Goal: Task Accomplishment & Management: Manage account settings

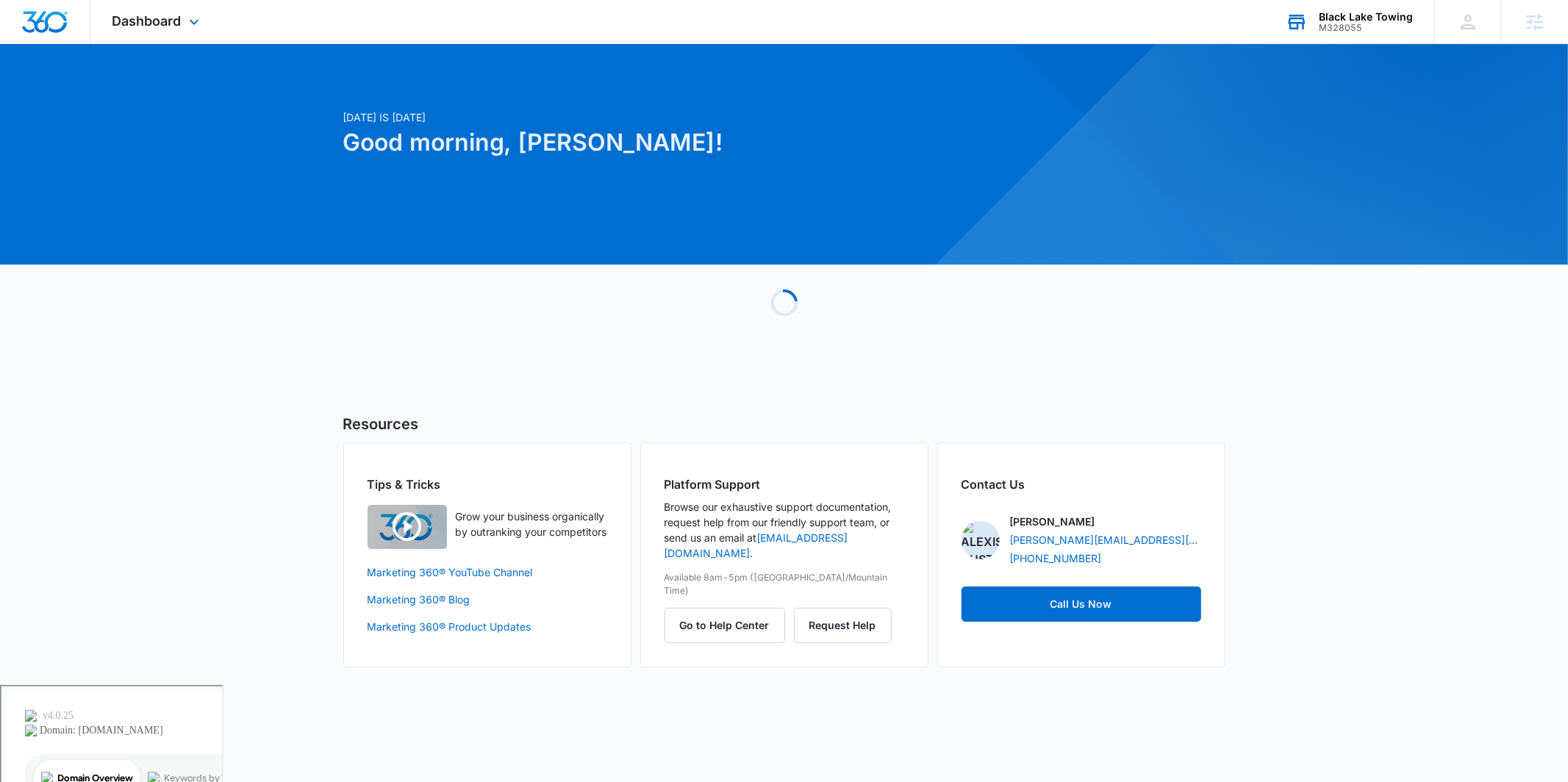
click at [1376, 26] on div "M328055" at bounding box center [1365, 27] width 94 height 10
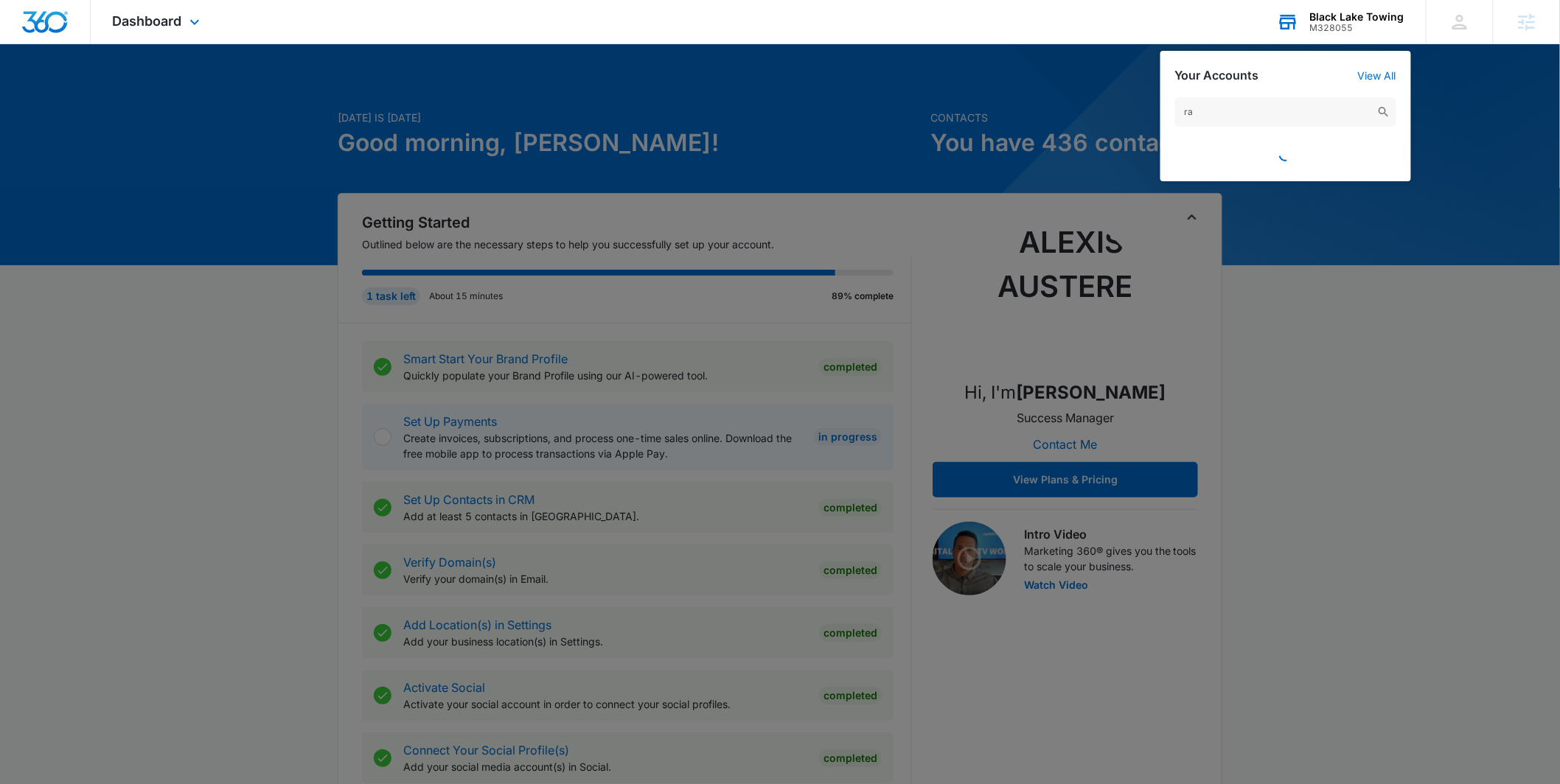
type input "r"
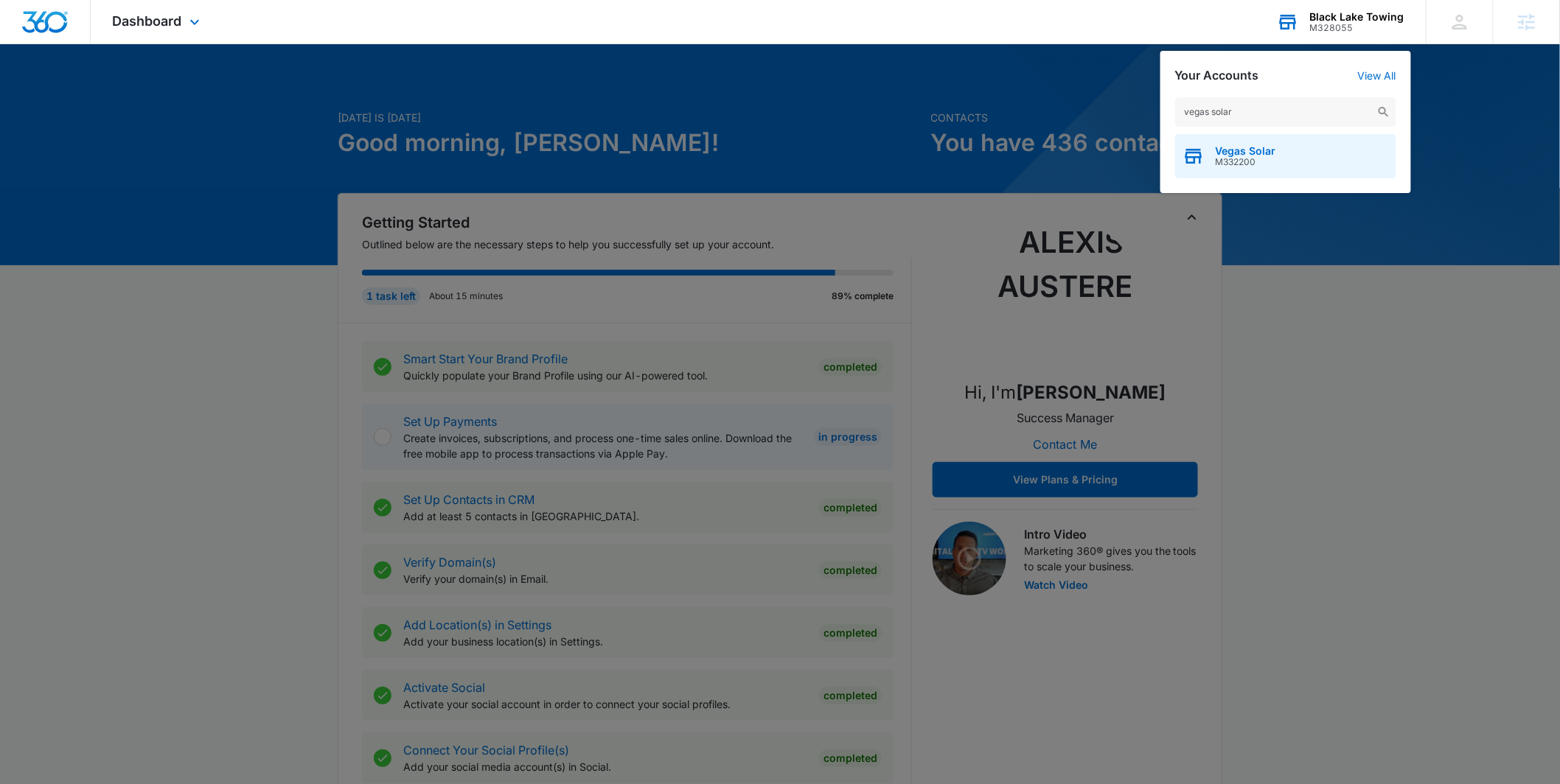
type input "vegas solar"
click at [1248, 163] on span "M332200" at bounding box center [1245, 162] width 60 height 10
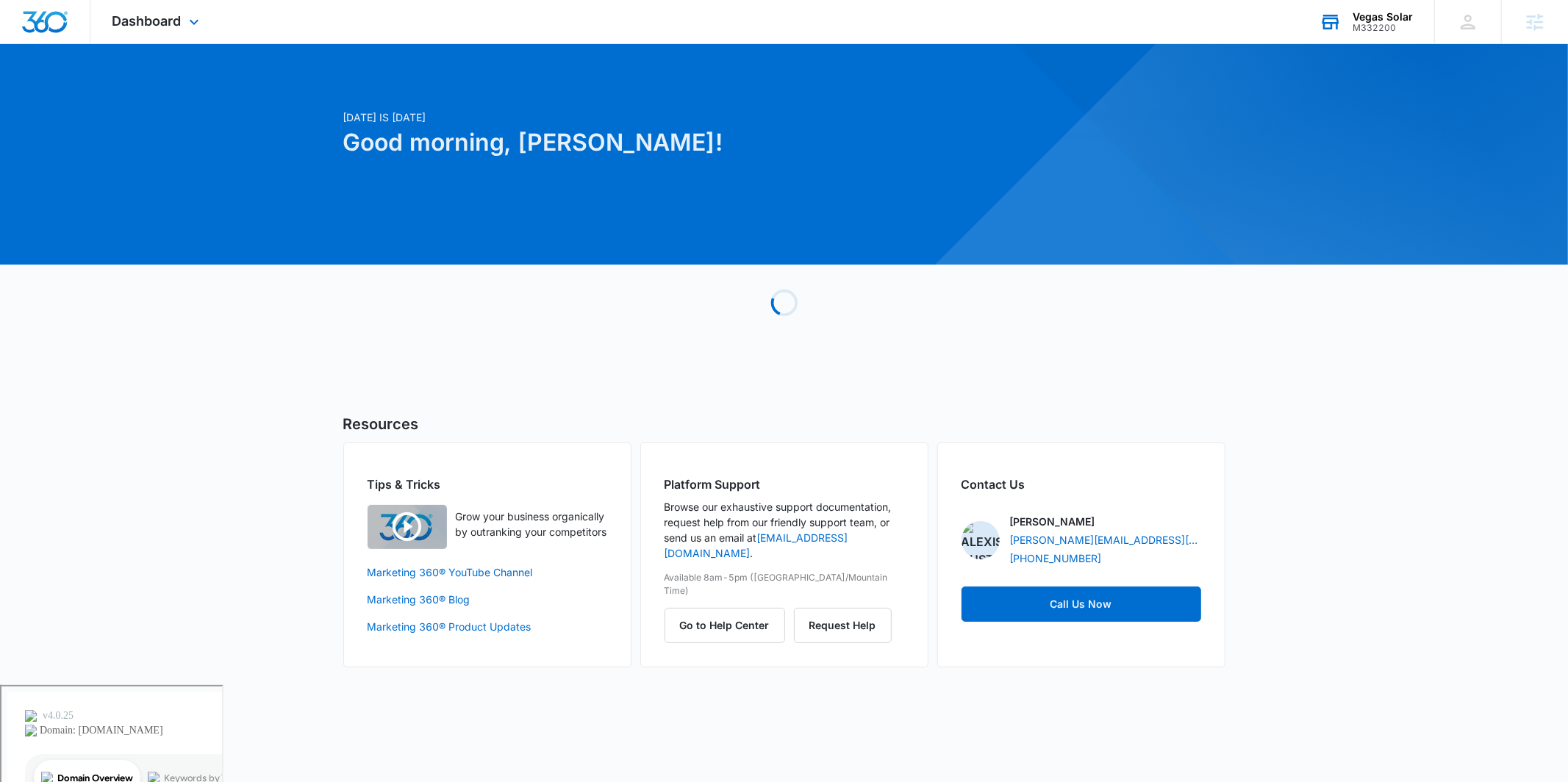
click at [182, 14] on div "Dashboard Apps Reputation Websites Forms CRM Email Social Payments POS Content …" at bounding box center [158, 22] width 135 height 43
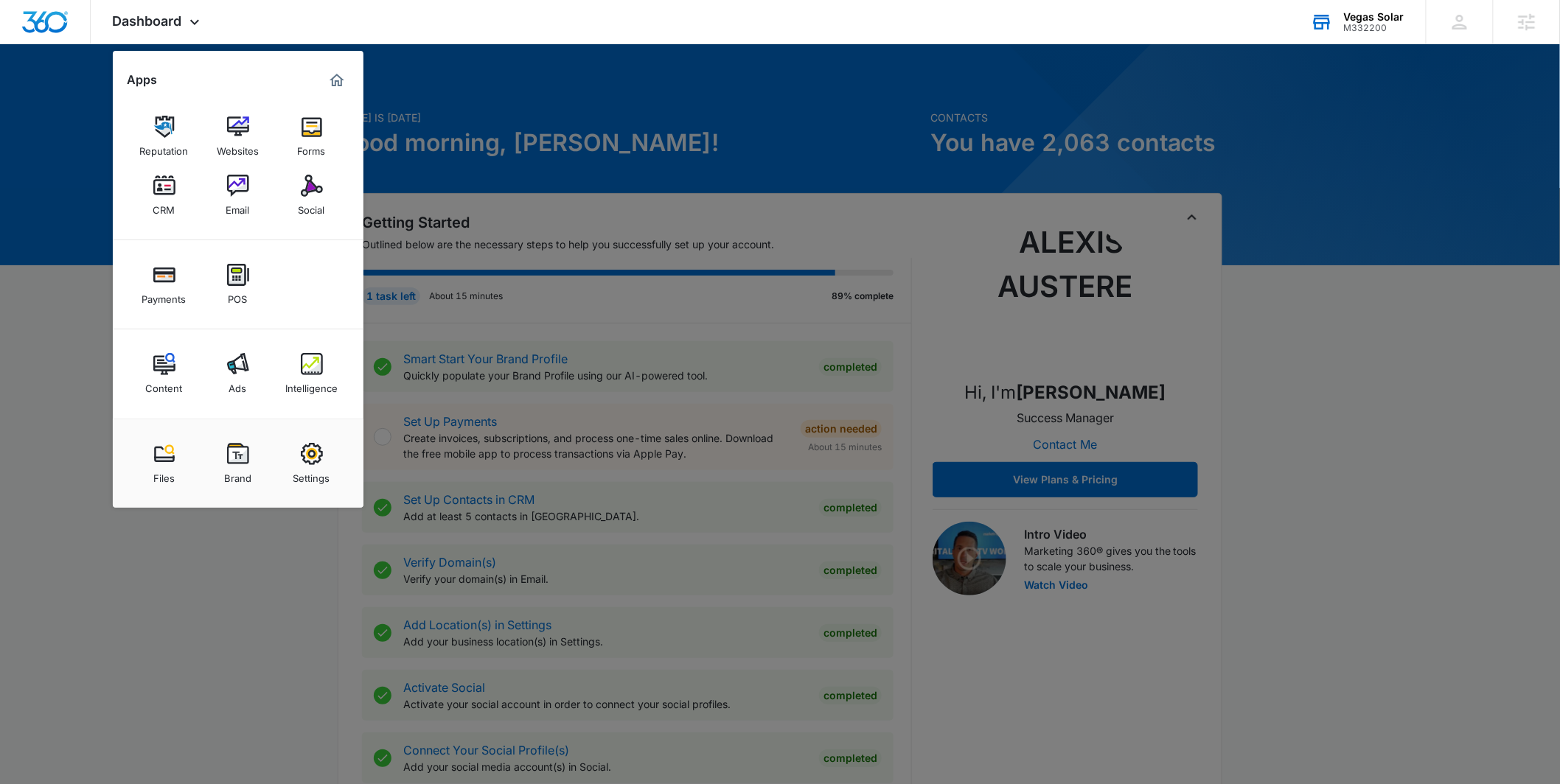
click at [307, 365] on img at bounding box center [311, 363] width 22 height 22
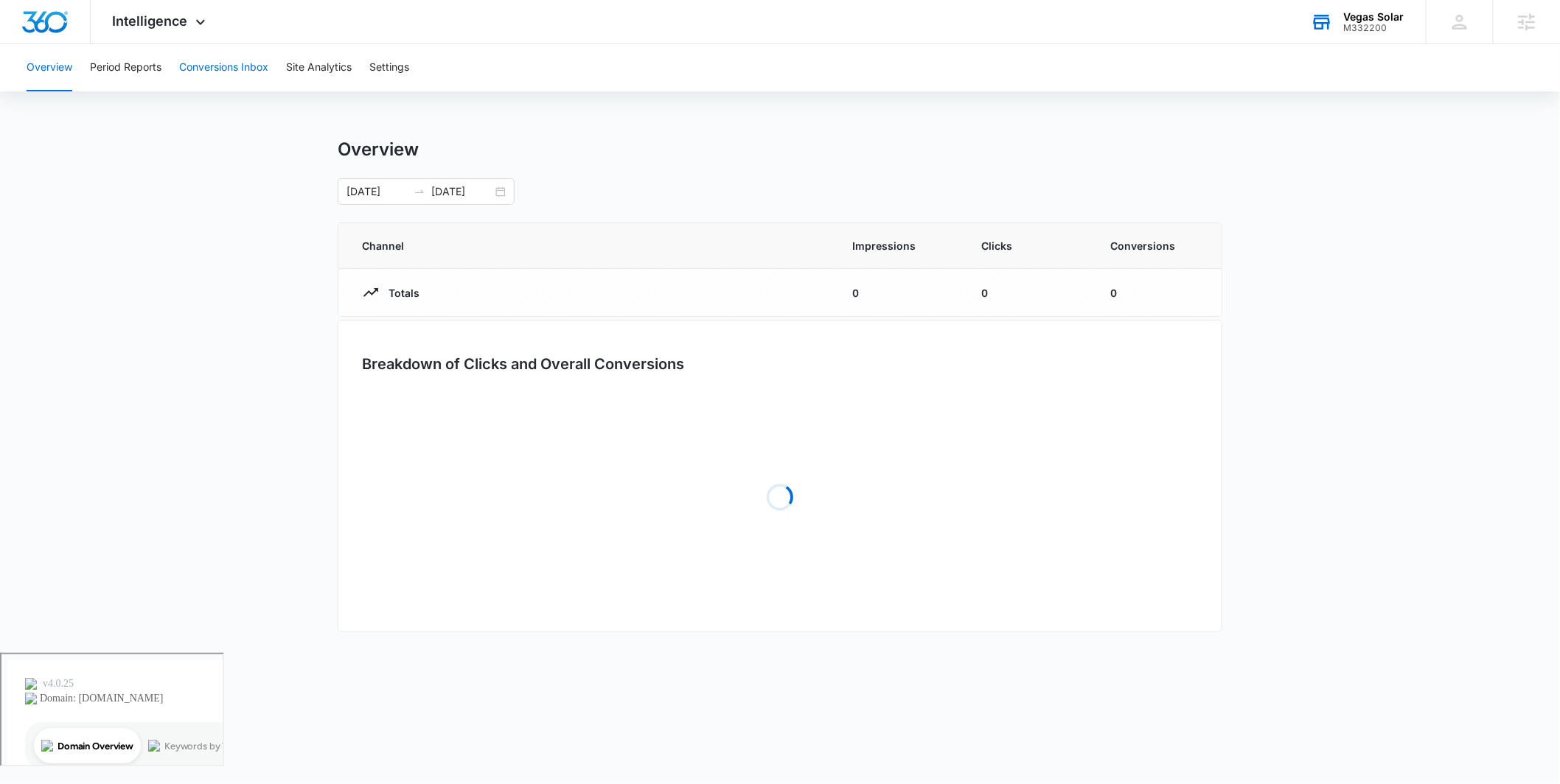
click at [257, 71] on button "Conversions Inbox" at bounding box center [224, 68] width 89 height 47
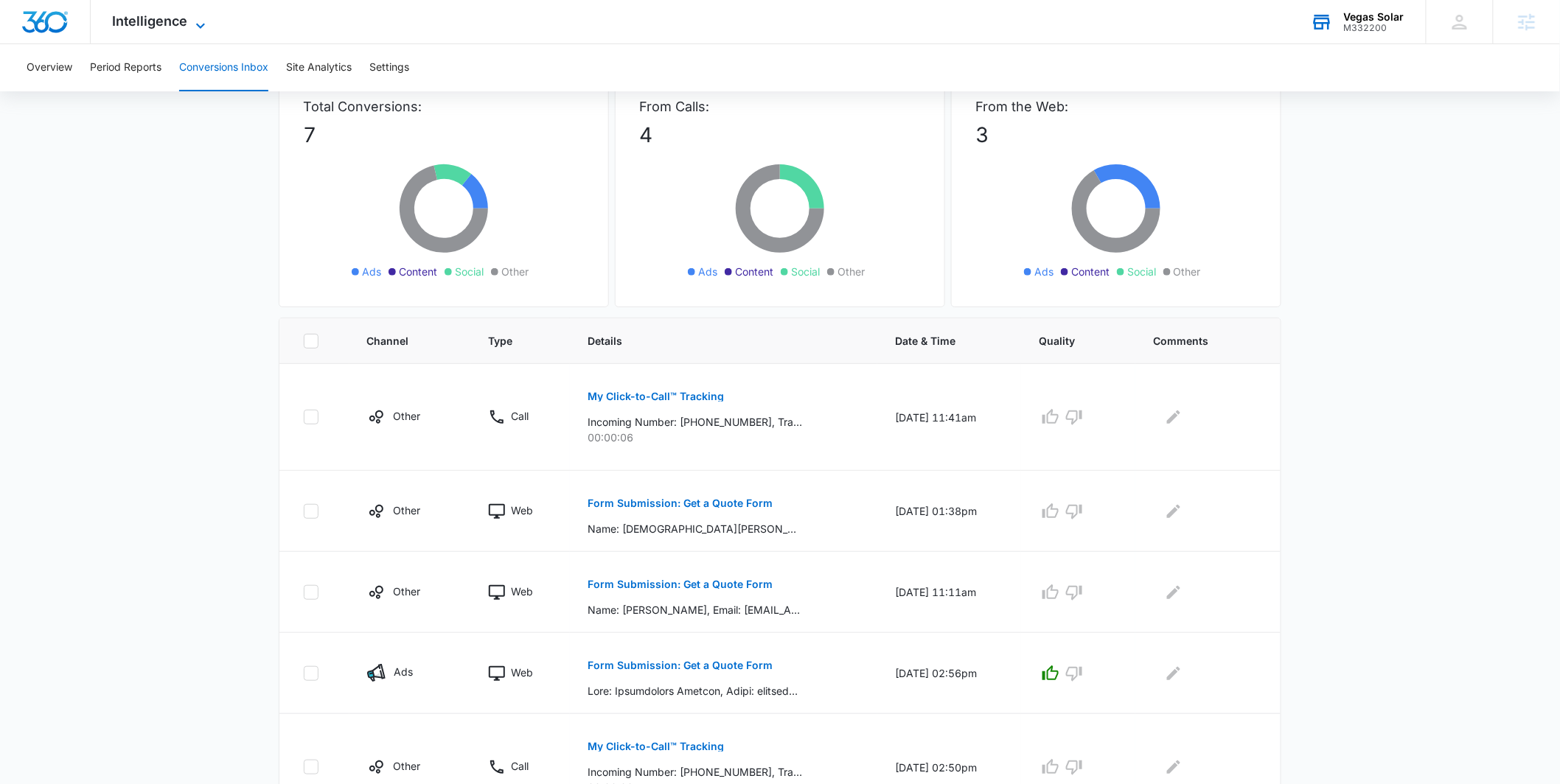
scroll to position [99, 0]
click at [157, 22] on span "Intelligence" at bounding box center [150, 20] width 75 height 15
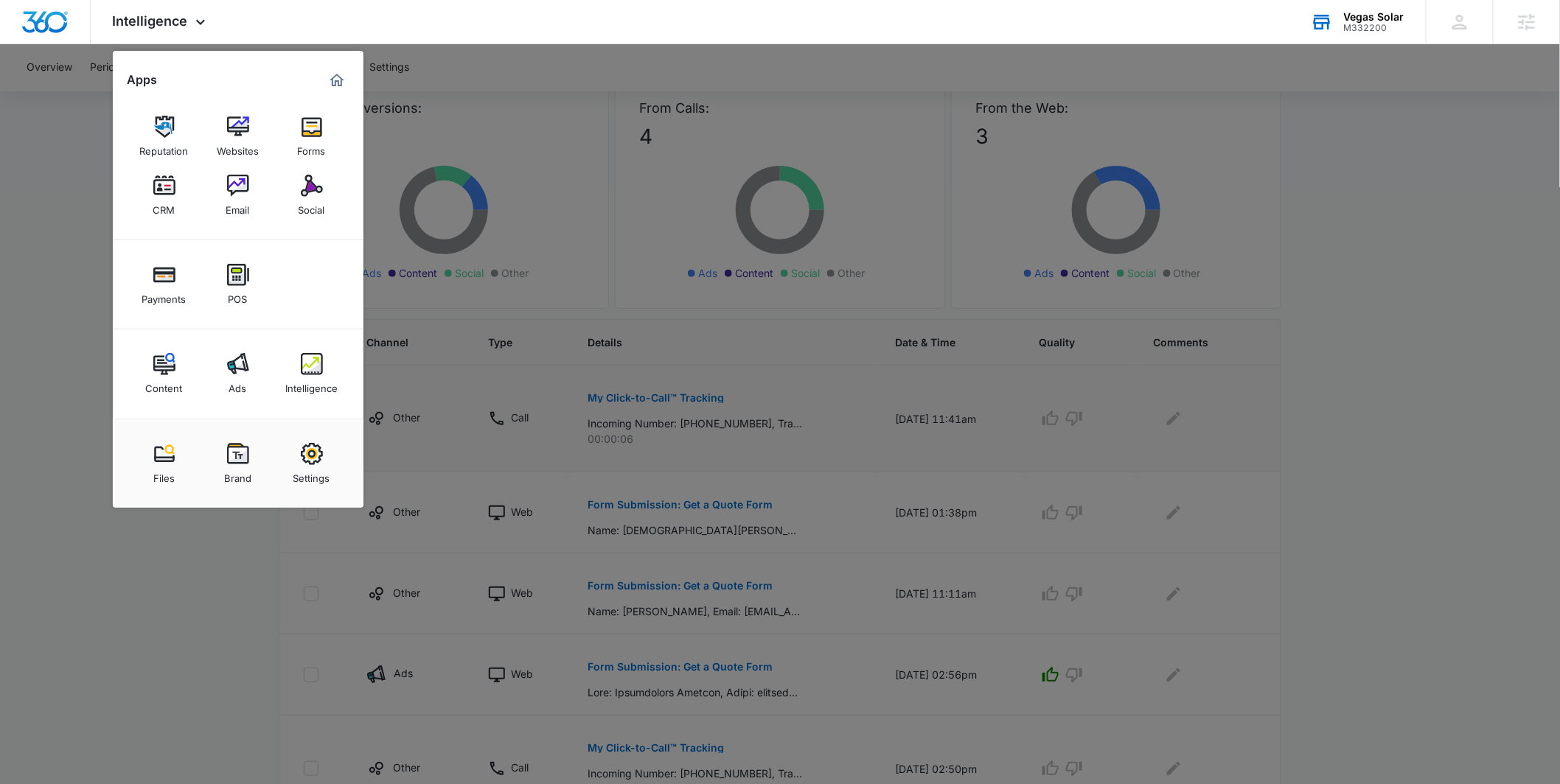
click at [310, 462] on img at bounding box center [311, 454] width 22 height 22
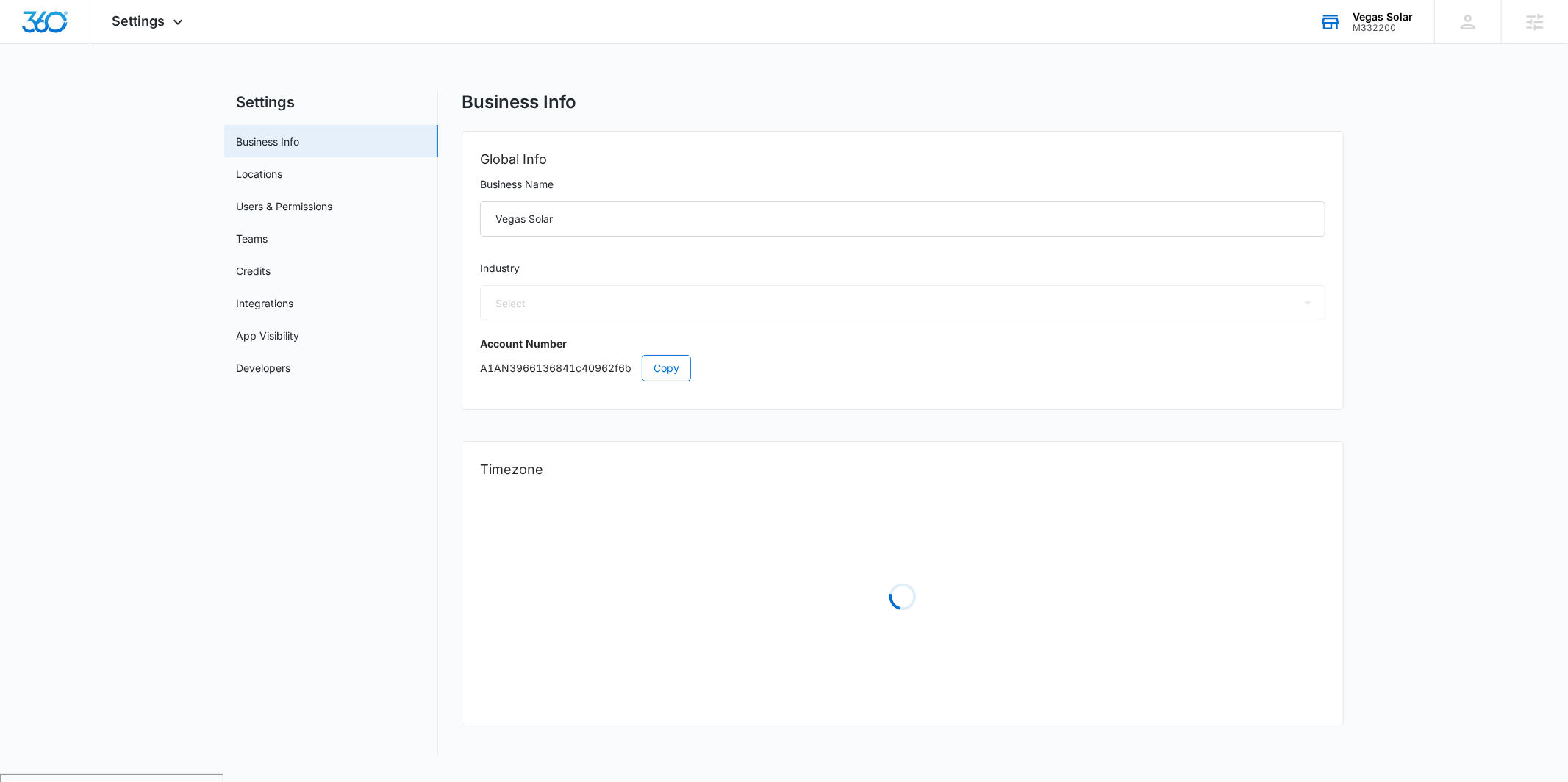
select select "US"
select select "America/[GEOGRAPHIC_DATA]"
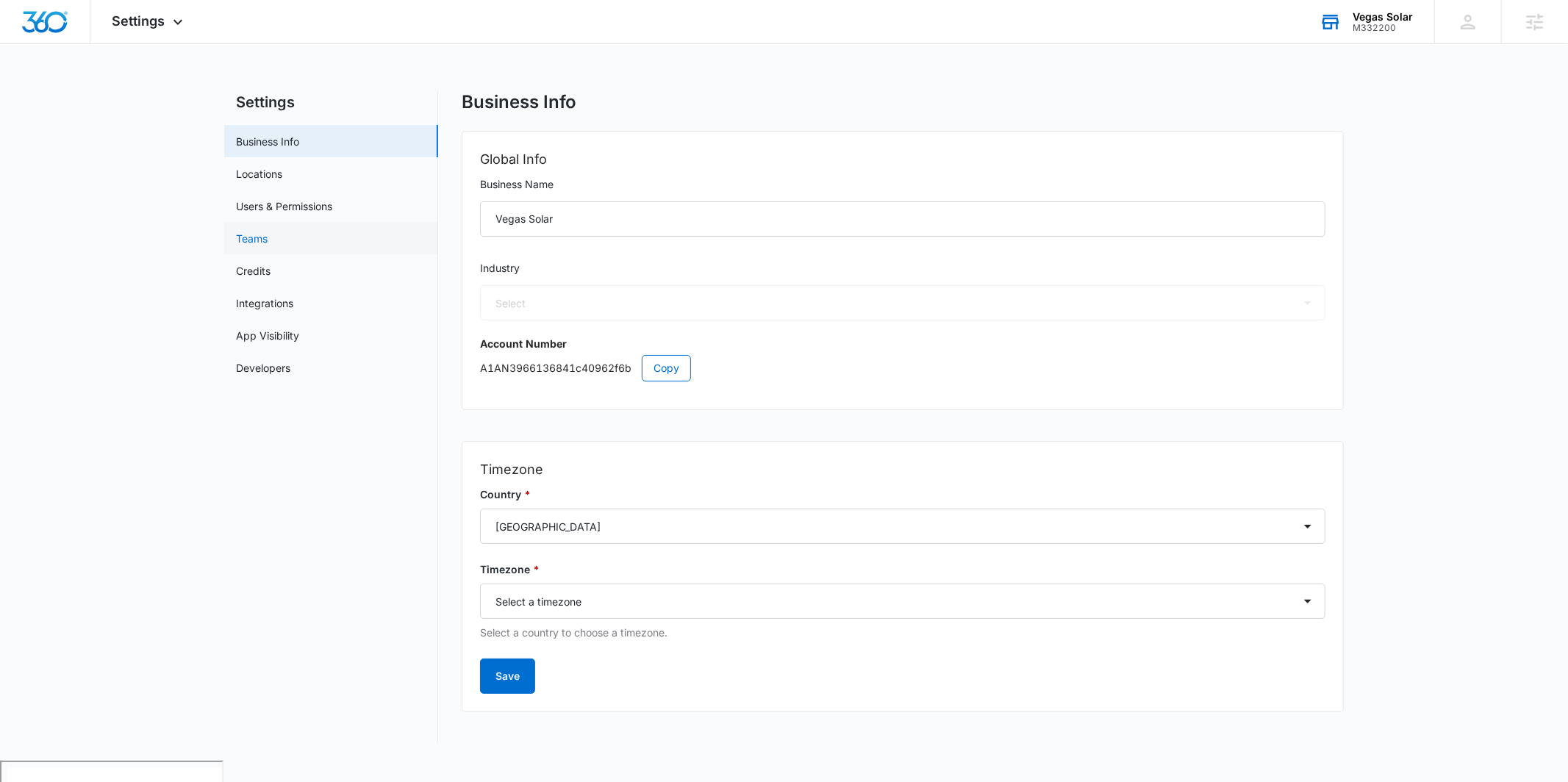
select select "4"
click at [331, 198] on link "Users & Permissions" at bounding box center [284, 205] width 96 height 15
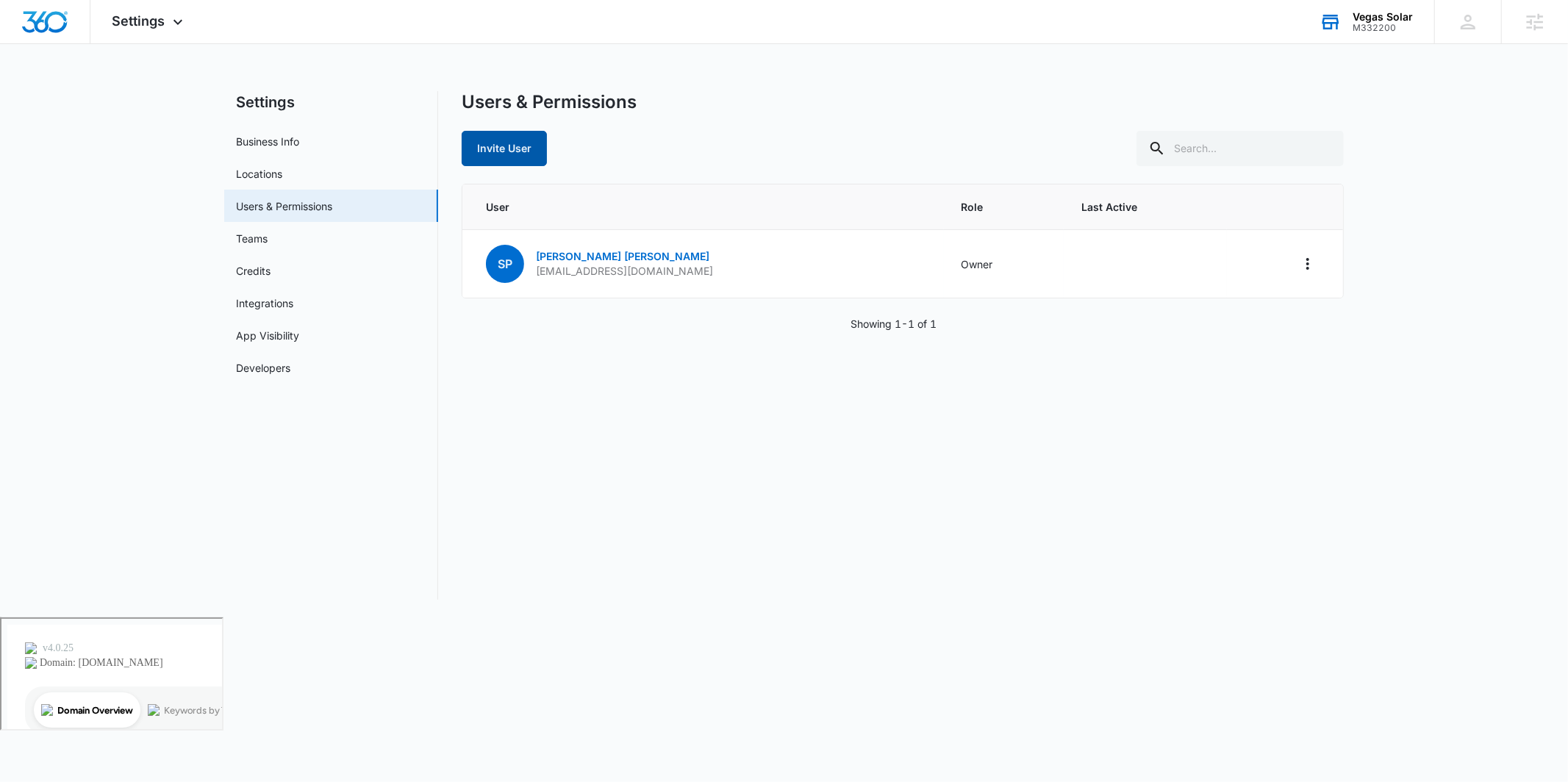
click at [508, 154] on button "Invite User" at bounding box center [504, 148] width 85 height 35
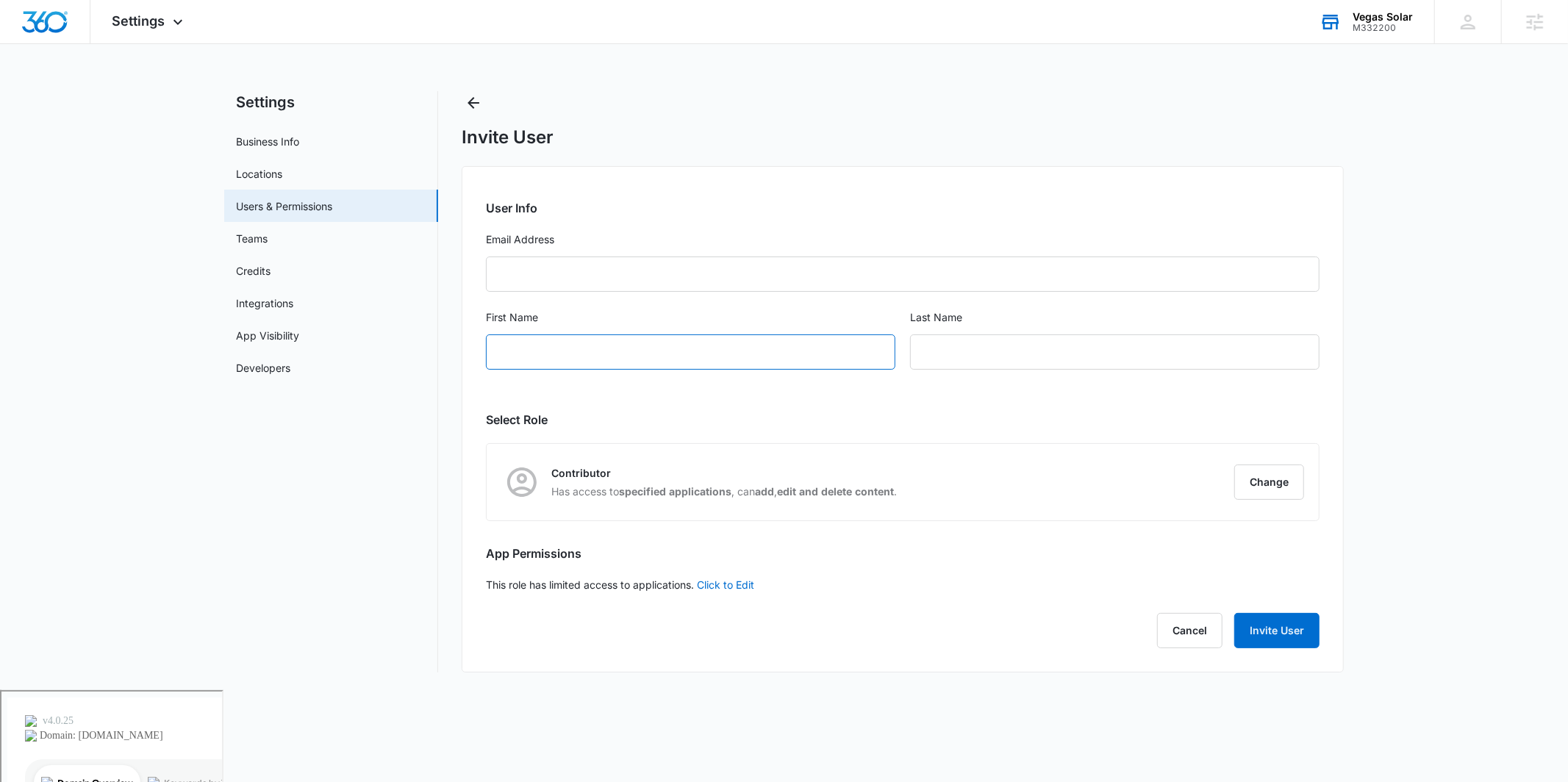
click at [541, 365] on input "First Name" at bounding box center [691, 352] width 409 height 35
drag, startPoint x: 629, startPoint y: 341, endPoint x: 531, endPoint y: 357, distance: 99.3
click at [529, 357] on input "Ray Villegas" at bounding box center [691, 352] width 409 height 35
click at [539, 355] on input "Ray Villegas" at bounding box center [691, 352] width 409 height 35
drag, startPoint x: 559, startPoint y: 348, endPoint x: 525, endPoint y: 356, distance: 34.9
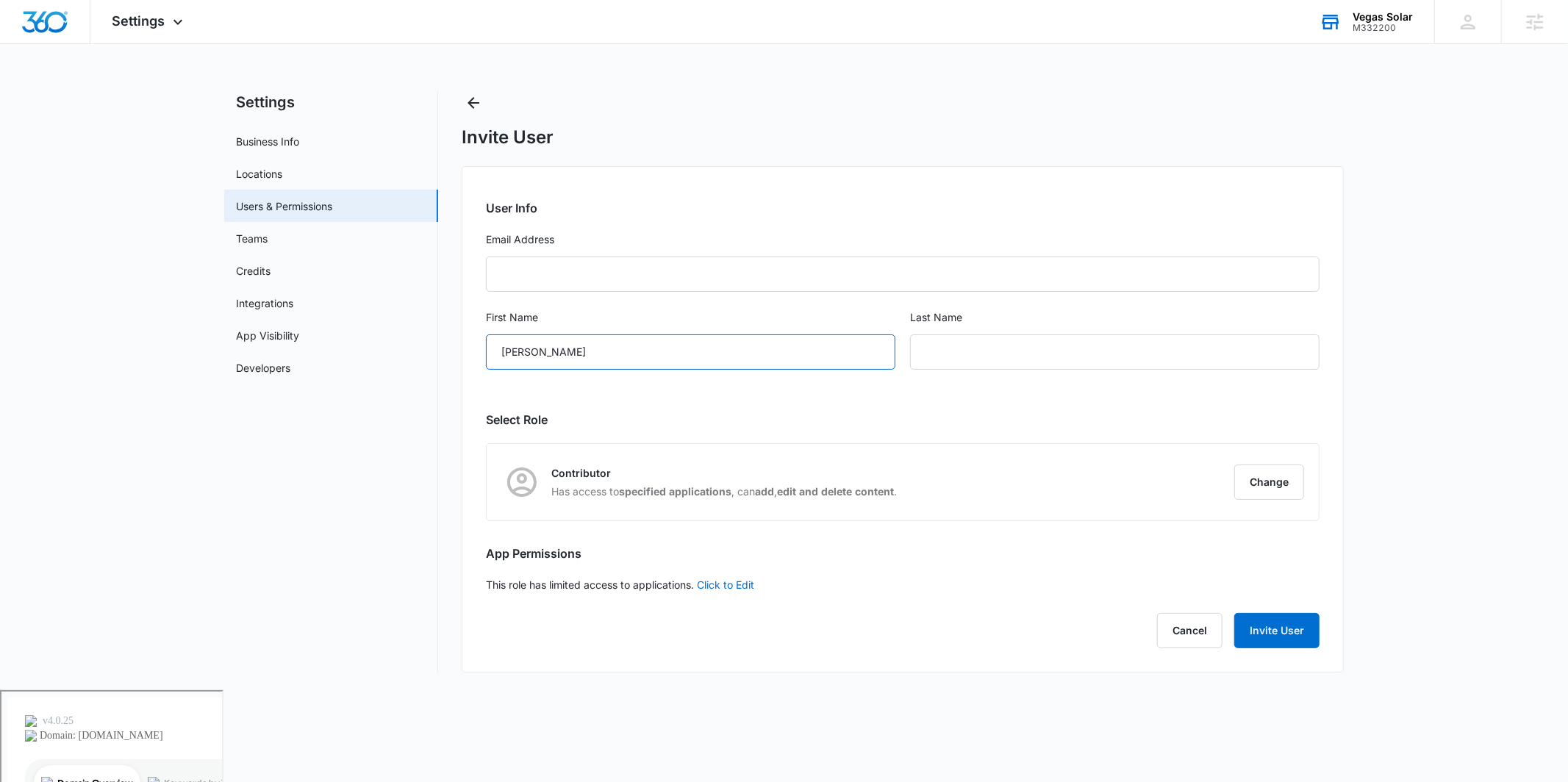
click at [525, 356] on input "Ray Villegas" at bounding box center [691, 352] width 409 height 35
type input "Ray"
click at [953, 352] on input "text" at bounding box center [1115, 352] width 409 height 35
paste input "Villegas"
type input "Villegas"
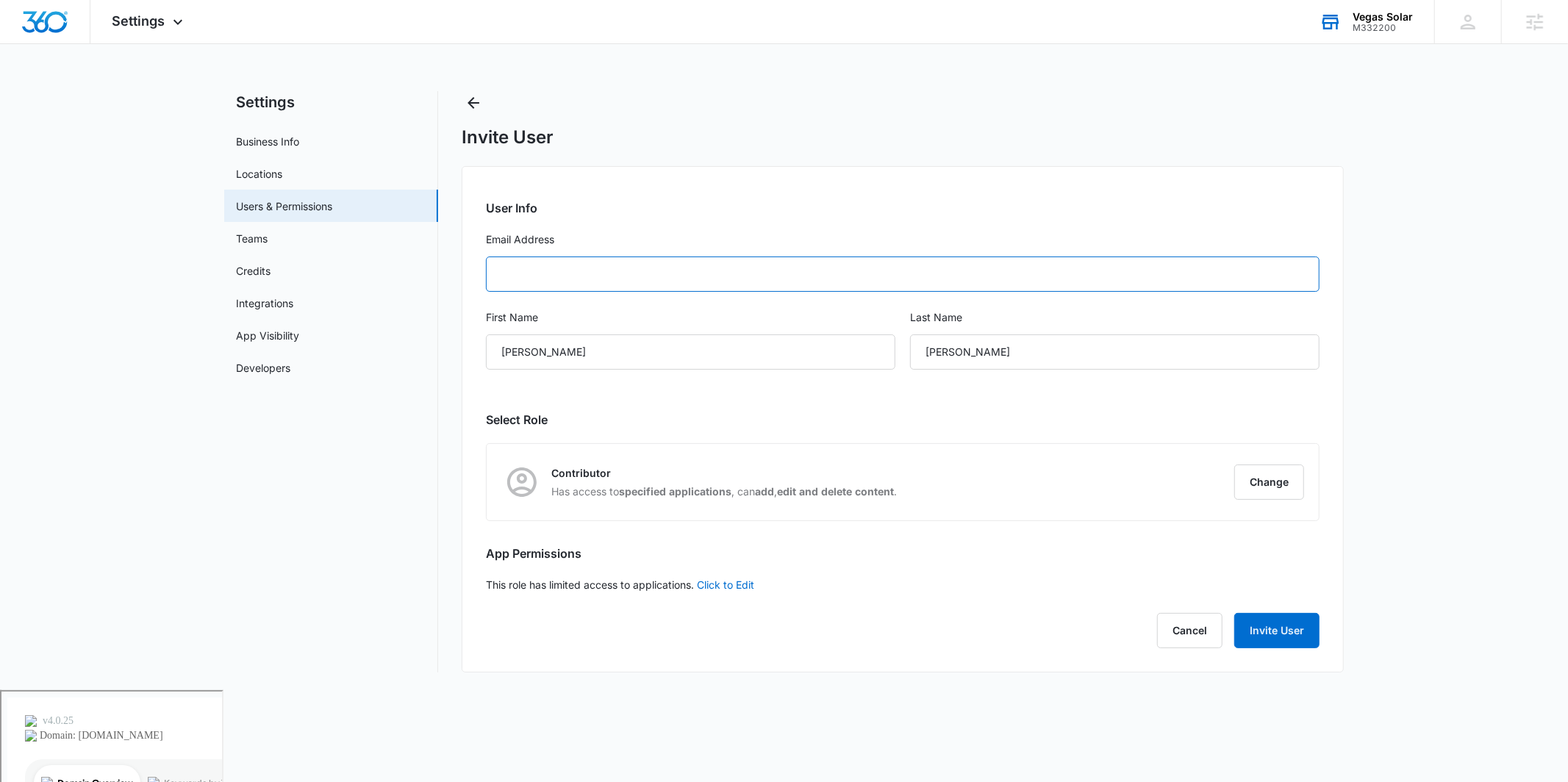
click at [792, 273] on input "Email Address" at bounding box center [902, 274] width 833 height 35
paste input "raysolarrayllc@gmail.com"
type input "raysolarrayllc@gmail.com"
click at [719, 236] on label "Email Address" at bounding box center [902, 240] width 833 height 16
click at [719, 257] on input "raysolarrayllc@gmail.com" at bounding box center [902, 274] width 833 height 35
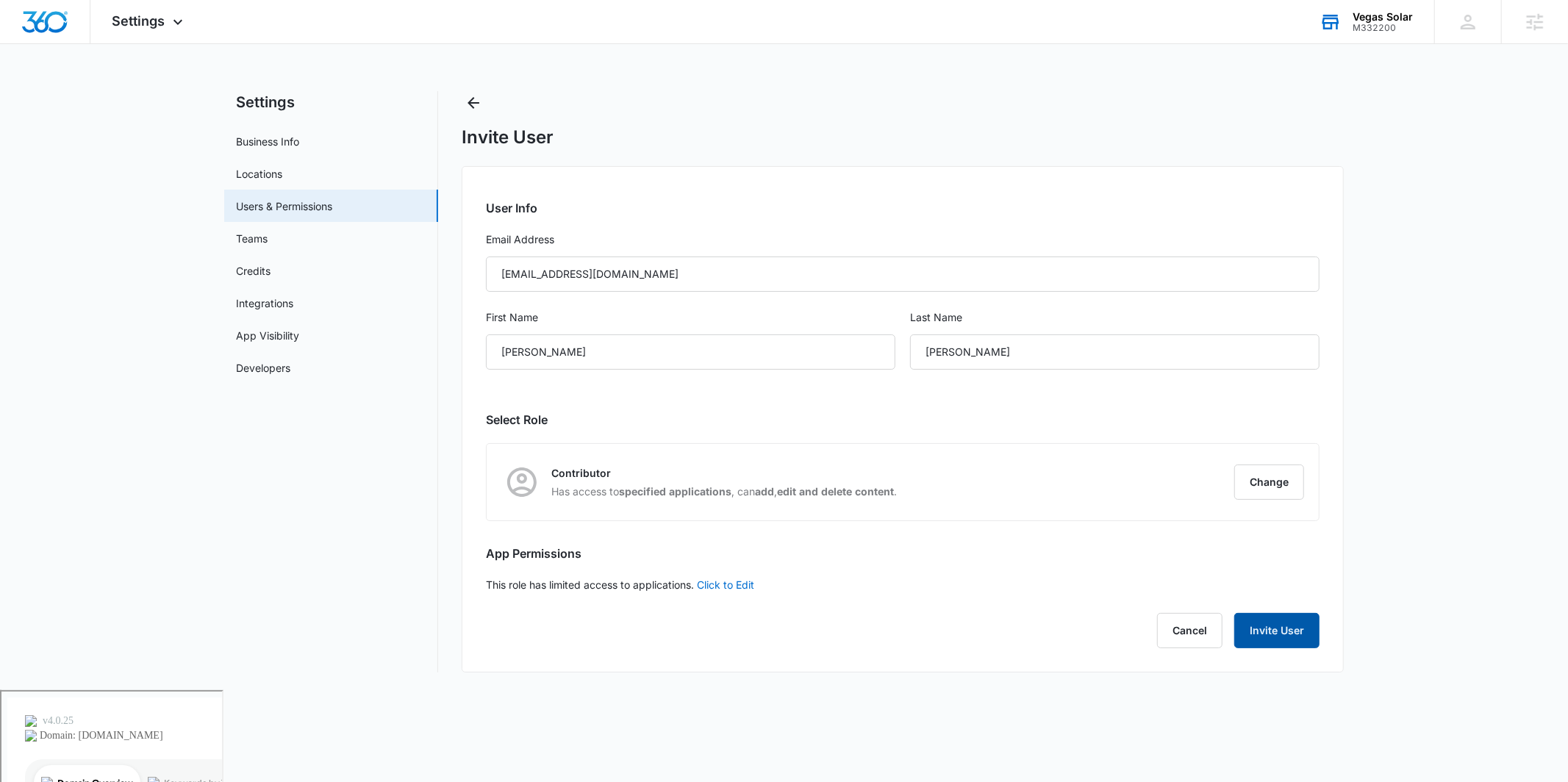
click at [1280, 625] on button "Invite User" at bounding box center [1277, 630] width 85 height 35
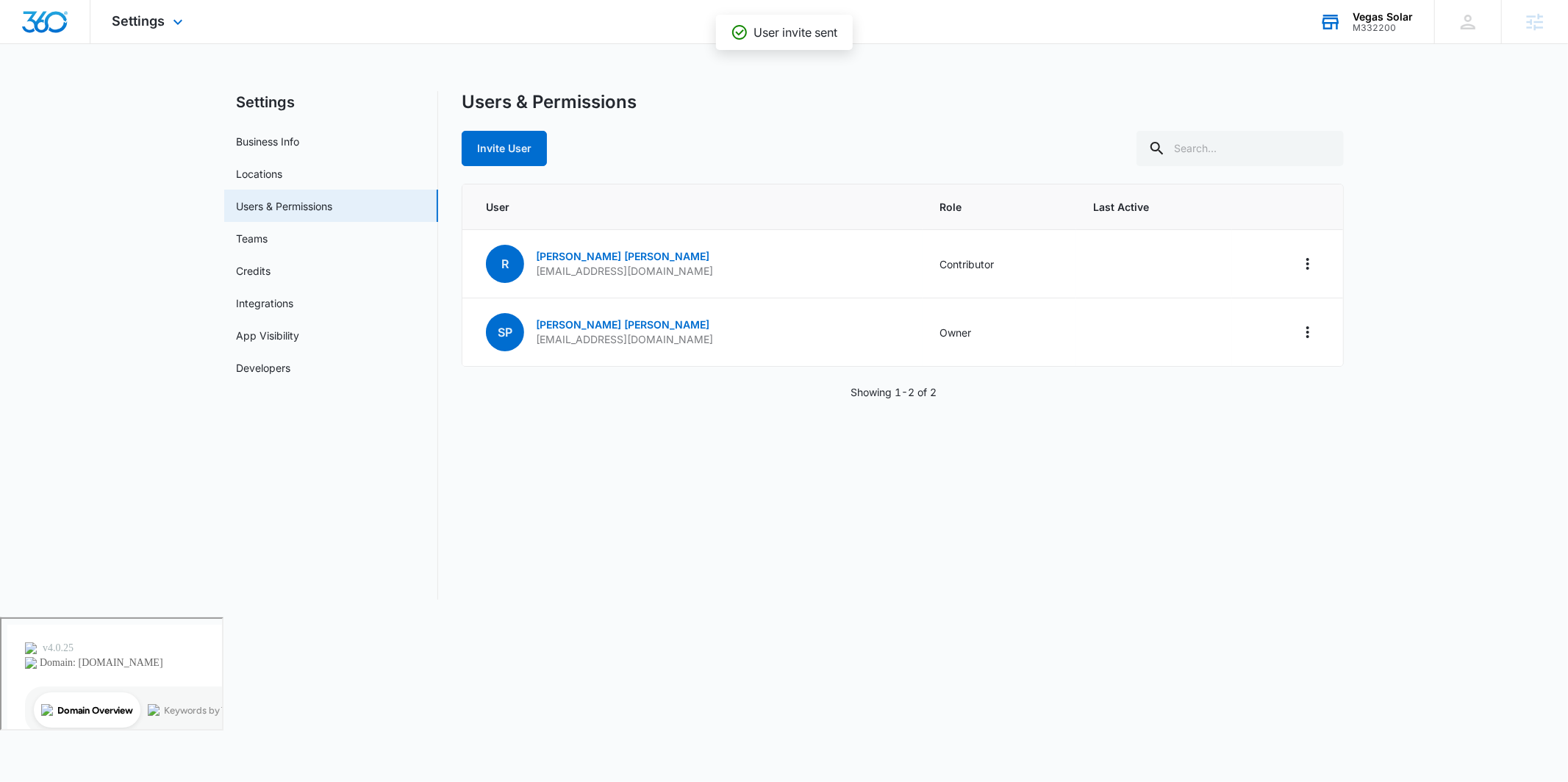
click at [161, 38] on div "Settings Apps Reputation Websites Forms CRM Email Social Payments POS Content A…" at bounding box center [150, 22] width 119 height 43
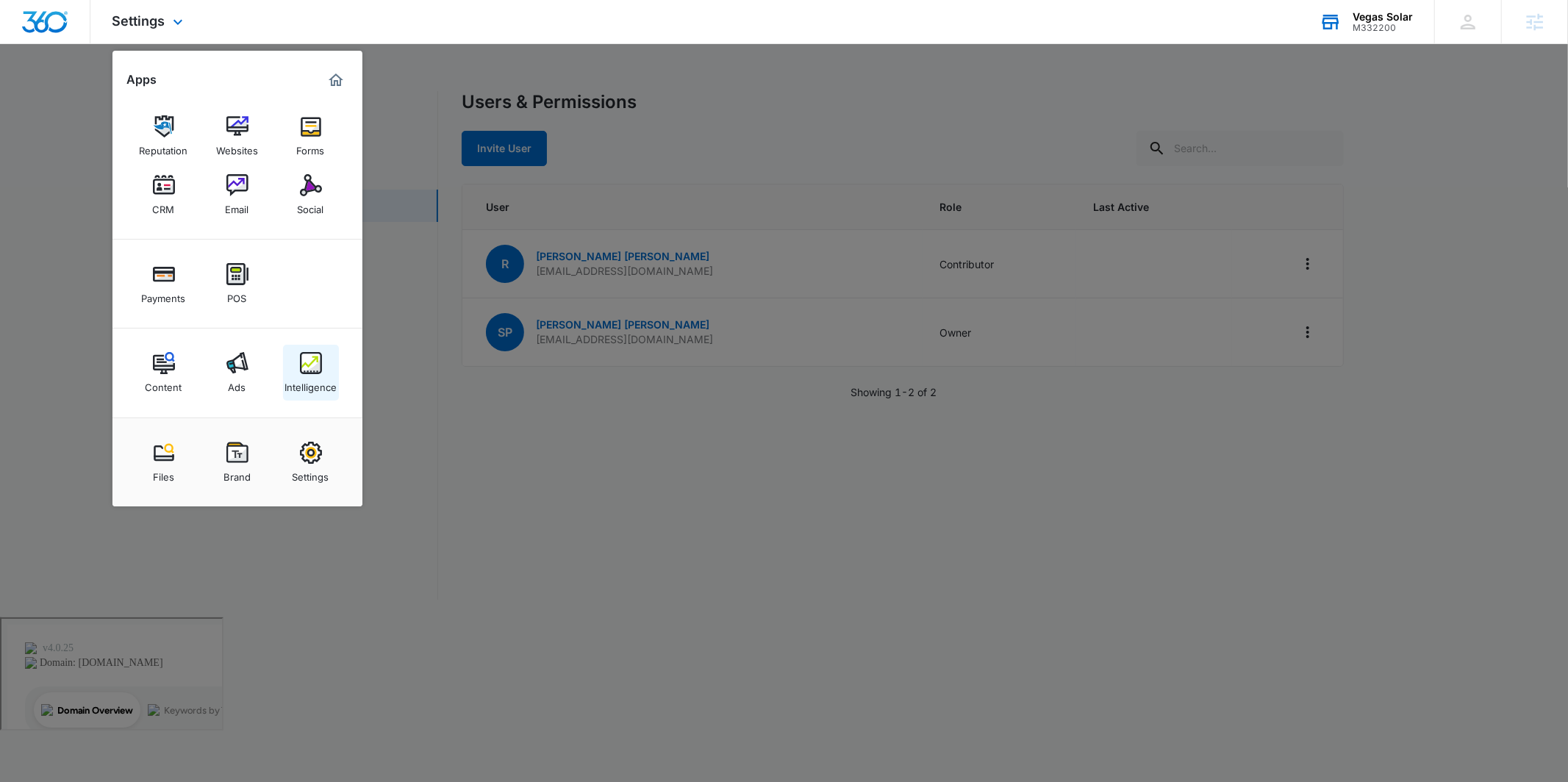
click at [302, 376] on div "Intelligence" at bounding box center [310, 383] width 52 height 19
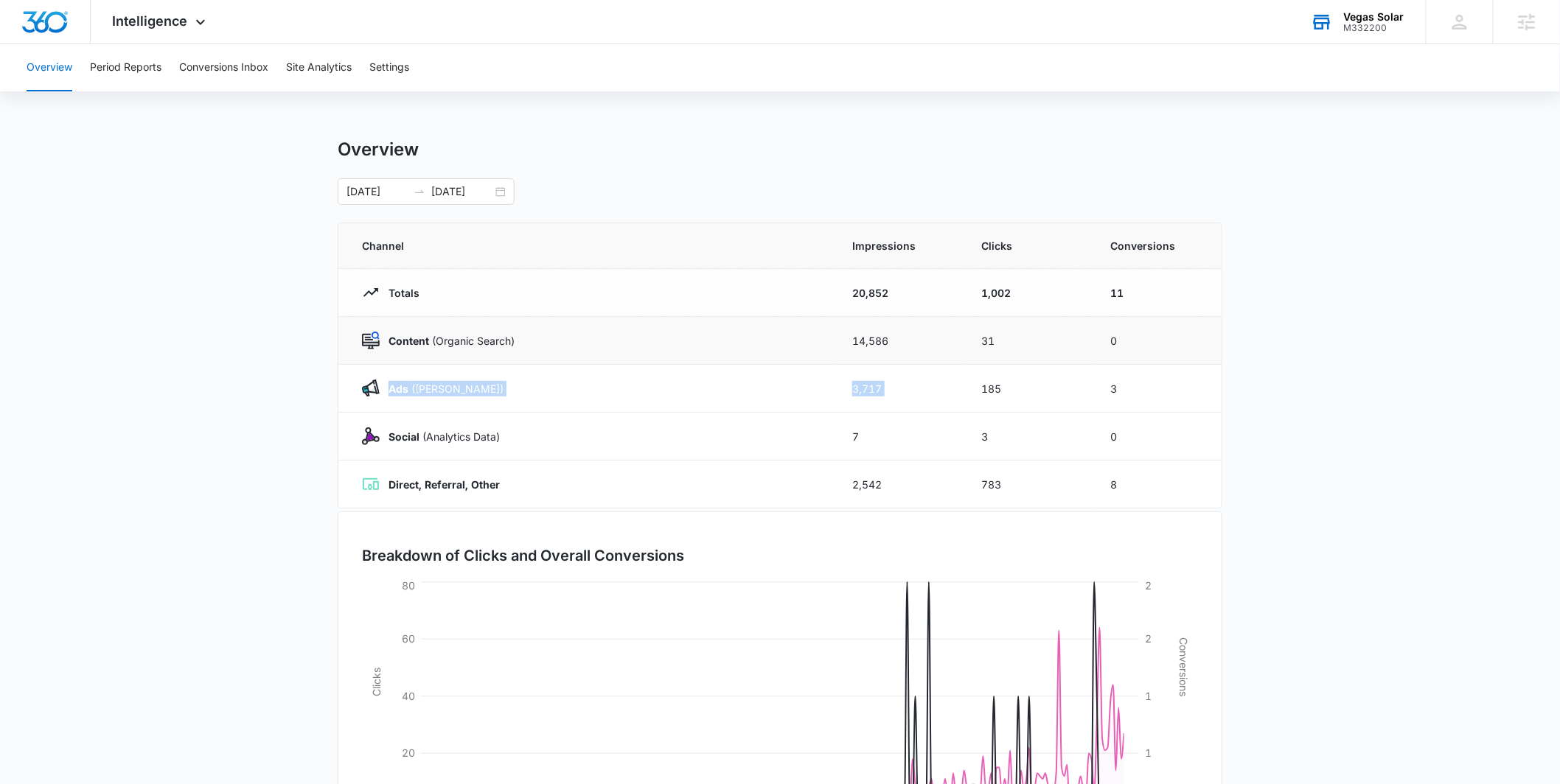
drag, startPoint x: 825, startPoint y: 376, endPoint x: 950, endPoint y: 316, distance: 138.7
click at [1027, 372] on tr "Ads (Ad Campaigns) 3,717 185 3" at bounding box center [780, 389] width 883 height 48
click at [846, 206] on div "Overview 01/01/2025 09/12/2025 Channel Impressions Clicks Conversions Totals 20…" at bounding box center [780, 525] width 885 height 774
drag, startPoint x: 866, startPoint y: 383, endPoint x: 1059, endPoint y: 384, distance: 193.0
click at [1062, 386] on tr "Ads (Ad Campaigns) 3,717 185 3" at bounding box center [780, 389] width 883 height 48
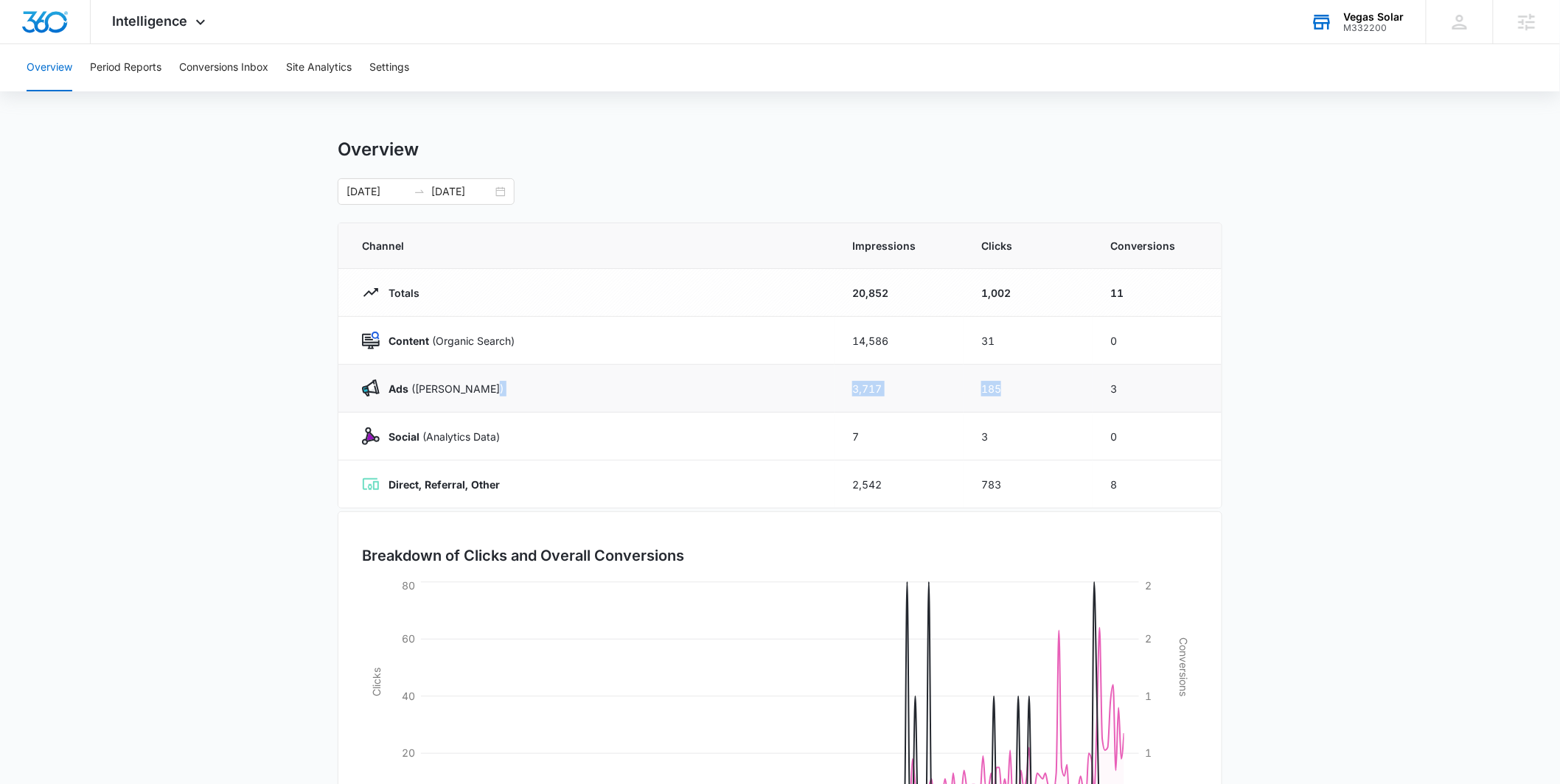
drag, startPoint x: 864, startPoint y: 404, endPoint x: 844, endPoint y: 396, distance: 21.5
click at [864, 403] on td "3,717" at bounding box center [899, 389] width 129 height 48
drag, startPoint x: 850, startPoint y: 395, endPoint x: 906, endPoint y: 400, distance: 56.2
click at [906, 400] on tr "Ads (Ad Campaigns) 3,717 185 3" at bounding box center [780, 389] width 883 height 48
click at [872, 392] on td "3,717" at bounding box center [899, 389] width 129 height 48
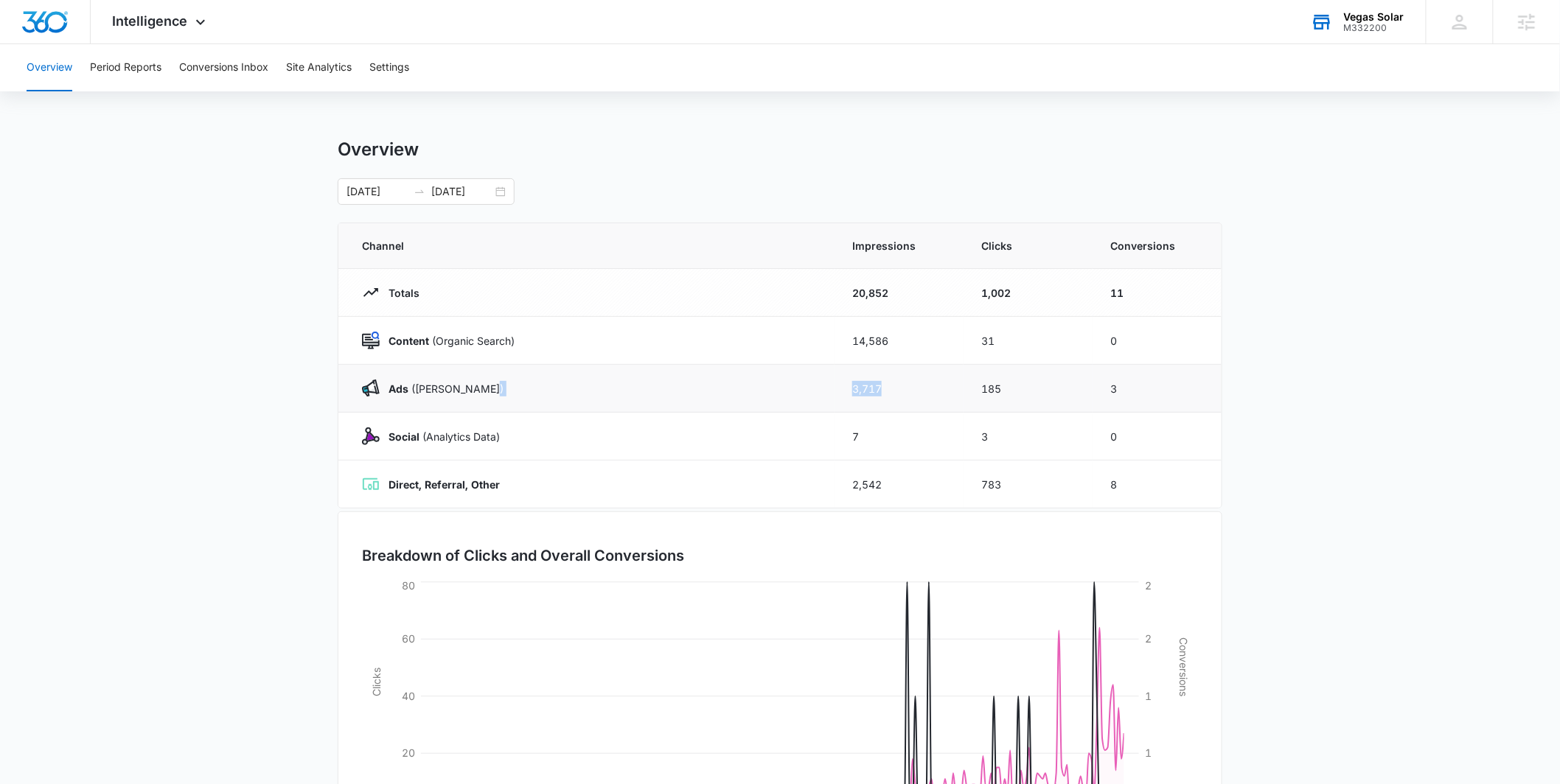
drag, startPoint x: 838, startPoint y: 390, endPoint x: 912, endPoint y: 388, distance: 74.0
click at [912, 388] on tr "Ads (Ad Campaigns) 3,717 185 3" at bounding box center [780, 389] width 883 height 48
click at [844, 353] on td "14,586" at bounding box center [899, 341] width 129 height 48
drag, startPoint x: 845, startPoint y: 346, endPoint x: 932, endPoint y: 353, distance: 87.3
click at [932, 353] on td "14,586" at bounding box center [899, 341] width 129 height 48
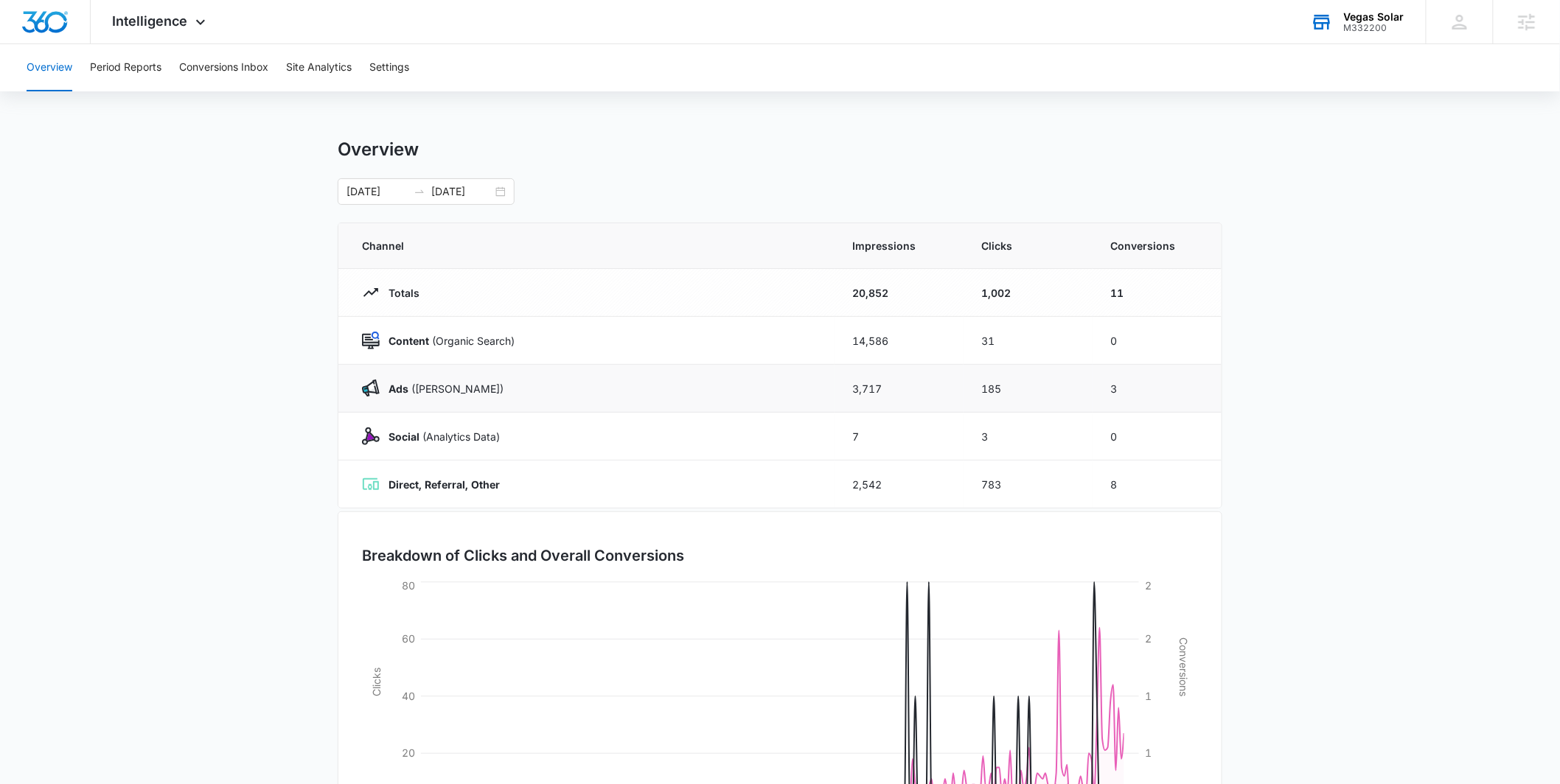
click at [841, 398] on td "3,717" at bounding box center [899, 389] width 129 height 48
click at [208, 57] on button "Conversions Inbox" at bounding box center [224, 68] width 89 height 47
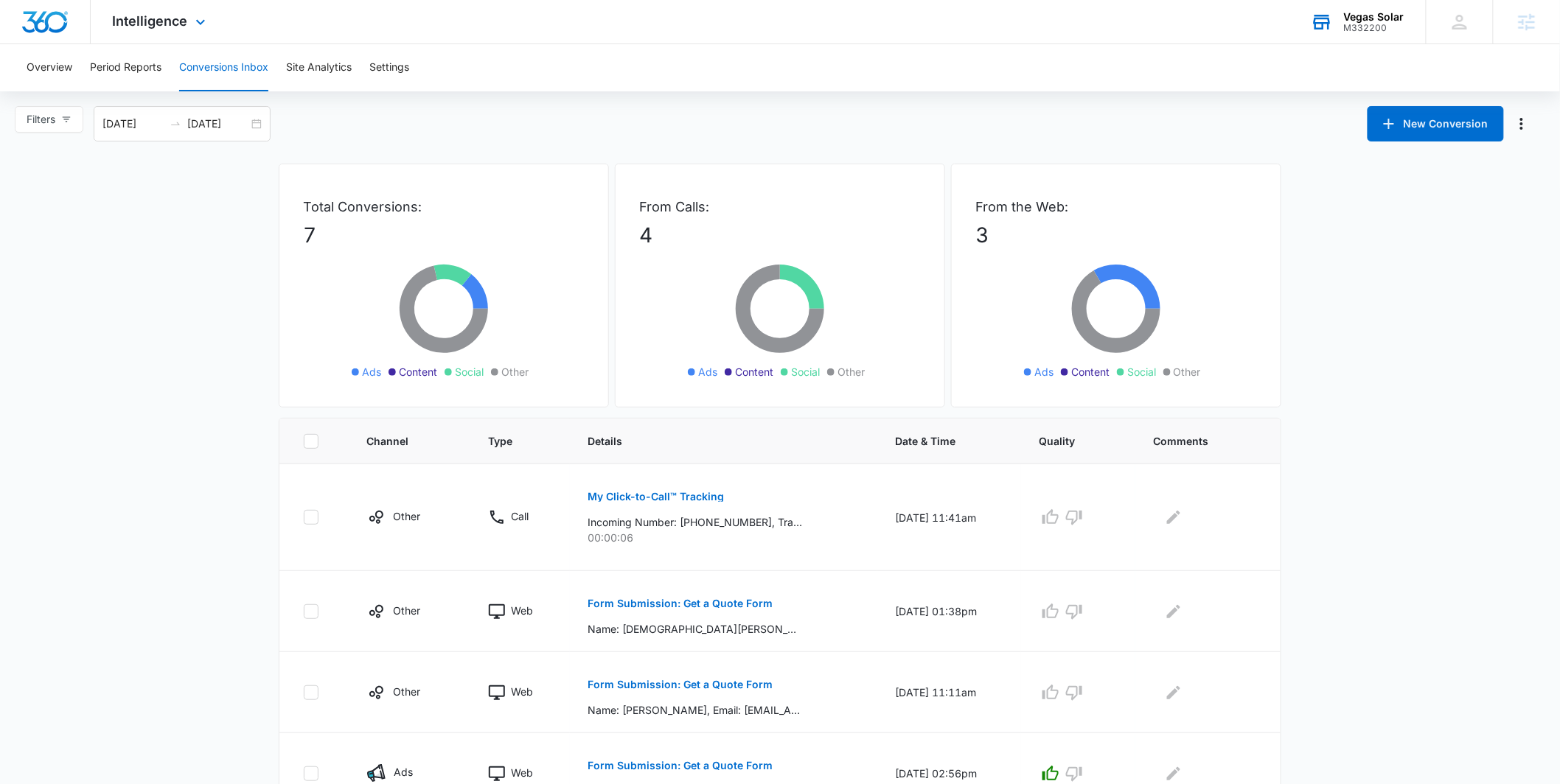
click at [187, 27] on div "Intelligence Apps Reputation Websites Forms CRM Email Social Payments POS Conte…" at bounding box center [161, 22] width 141 height 43
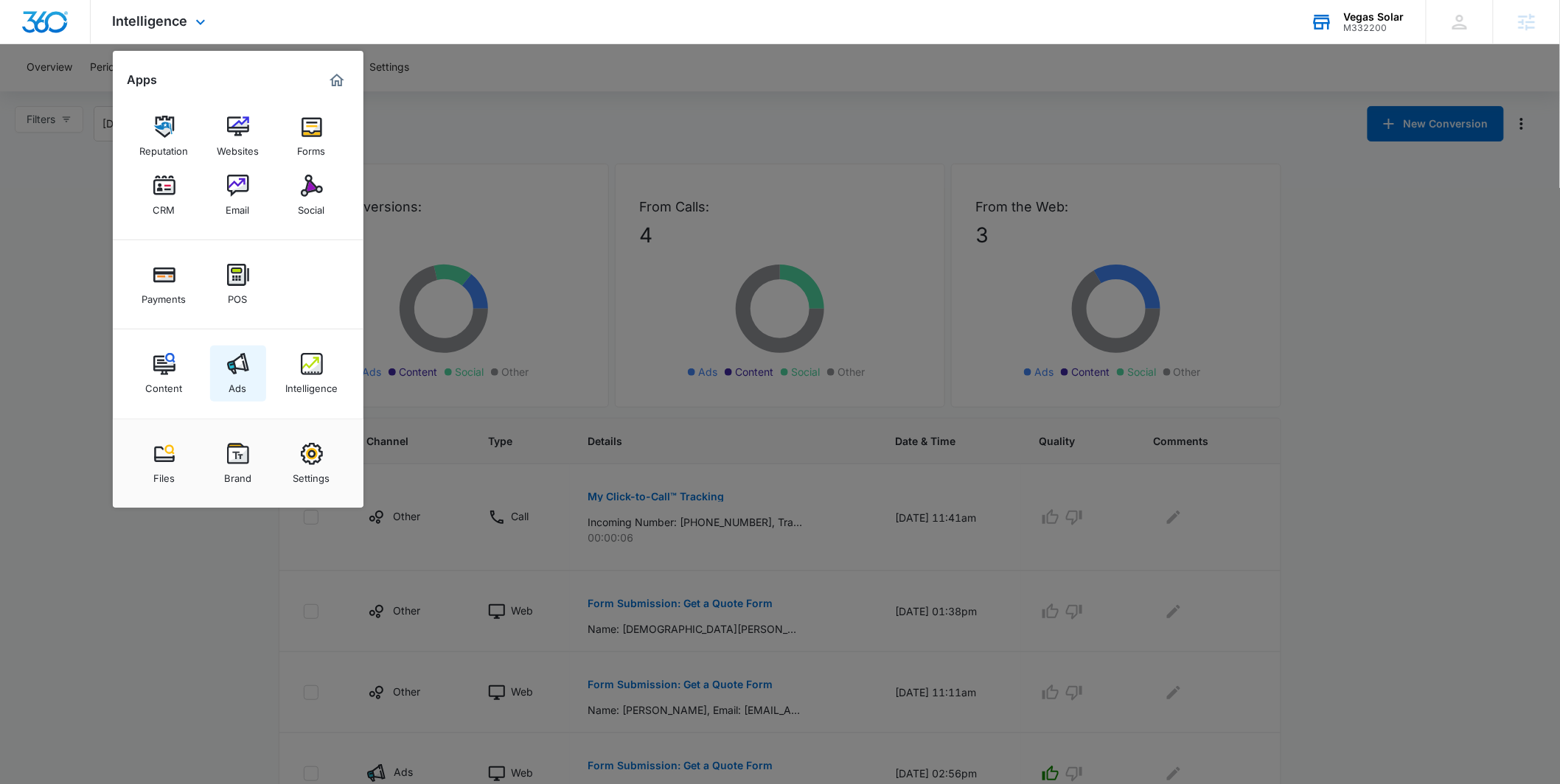
click at [224, 366] on link "Ads" at bounding box center [238, 374] width 56 height 56
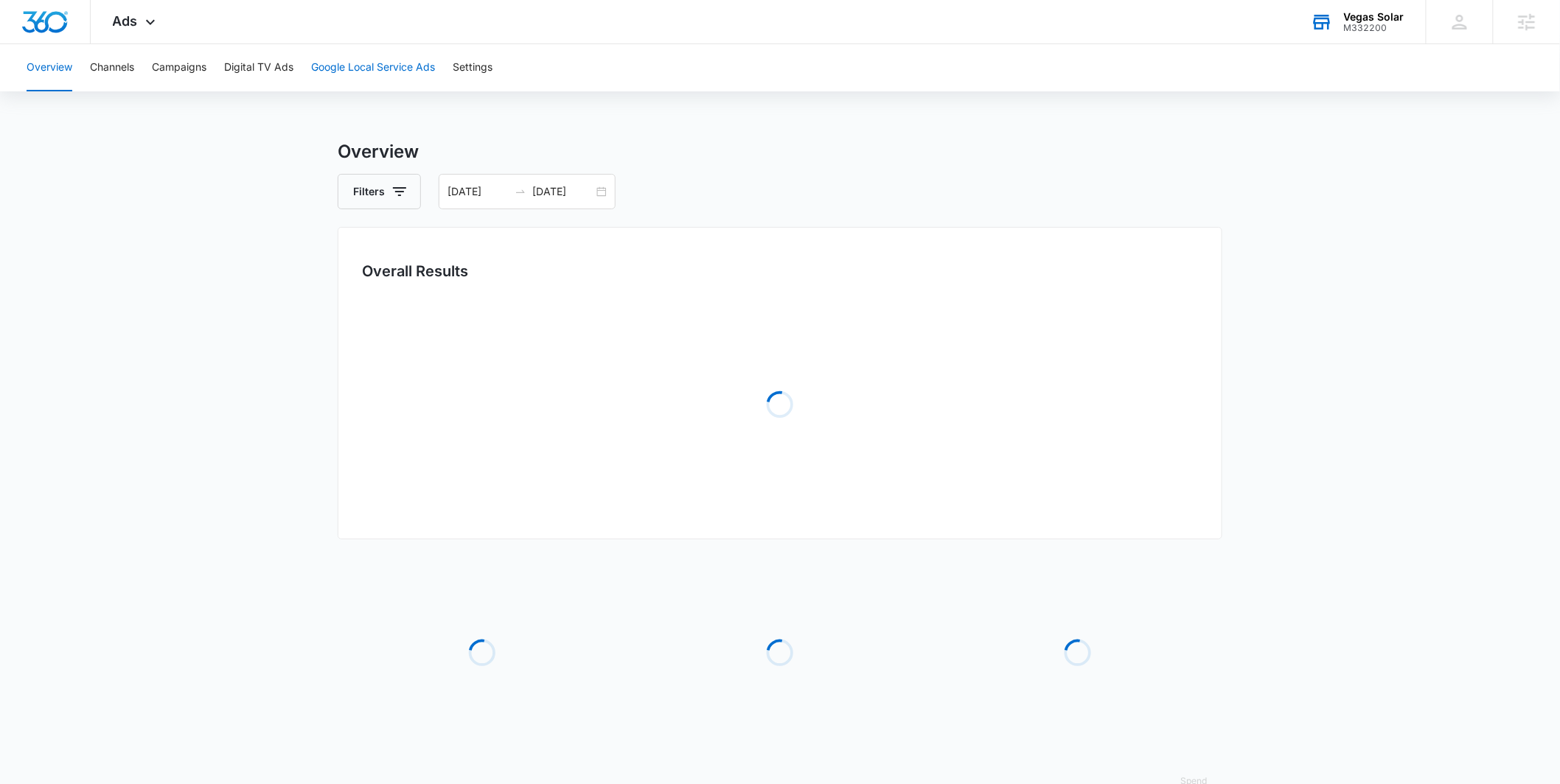
click at [333, 69] on button "Google Local Service Ads" at bounding box center [373, 68] width 124 height 47
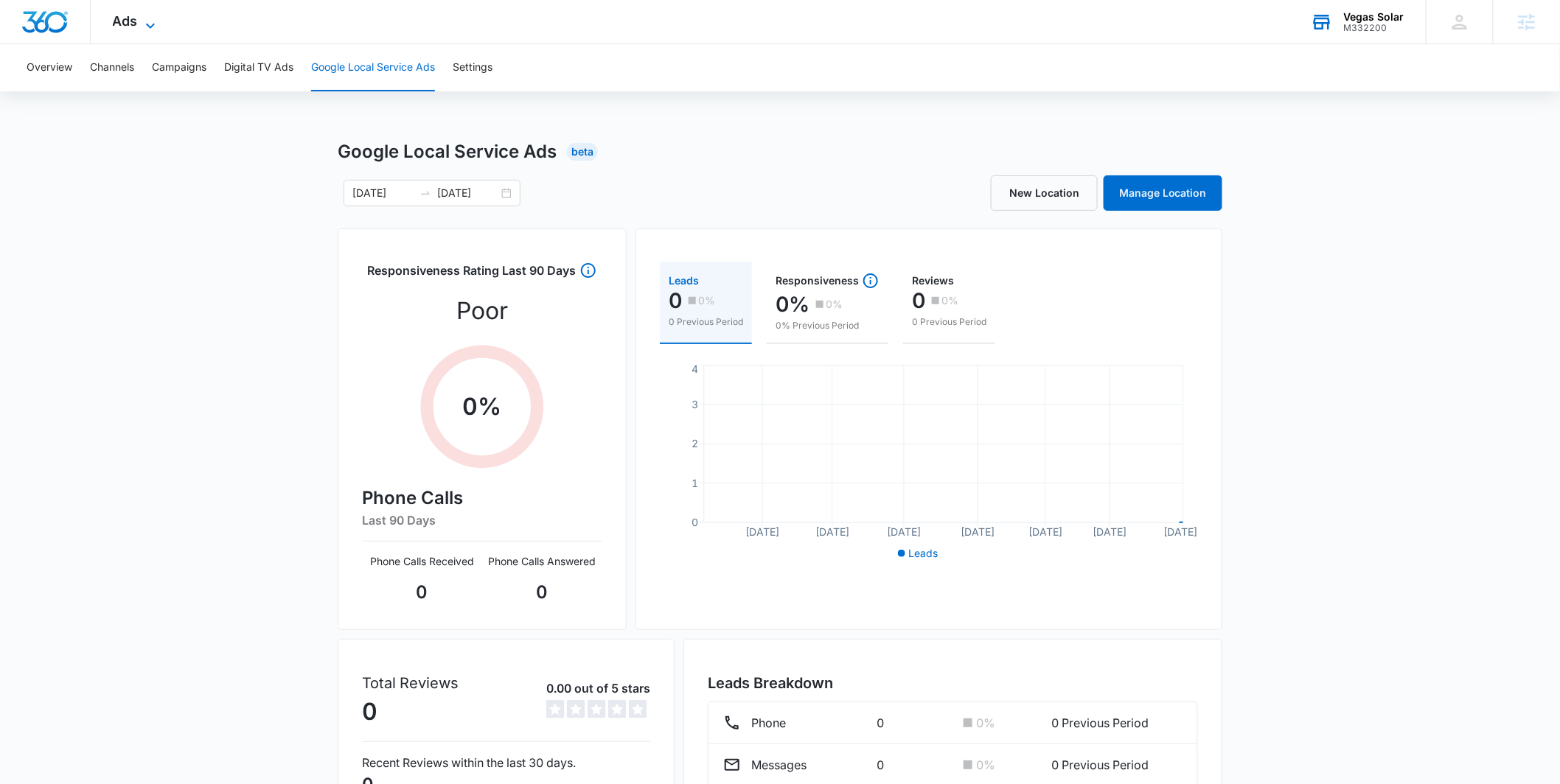
click at [118, 17] on span "Ads" at bounding box center [125, 20] width 25 height 15
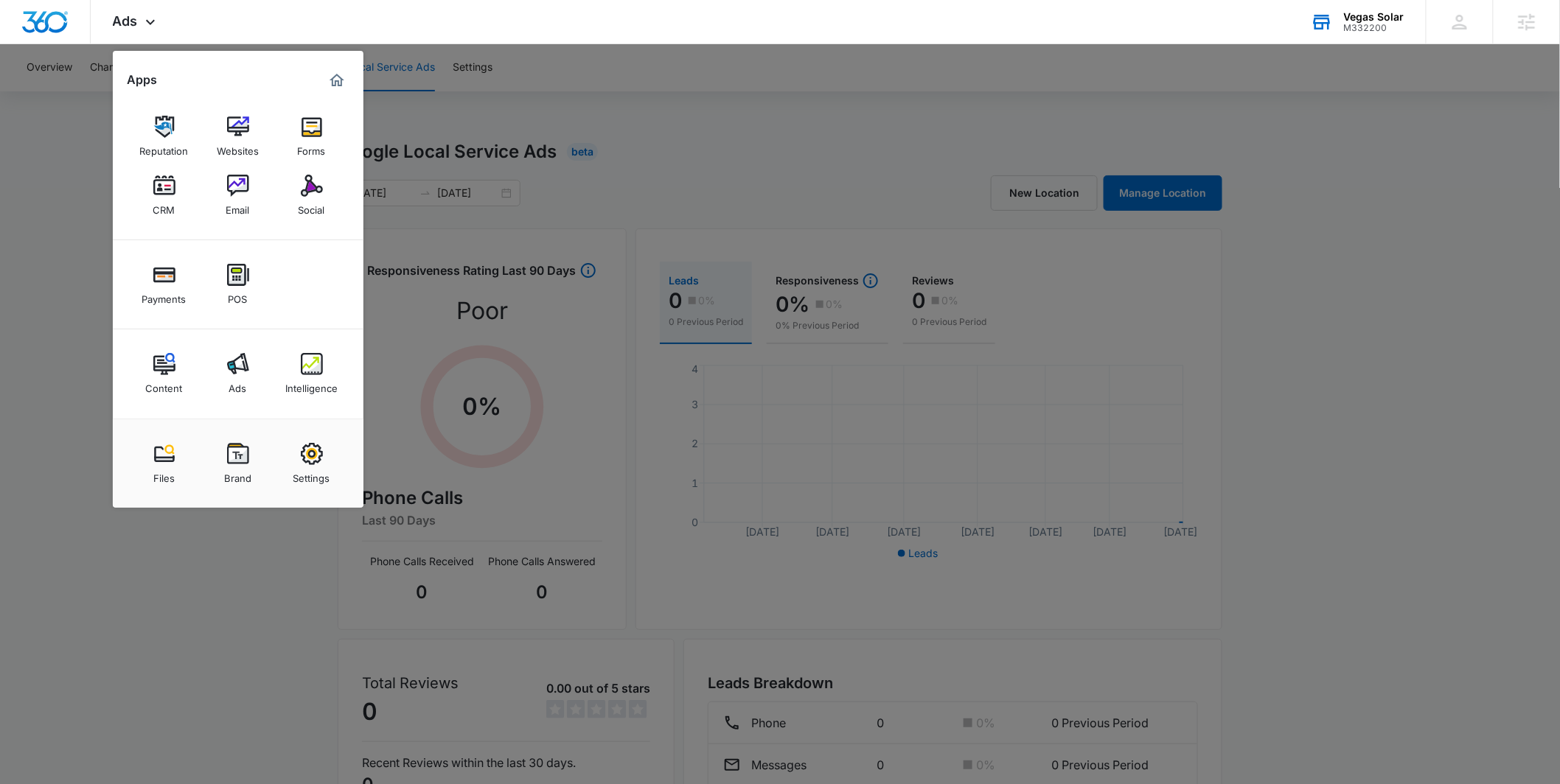
drag, startPoint x: 167, startPoint y: 372, endPoint x: 168, endPoint y: 359, distance: 13.0
click at [167, 372] on img at bounding box center [164, 363] width 22 height 22
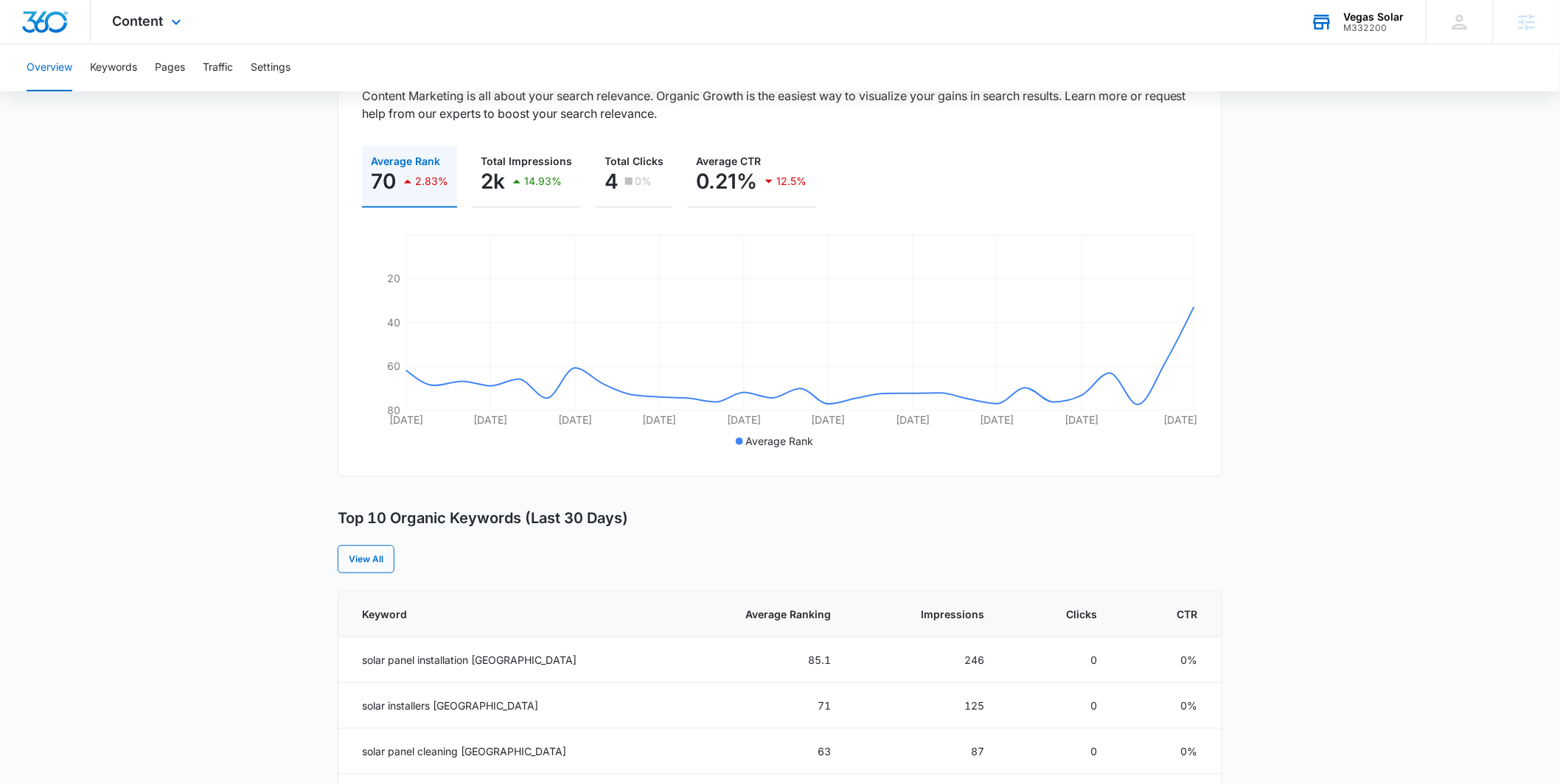
scroll to position [166, 0]
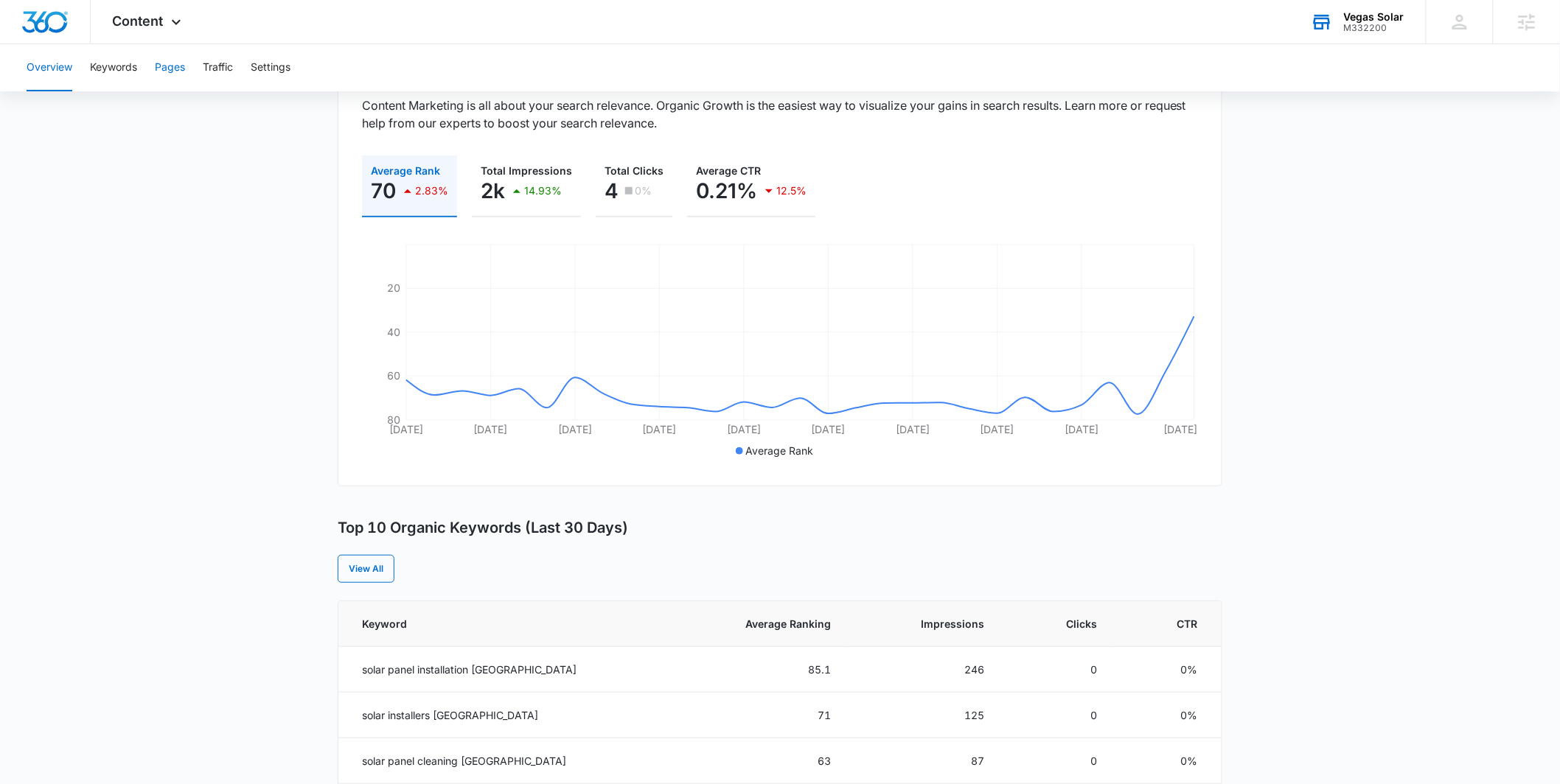
click at [162, 64] on button "Pages" at bounding box center [170, 68] width 31 height 47
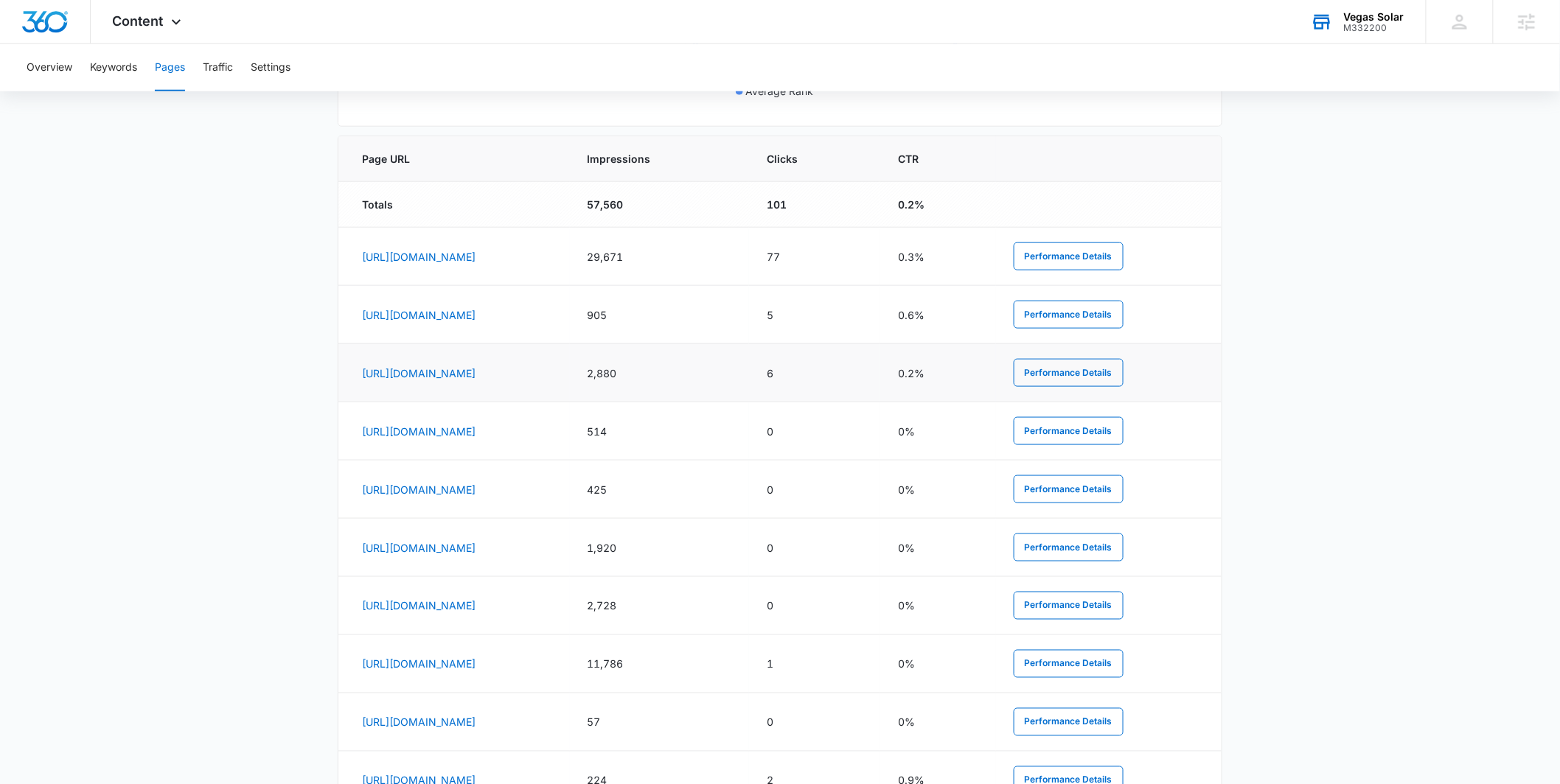
scroll to position [589, 0]
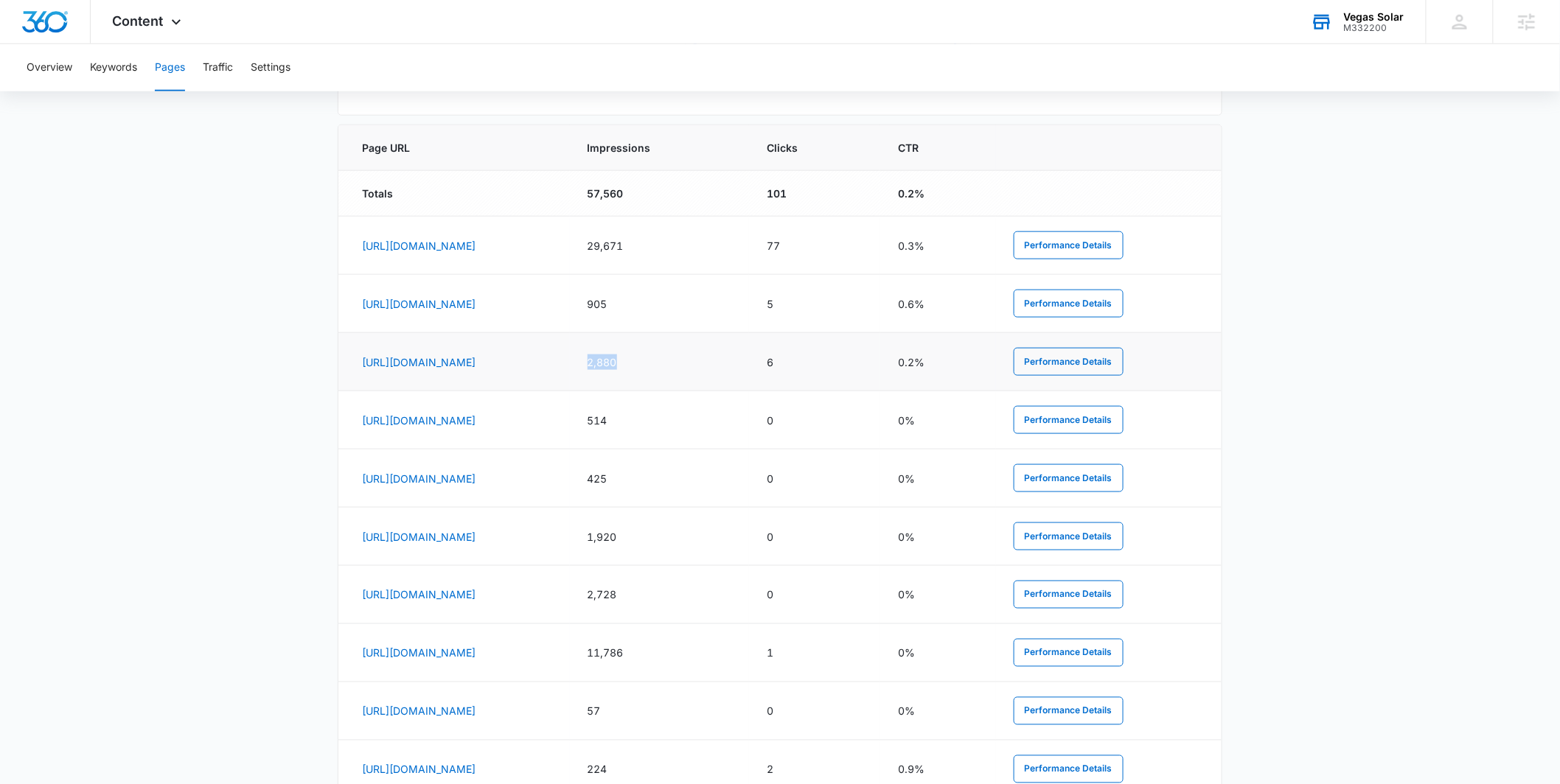
drag, startPoint x: 777, startPoint y: 358, endPoint x: 825, endPoint y: 357, distance: 48.0
click at [749, 360] on td "2,880" at bounding box center [659, 362] width 179 height 58
drag, startPoint x: 152, startPoint y: 425, endPoint x: 427, endPoint y: 510, distance: 287.8
click at [152, 424] on main "Pages The Pages report shows data relative to your indexed website page URL's w…" at bounding box center [780, 214] width 1560 height 1331
drag, startPoint x: 899, startPoint y: 361, endPoint x: 734, endPoint y: 434, distance: 180.4
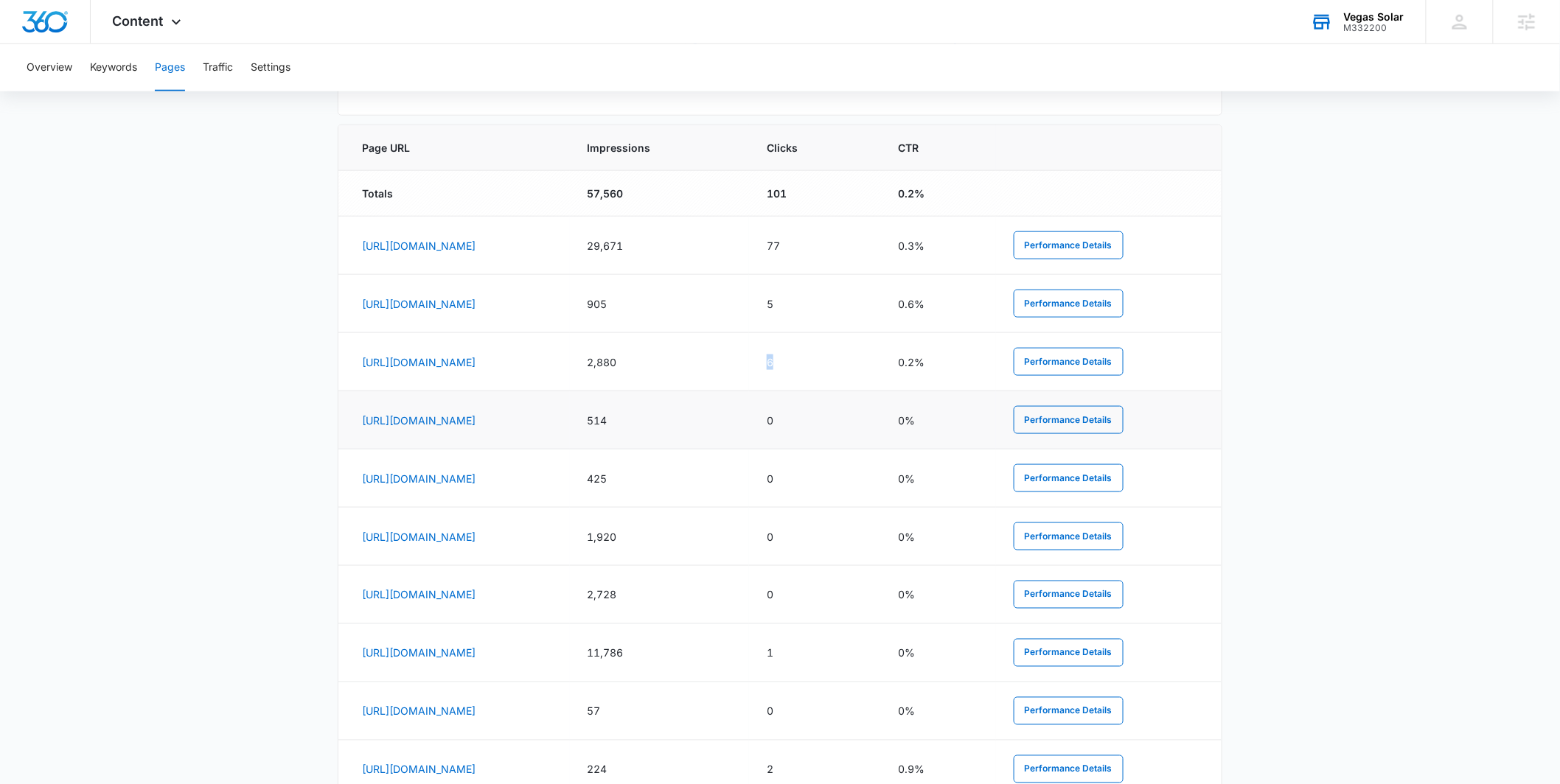
click at [880, 361] on td "6" at bounding box center [814, 362] width 131 height 58
click at [216, 513] on main "Pages The Pages report shows data relative to your indexed website page URL's w…" at bounding box center [780, 214] width 1560 height 1331
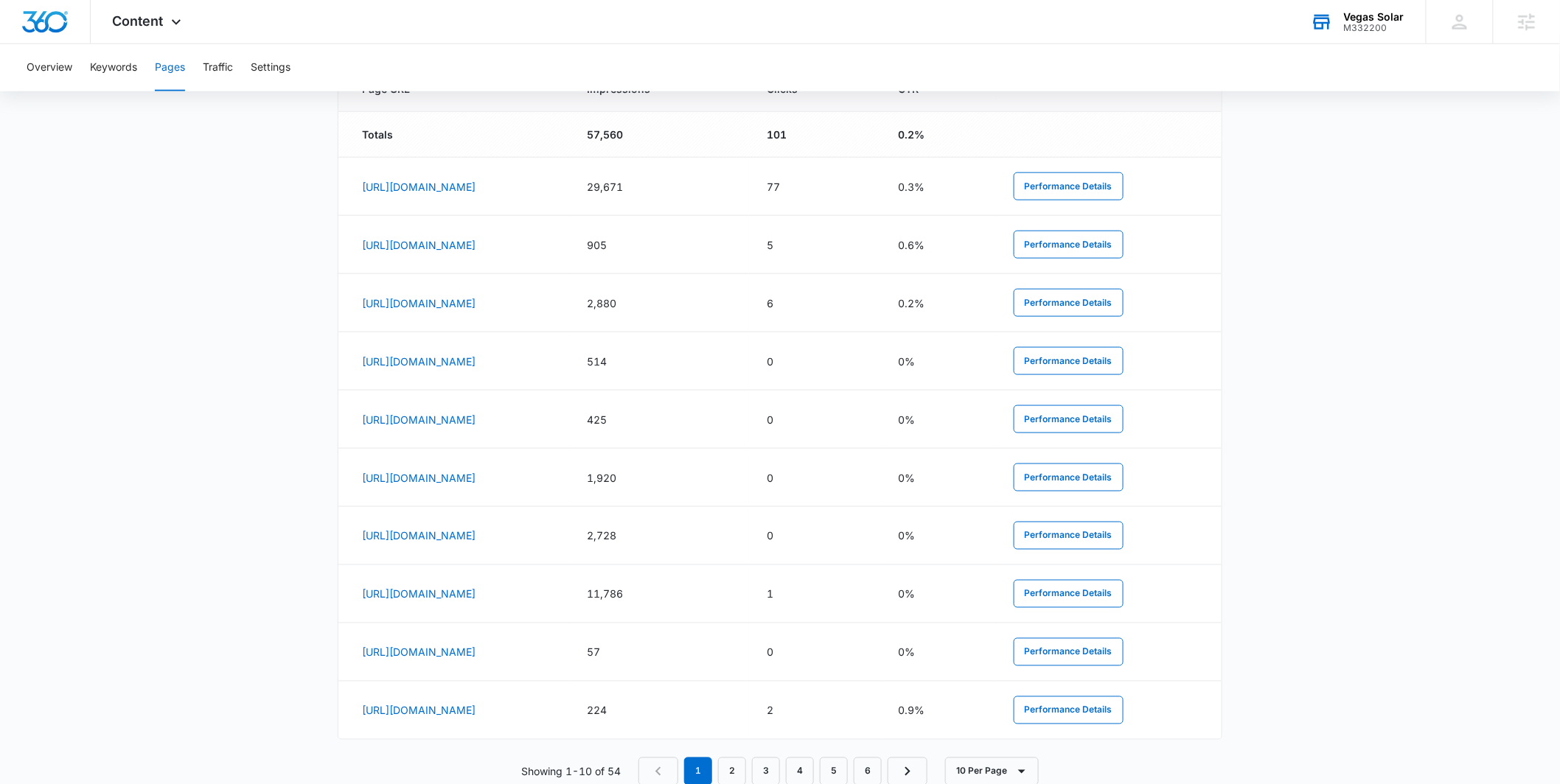
scroll to position [669, 0]
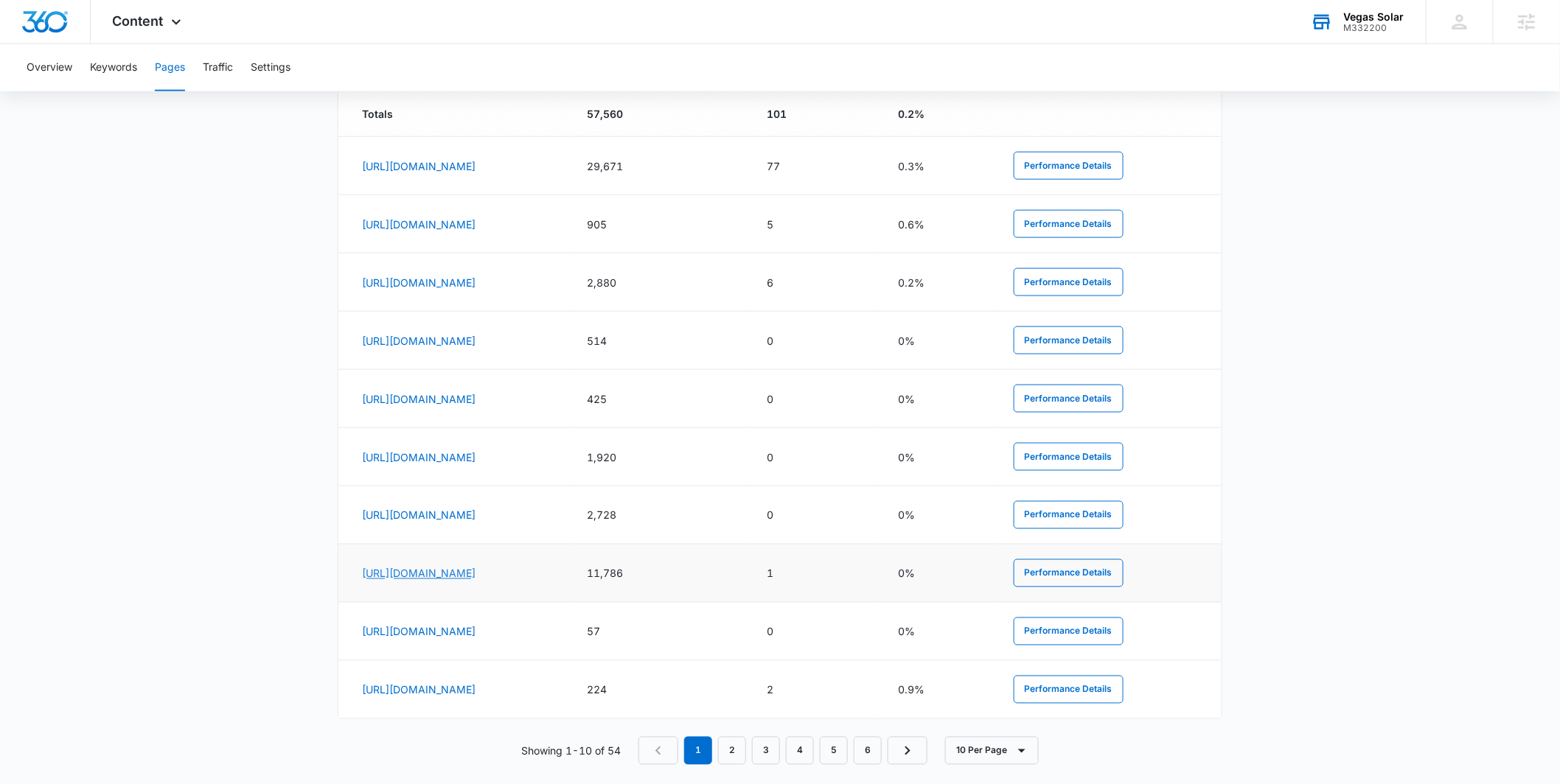
click at [475, 569] on link "https://vegasolarllc.com/solar-energy-services/" at bounding box center [418, 574] width 113 height 13
drag, startPoint x: 286, startPoint y: 508, endPoint x: 512, endPoint y: 564, distance: 232.8
click at [286, 508] on main "Pages The Pages report shows data relative to your indexed website page URL's w…" at bounding box center [780, 134] width 1560 height 1331
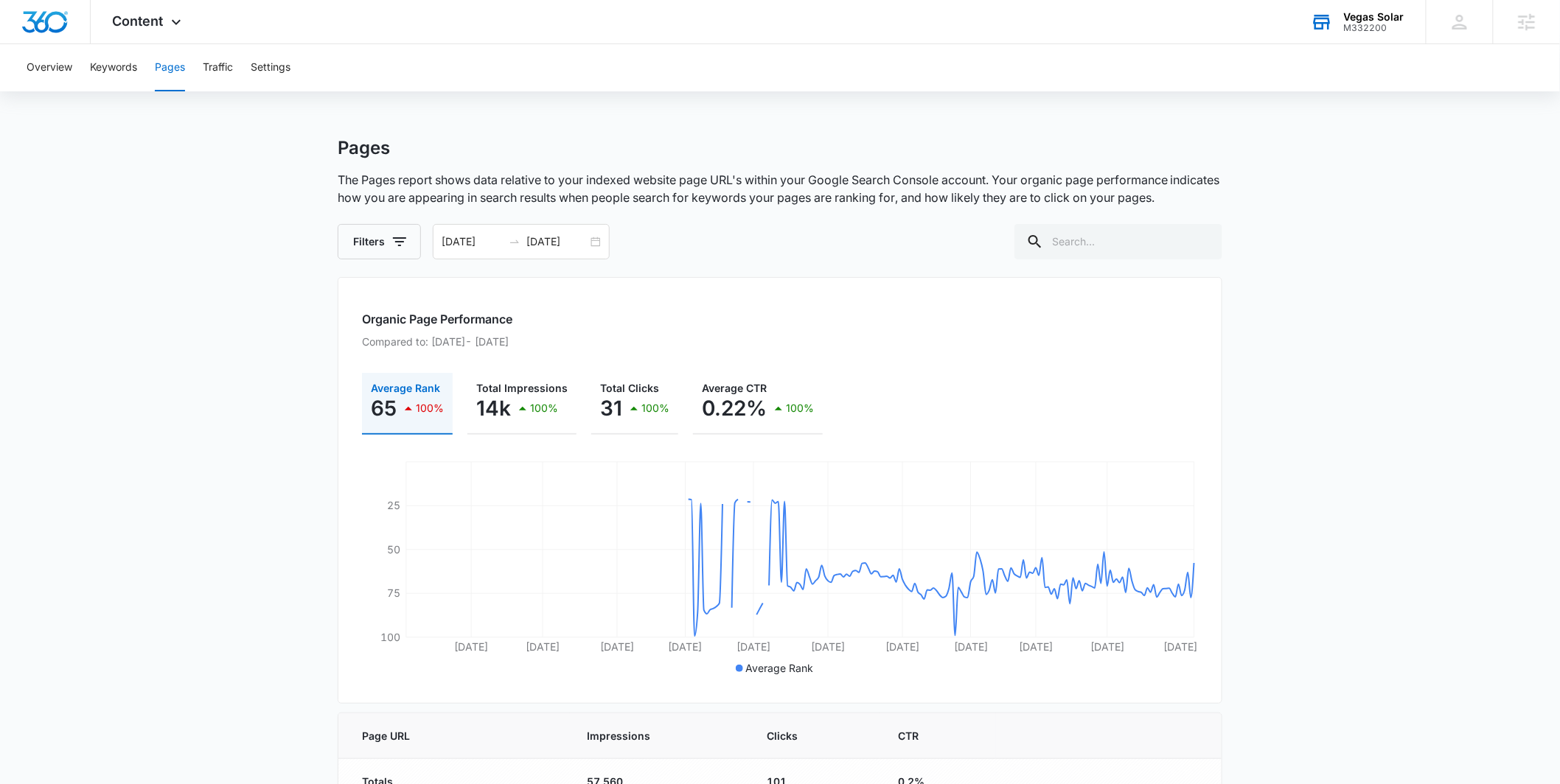
scroll to position [0, 0]
click at [130, 72] on button "Keywords" at bounding box center [113, 68] width 47 height 47
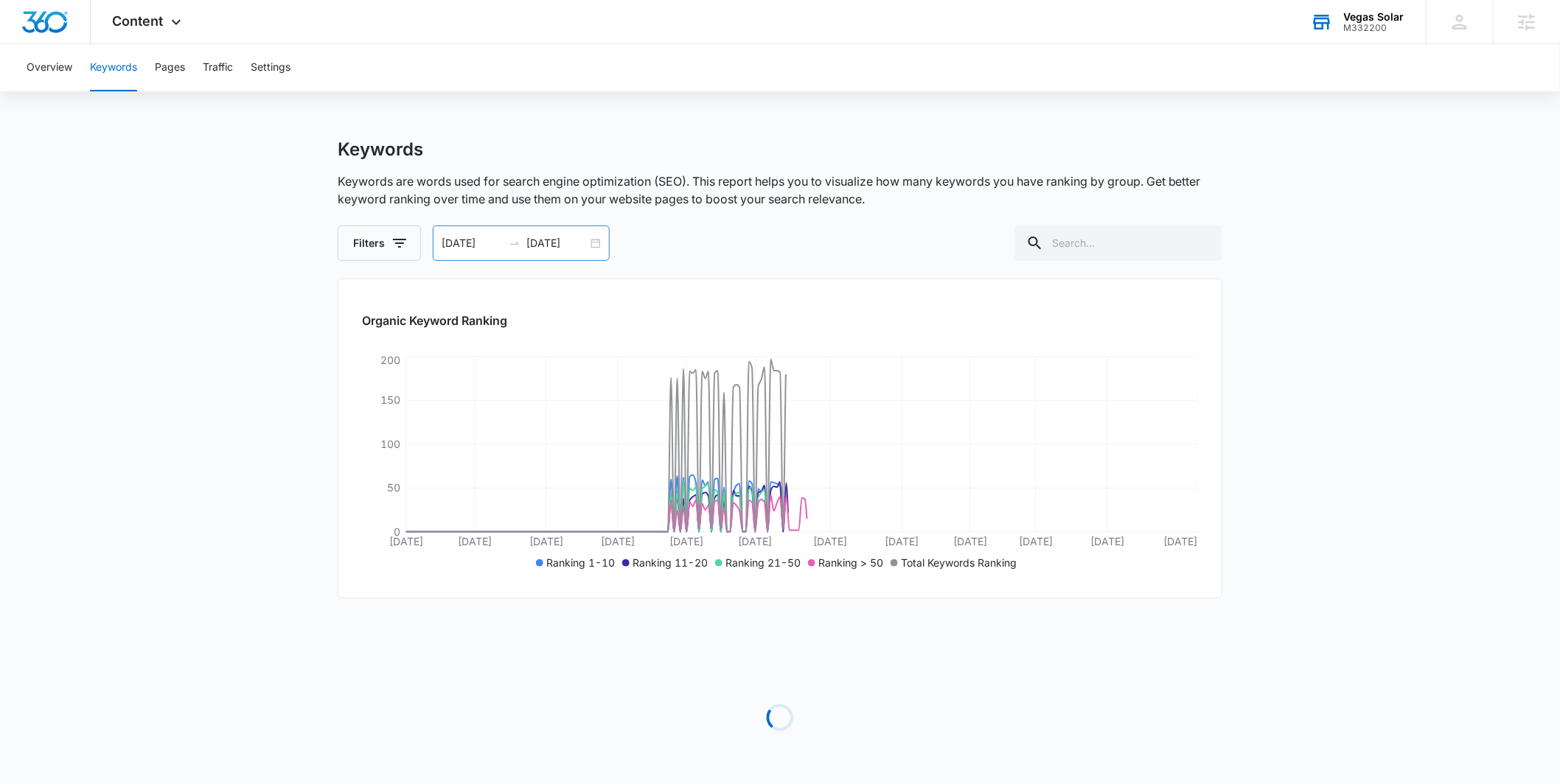
click at [600, 243] on div "01/01/2025 09/12/2025" at bounding box center [521, 243] width 177 height 35
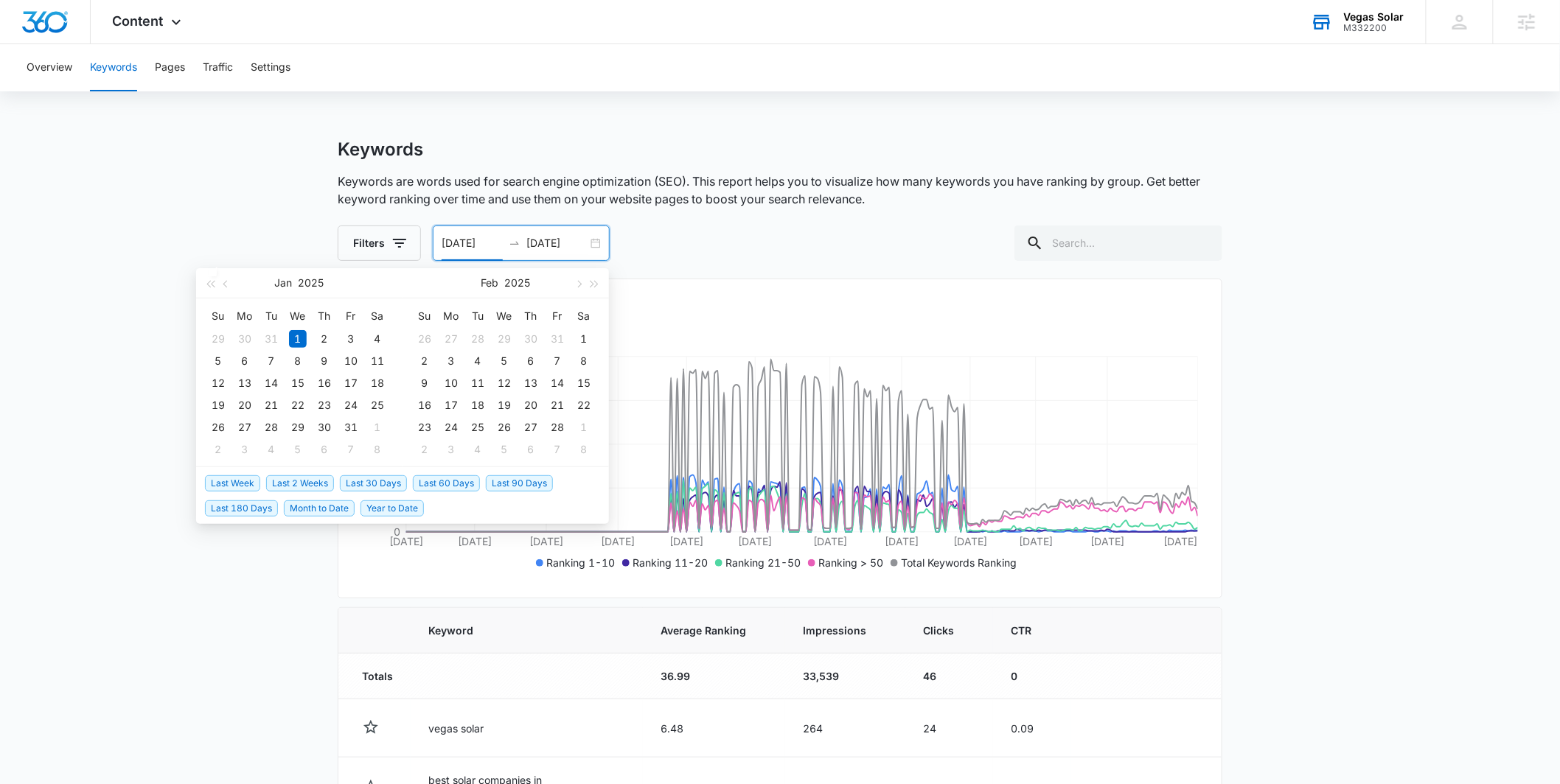
click at [257, 512] on span "Last 180 Days" at bounding box center [241, 508] width 73 height 16
type input "03/17/2025"
type input "09/13/2025"
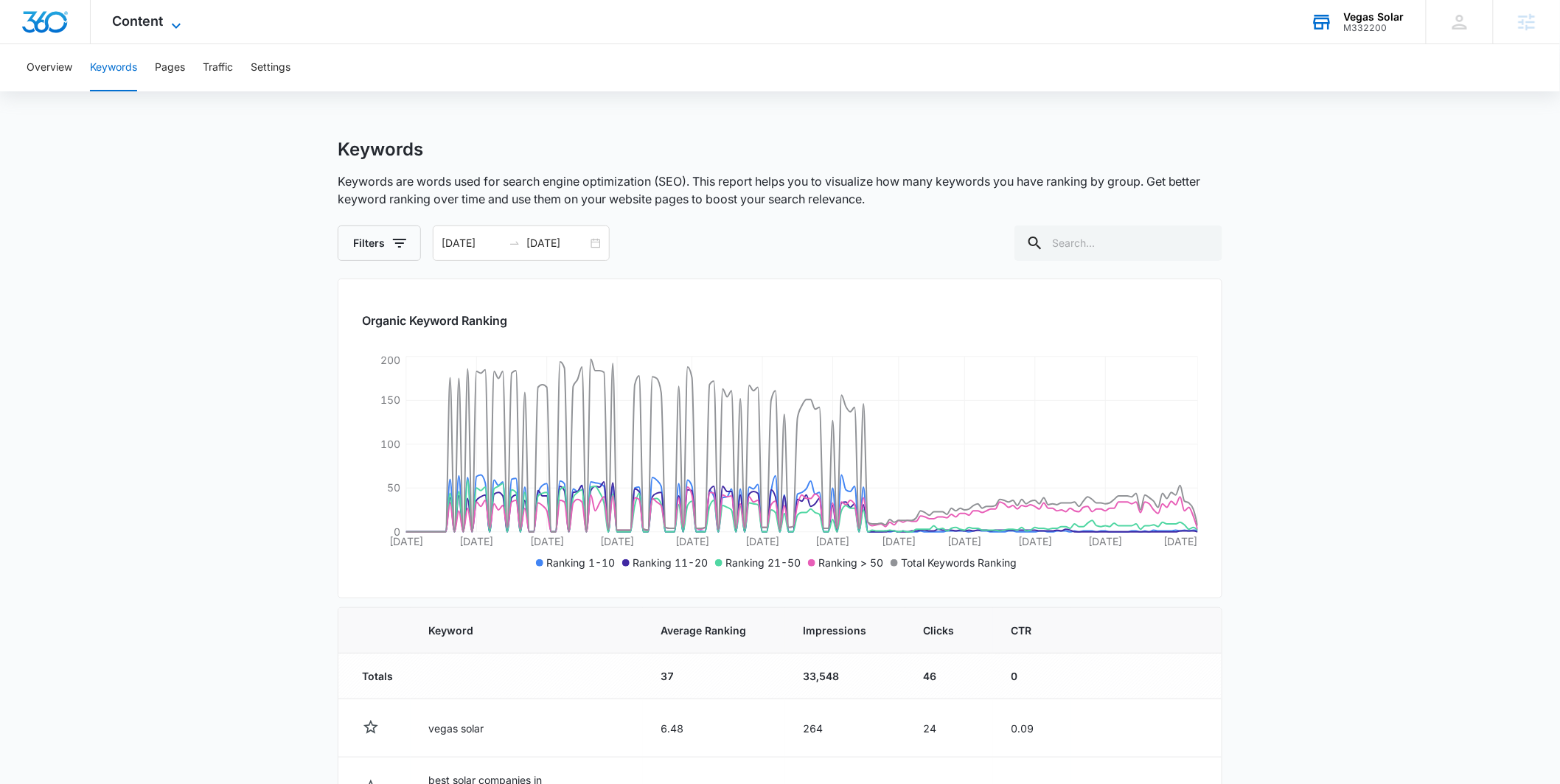
click at [167, 27] on icon at bounding box center [176, 26] width 18 height 18
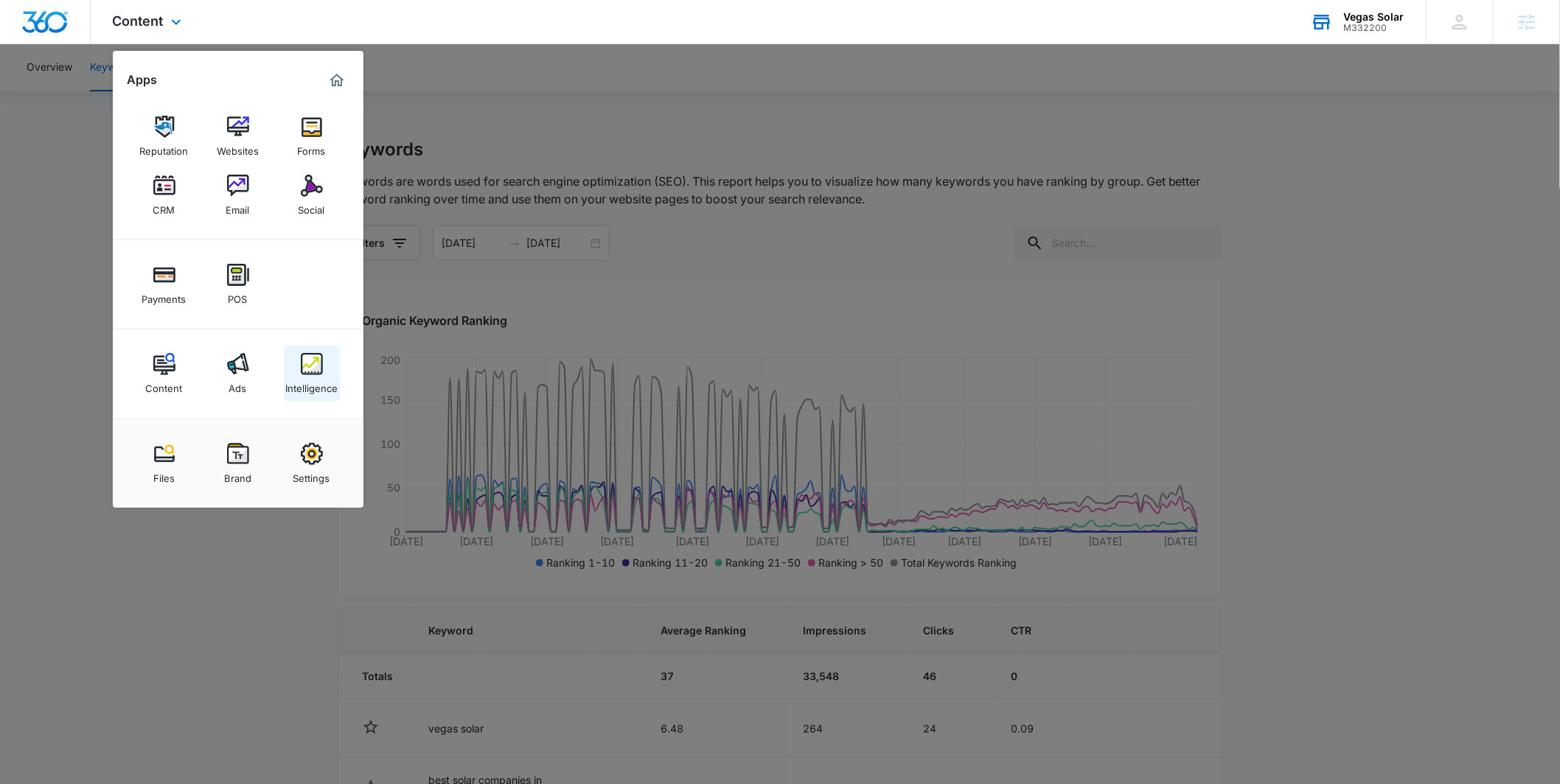
click at [293, 370] on link "Intelligence" at bounding box center [312, 374] width 56 height 56
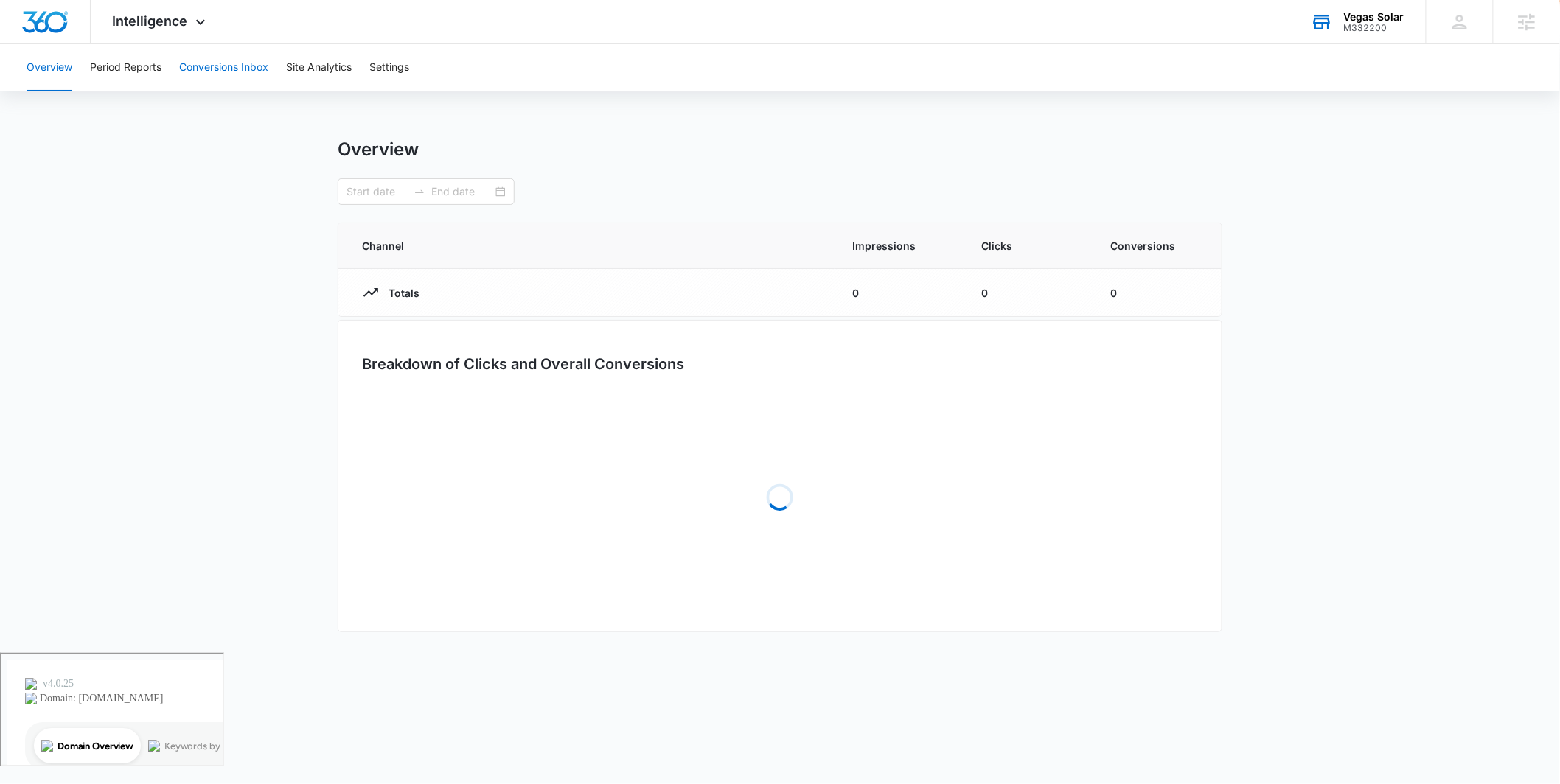
type input "03/17/2025"
type input "09/13/2025"
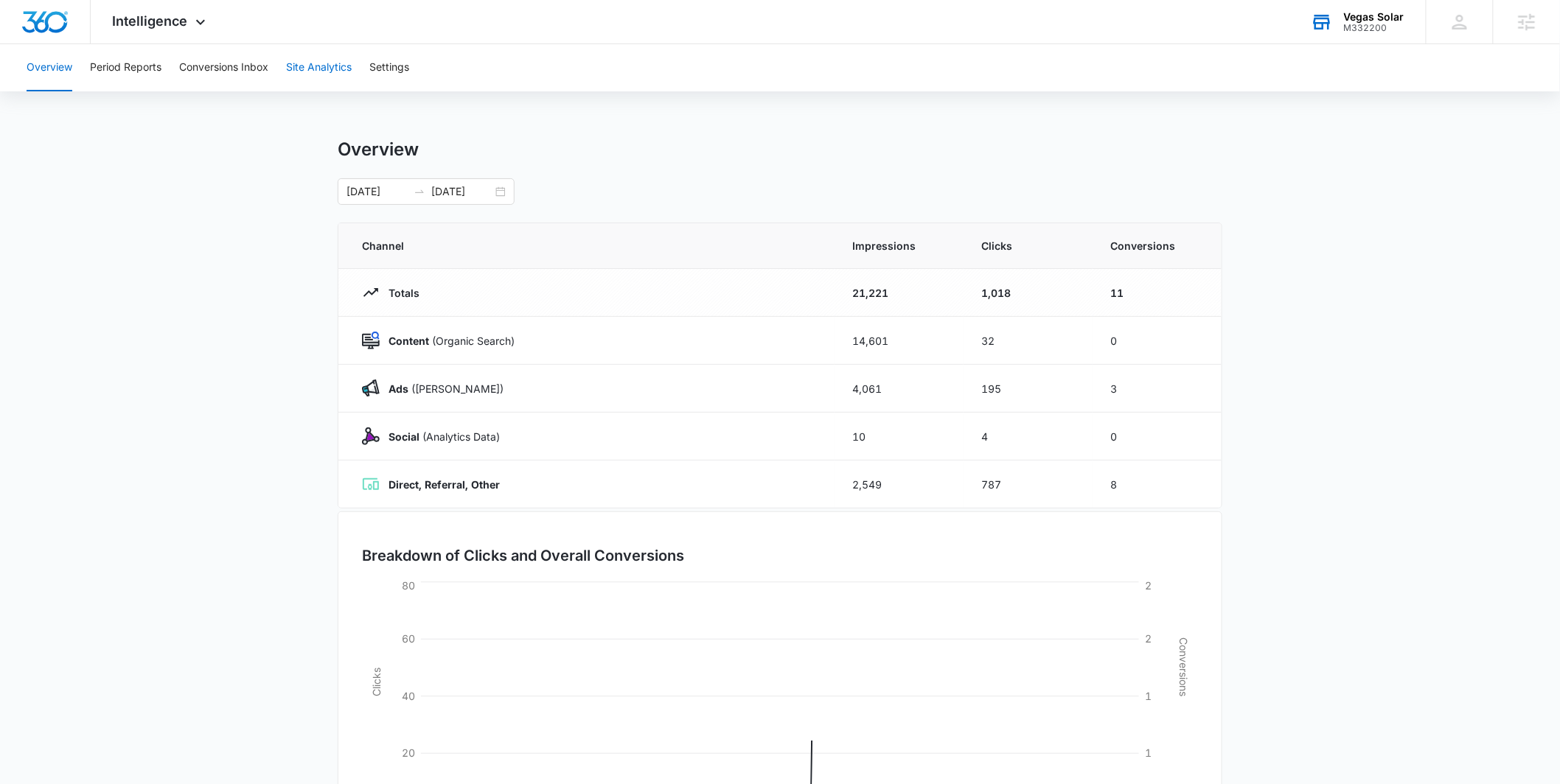
click at [321, 62] on button "Site Analytics" at bounding box center [319, 68] width 66 height 47
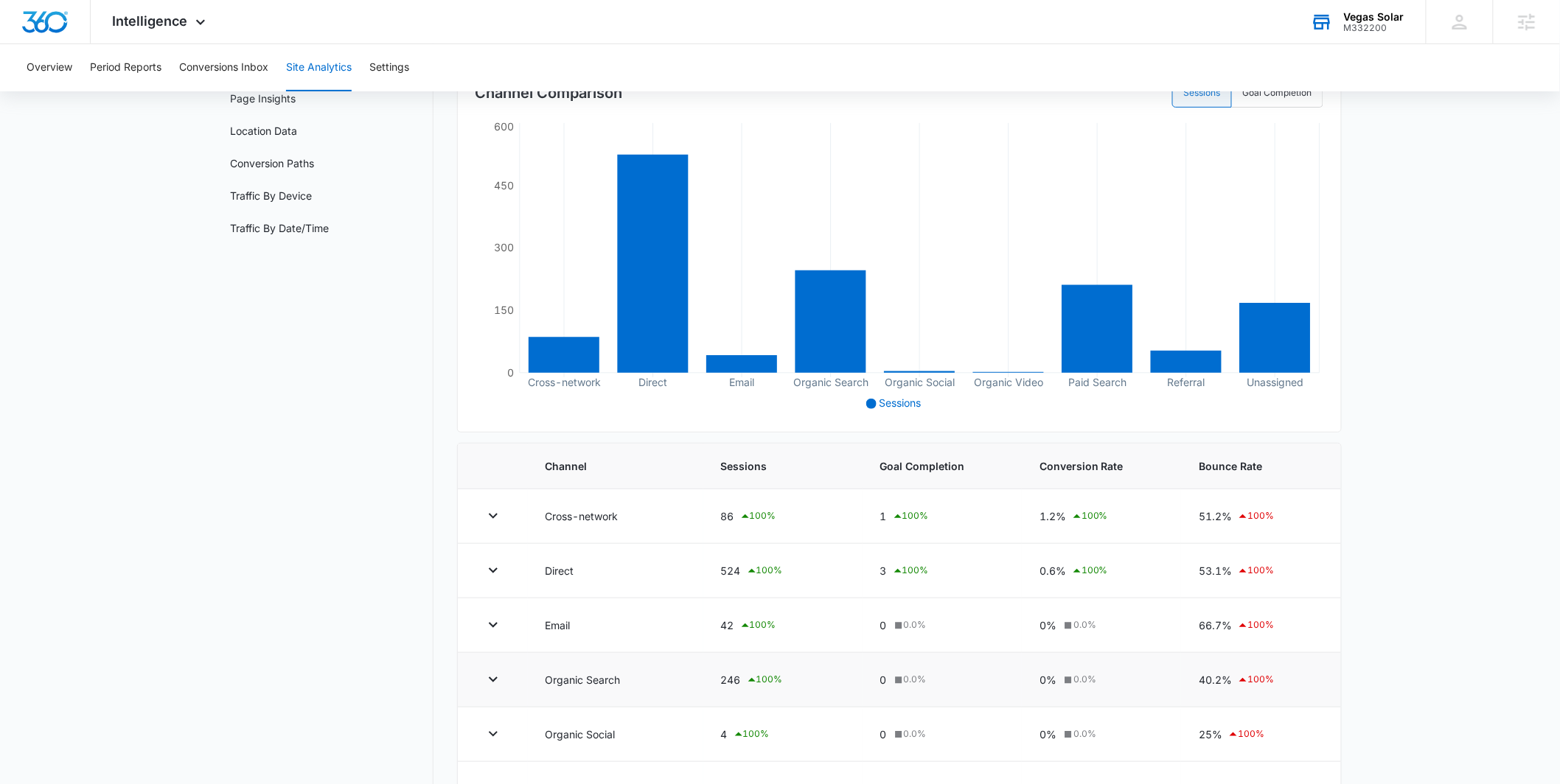
scroll to position [156, 0]
drag, startPoint x: 718, startPoint y: 680, endPoint x: 791, endPoint y: 683, distance: 73.1
click at [791, 683] on td "246 100 %" at bounding box center [783, 679] width 159 height 55
drag, startPoint x: 787, startPoint y: 683, endPoint x: 711, endPoint y: 692, distance: 76.5
click at [711, 692] on td "246 100 %" at bounding box center [783, 679] width 159 height 55
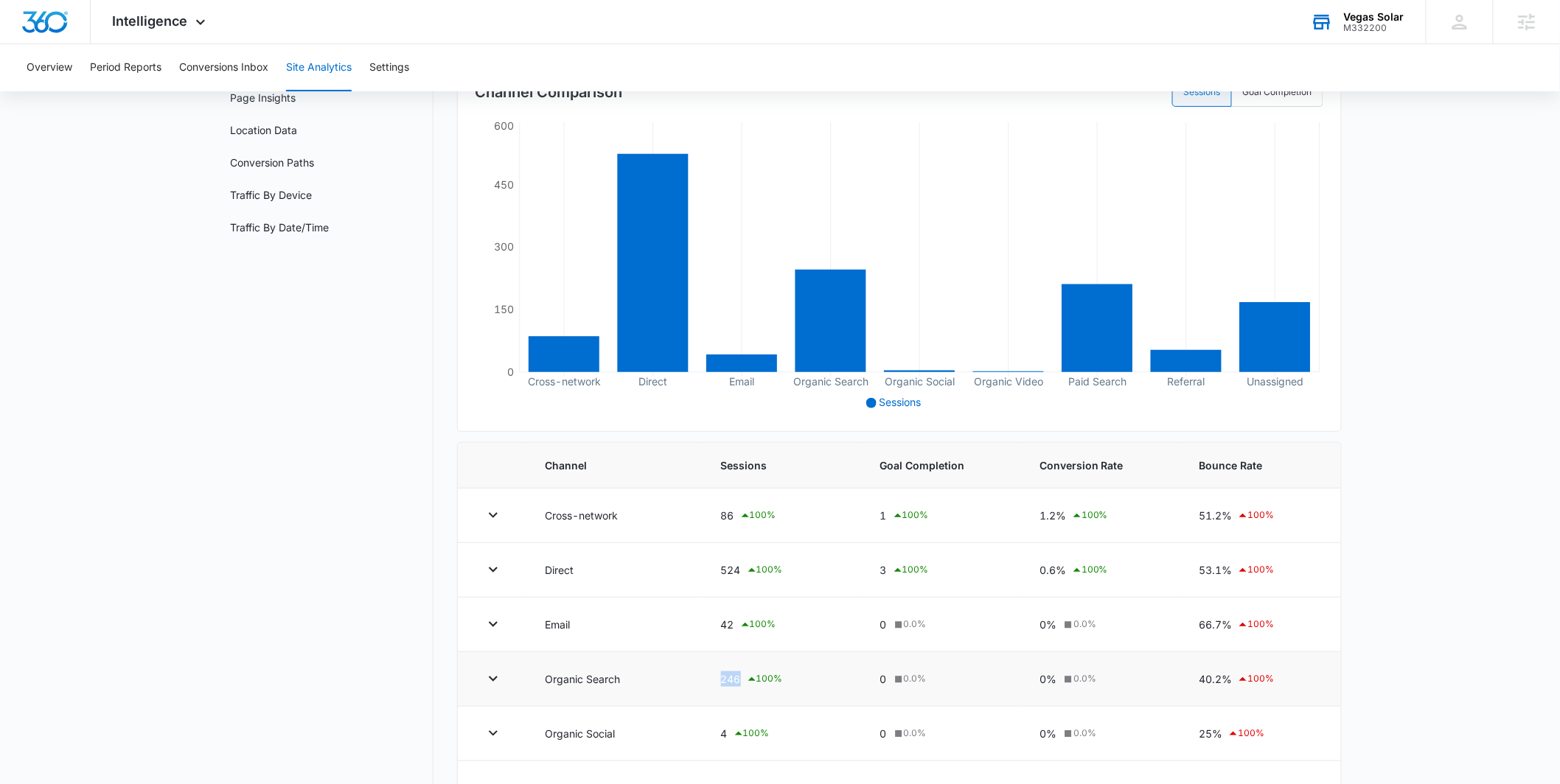
click at [718, 685] on td "246 100 %" at bounding box center [783, 679] width 159 height 55
drag, startPoint x: 718, startPoint y: 685, endPoint x: 738, endPoint y: 683, distance: 20.1
click at [738, 683] on td "246 100 %" at bounding box center [783, 679] width 159 height 55
click at [330, 482] on nav "Site Analytics Channels Report Source Report Page Insights Location Data Conver…" at bounding box center [326, 481] width 215 height 997
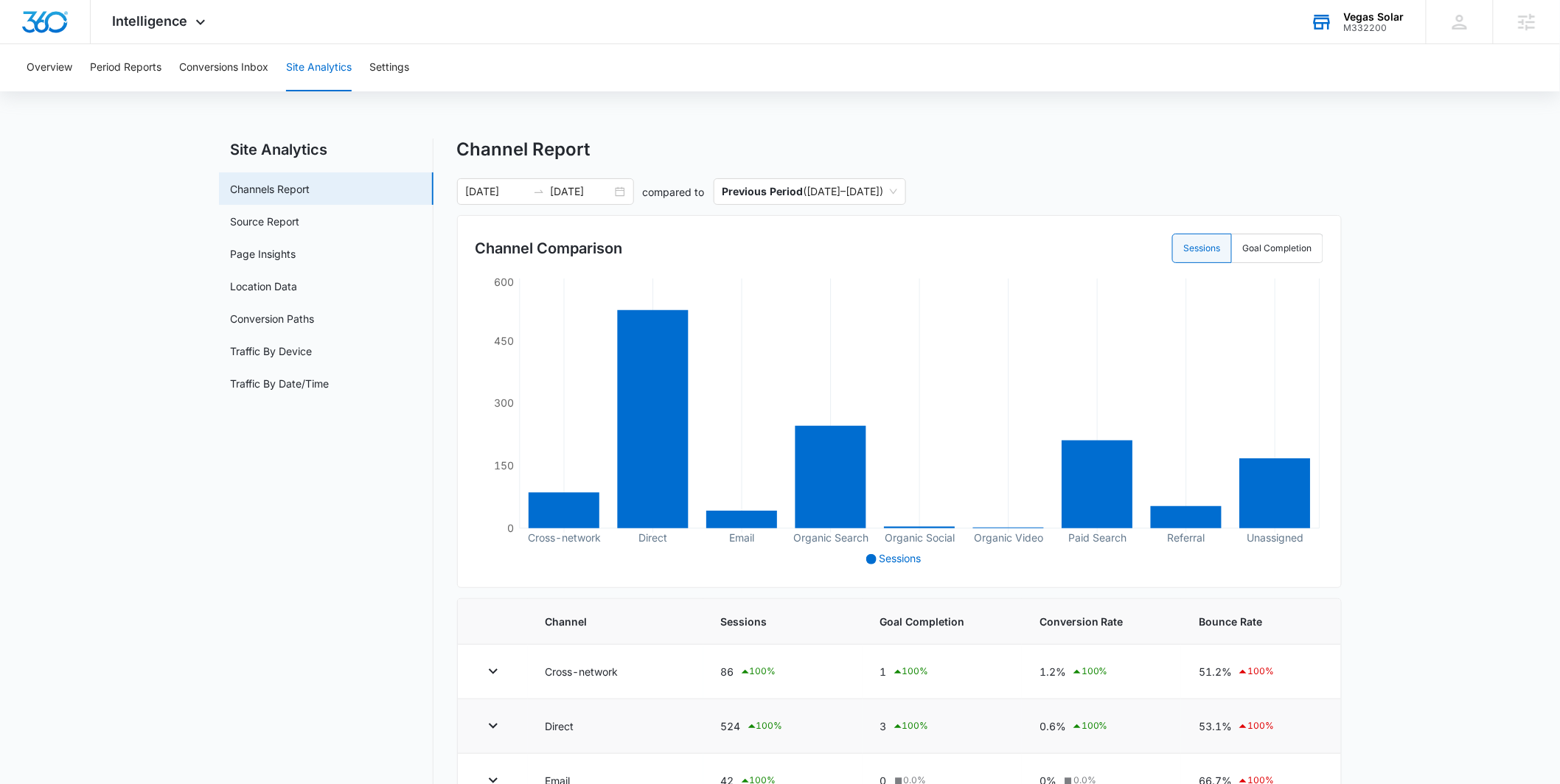
scroll to position [380, 0]
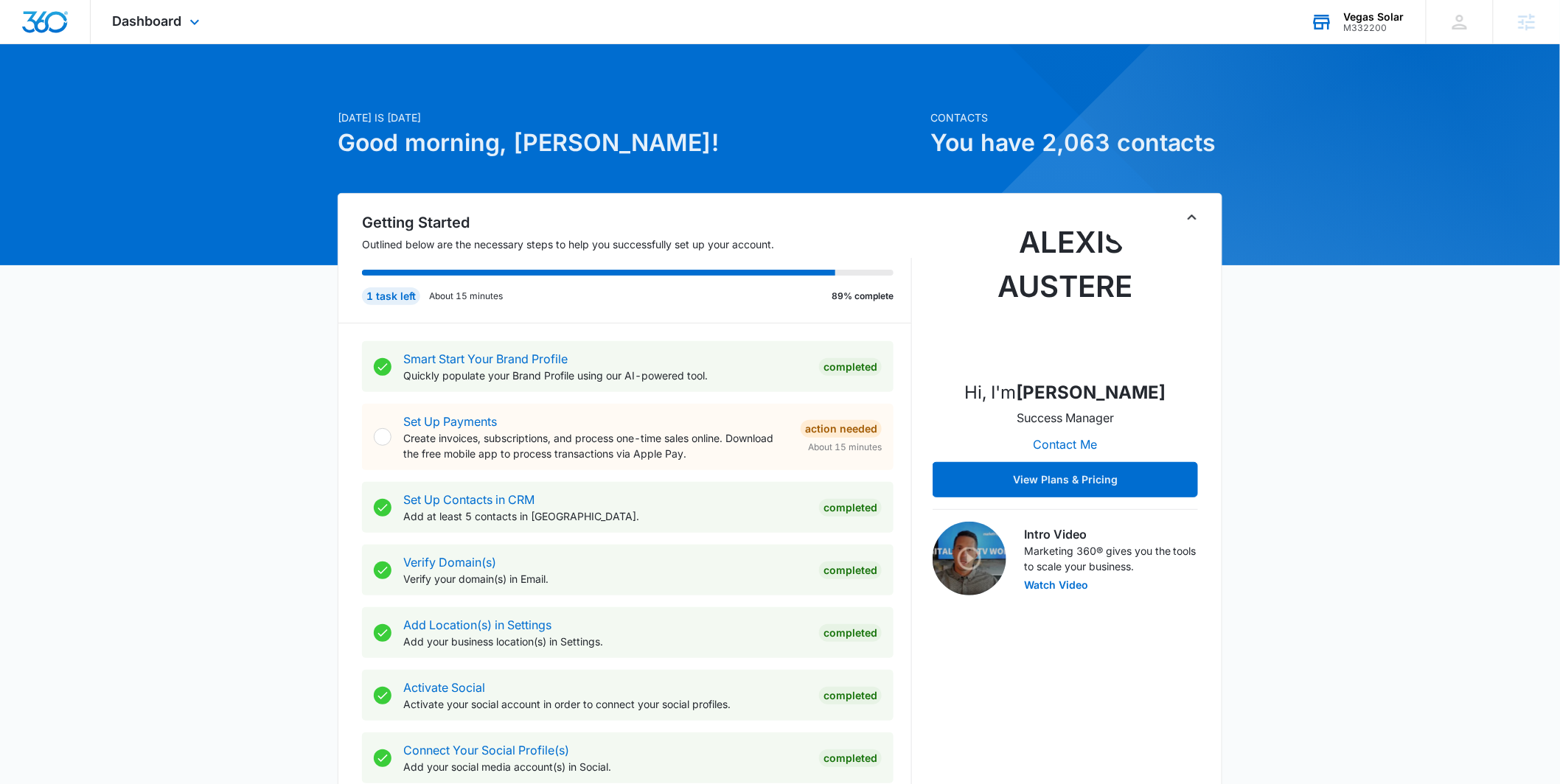
click at [1351, 14] on div "Vegas Solar" at bounding box center [1374, 17] width 60 height 12
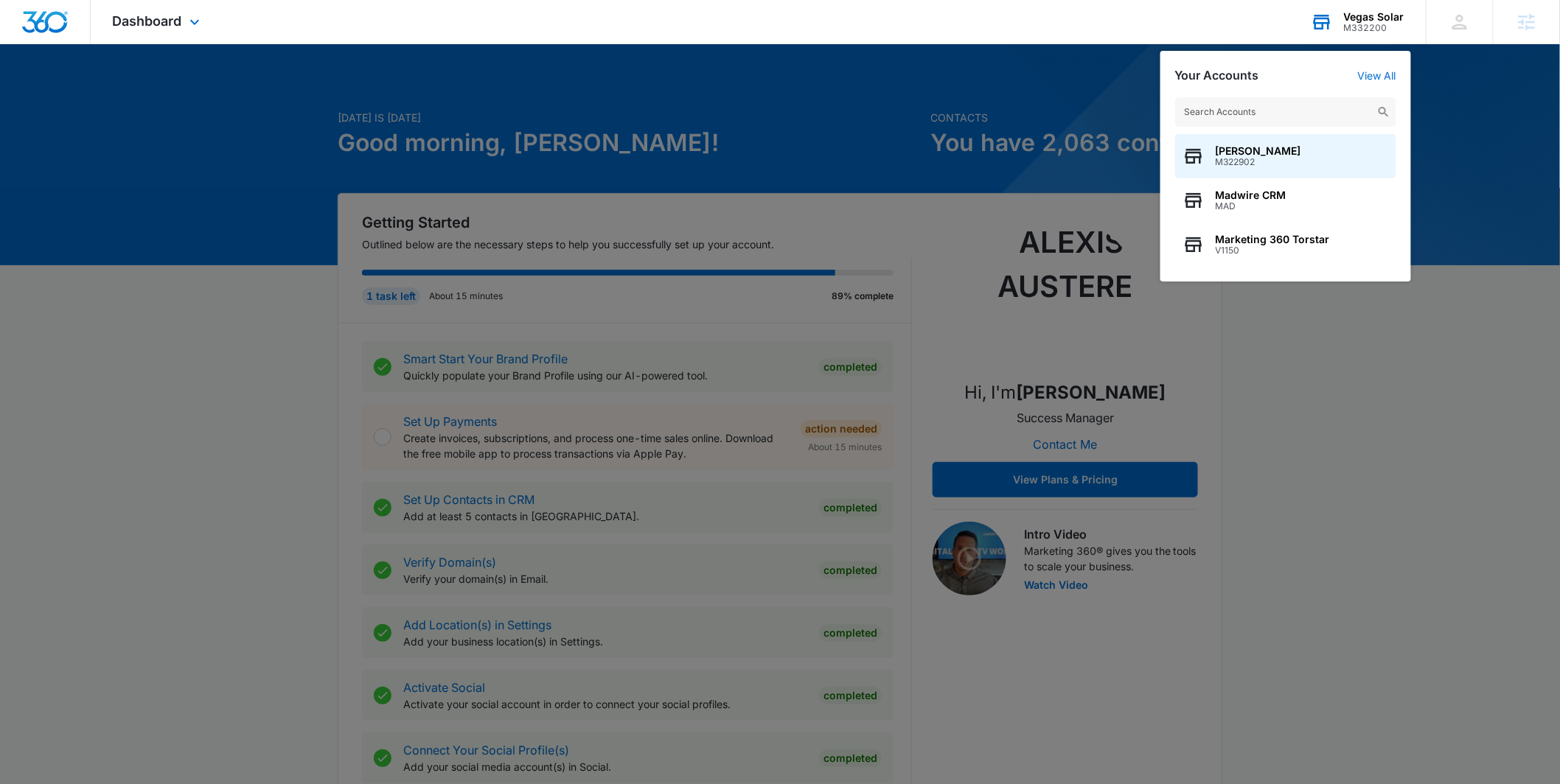
click at [1192, 111] on input "text" at bounding box center [1286, 112] width 221 height 30
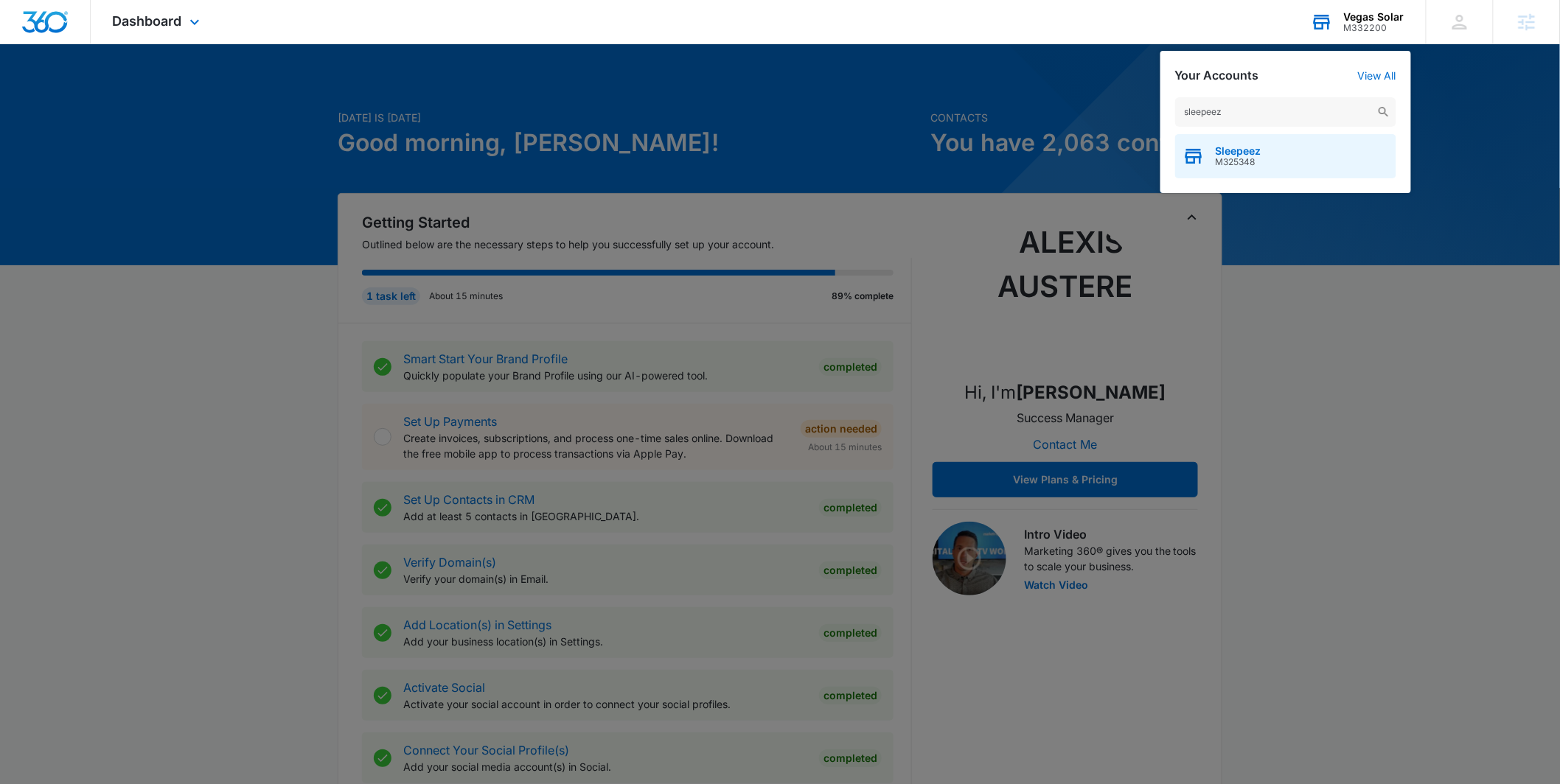
type input "sleepeez"
click at [1233, 160] on span "M325348" at bounding box center [1238, 162] width 46 height 10
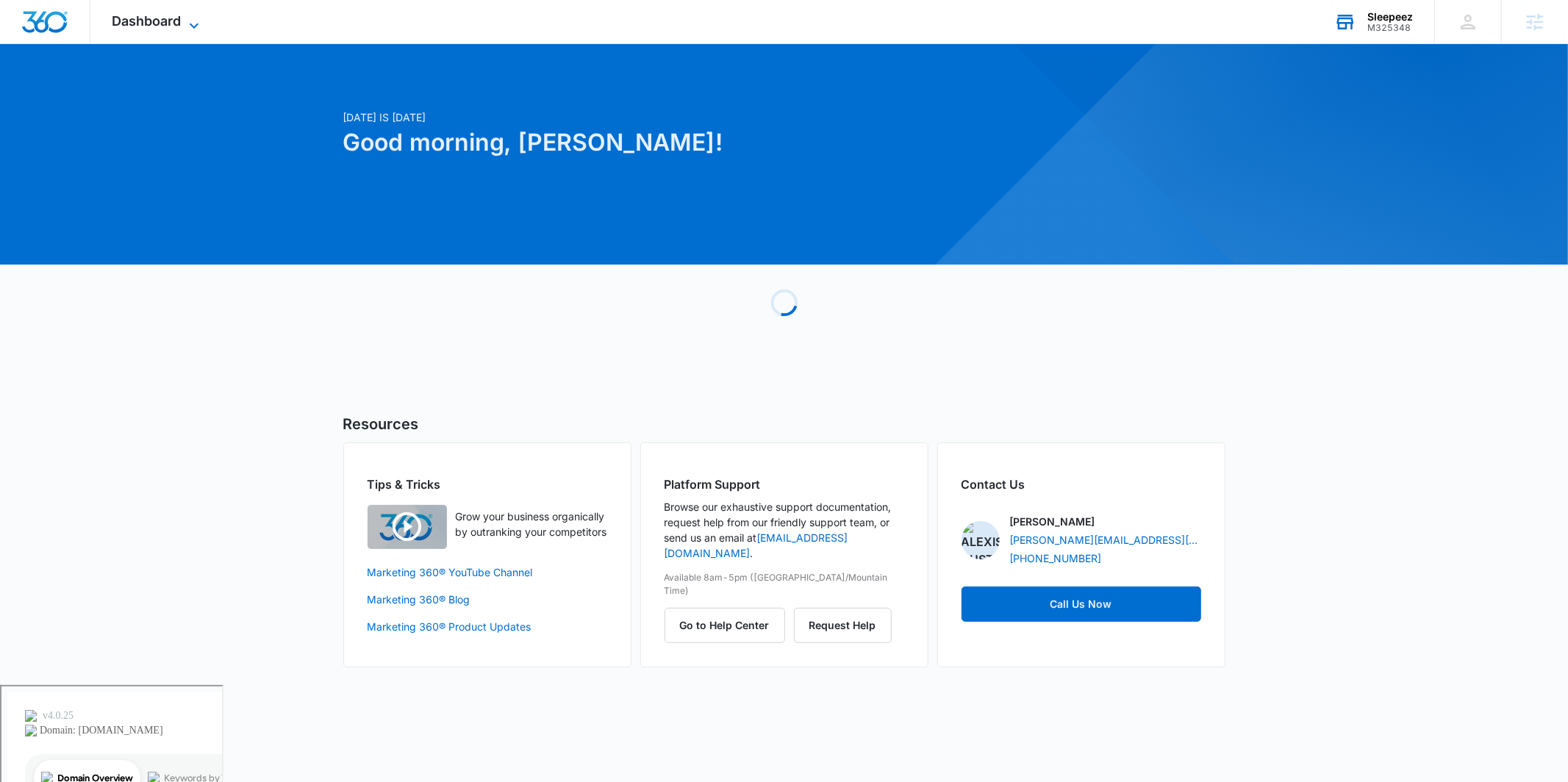
click at [125, 13] on span "Dashboard" at bounding box center [147, 20] width 69 height 15
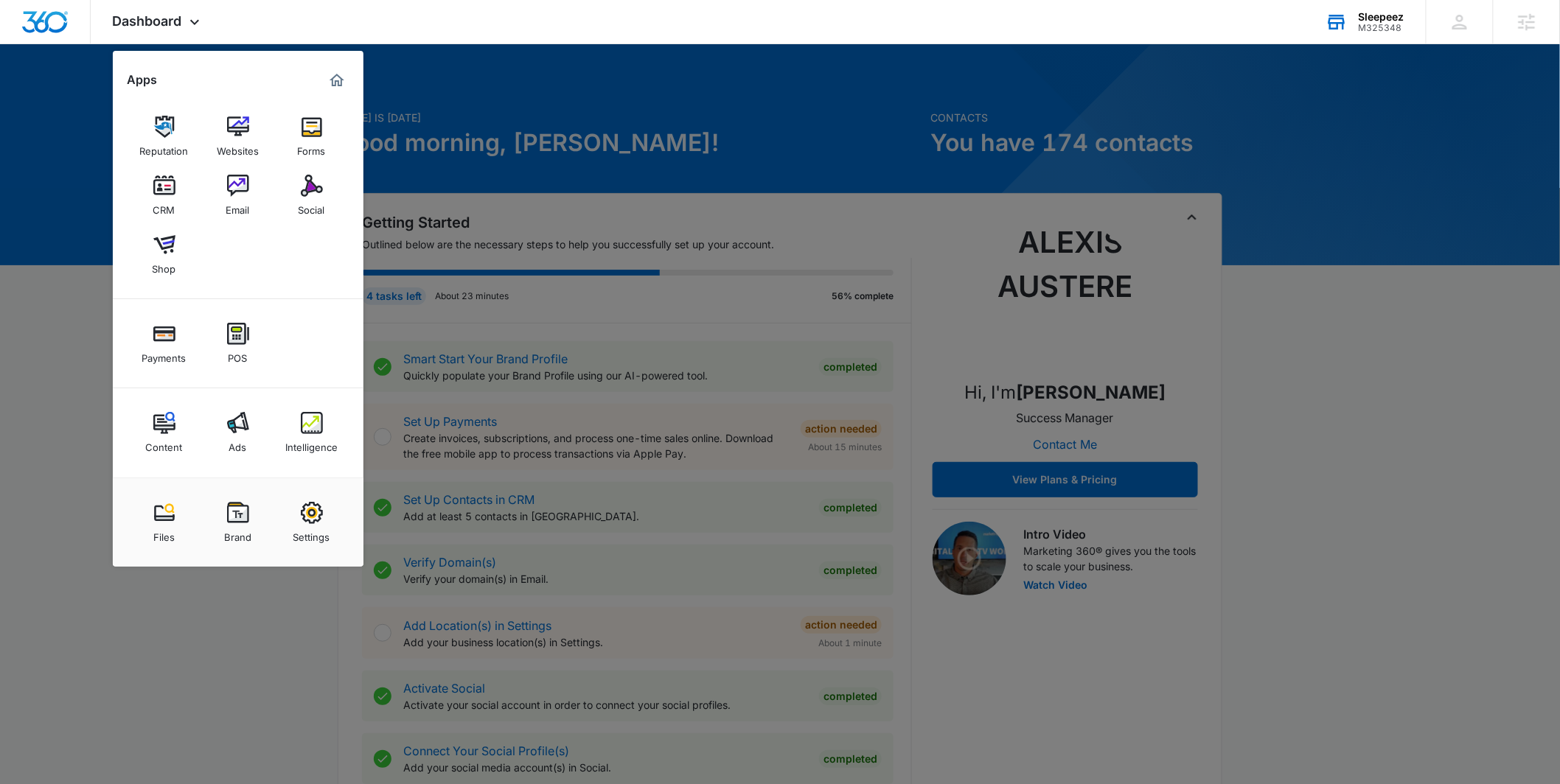
click at [232, 206] on div "Email" at bounding box center [237, 207] width 23 height 19
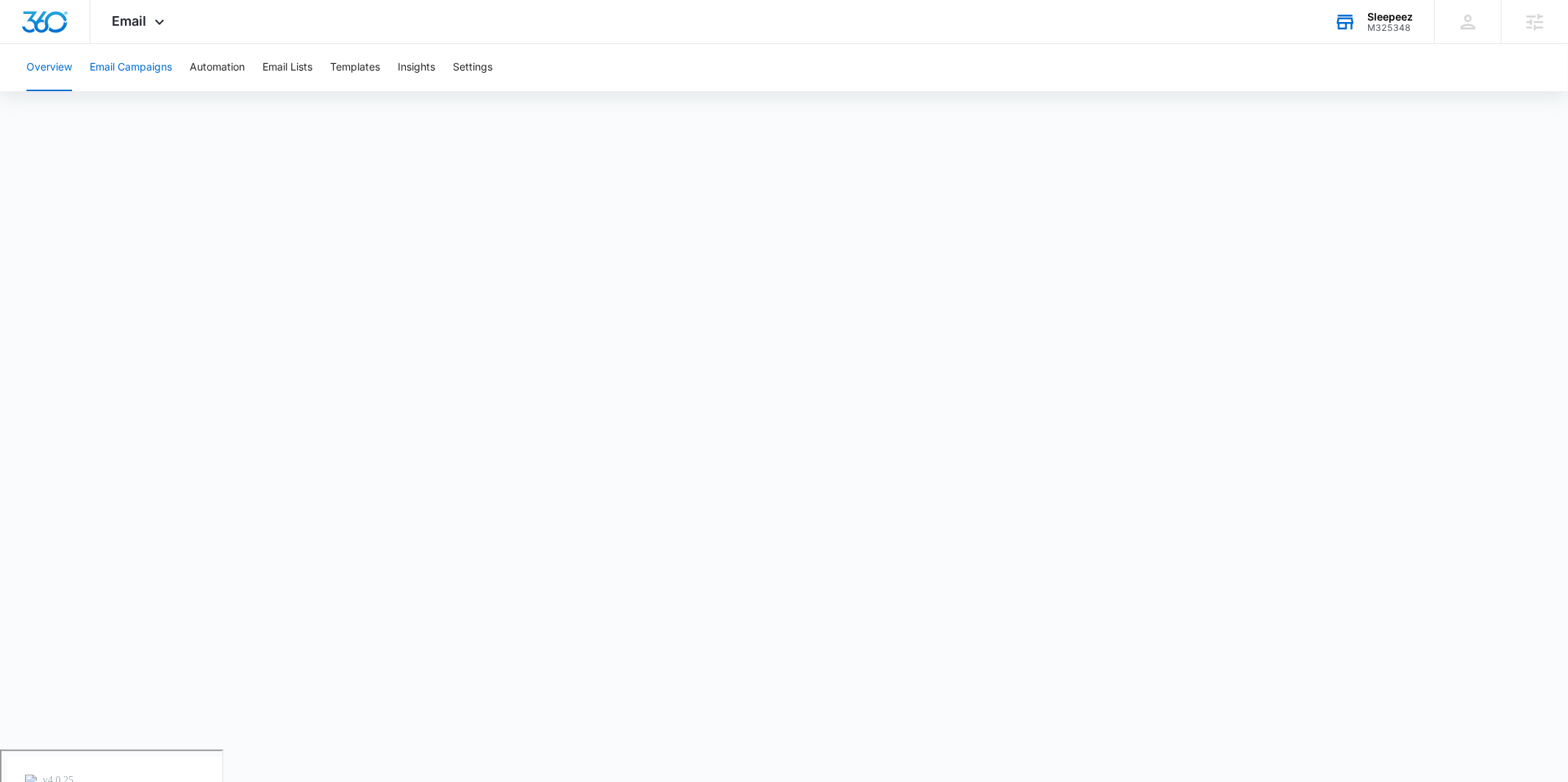
click at [142, 71] on button "Email Campaigns" at bounding box center [131, 67] width 83 height 47
click at [161, 27] on icon at bounding box center [160, 26] width 18 height 18
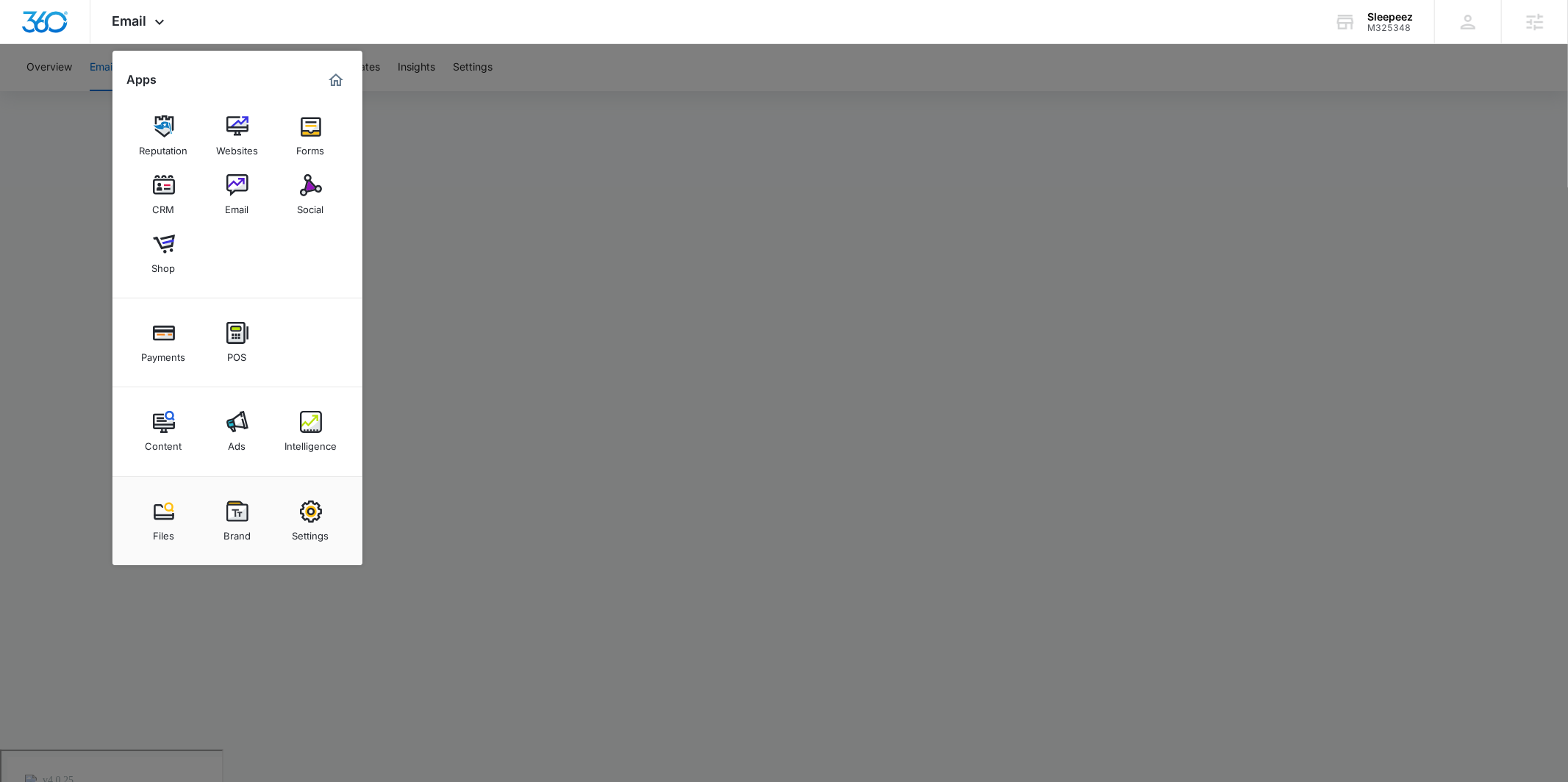
click at [160, 189] on img at bounding box center [164, 184] width 22 height 22
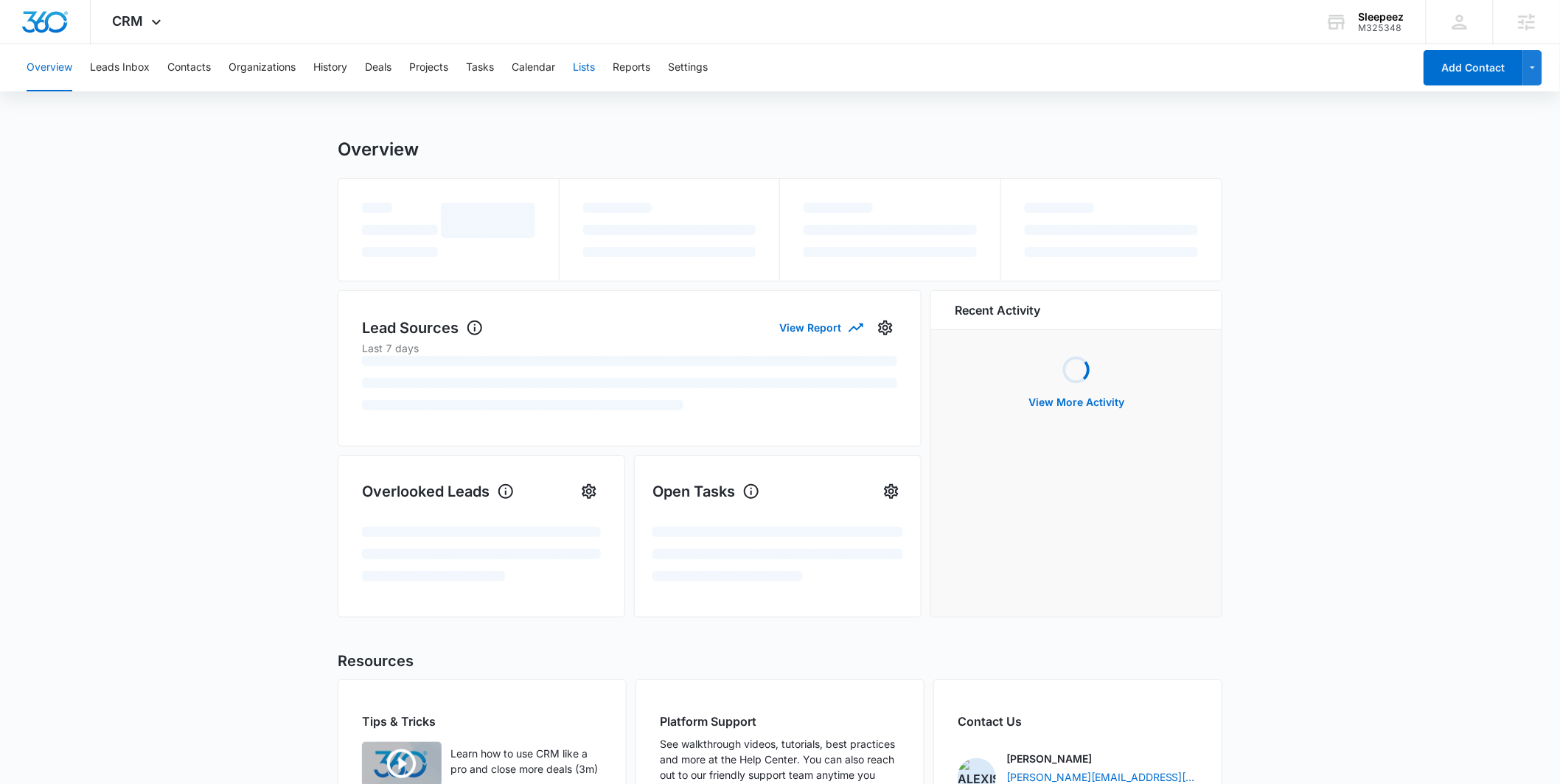
click at [582, 65] on button "Lists" at bounding box center [583, 68] width 22 height 47
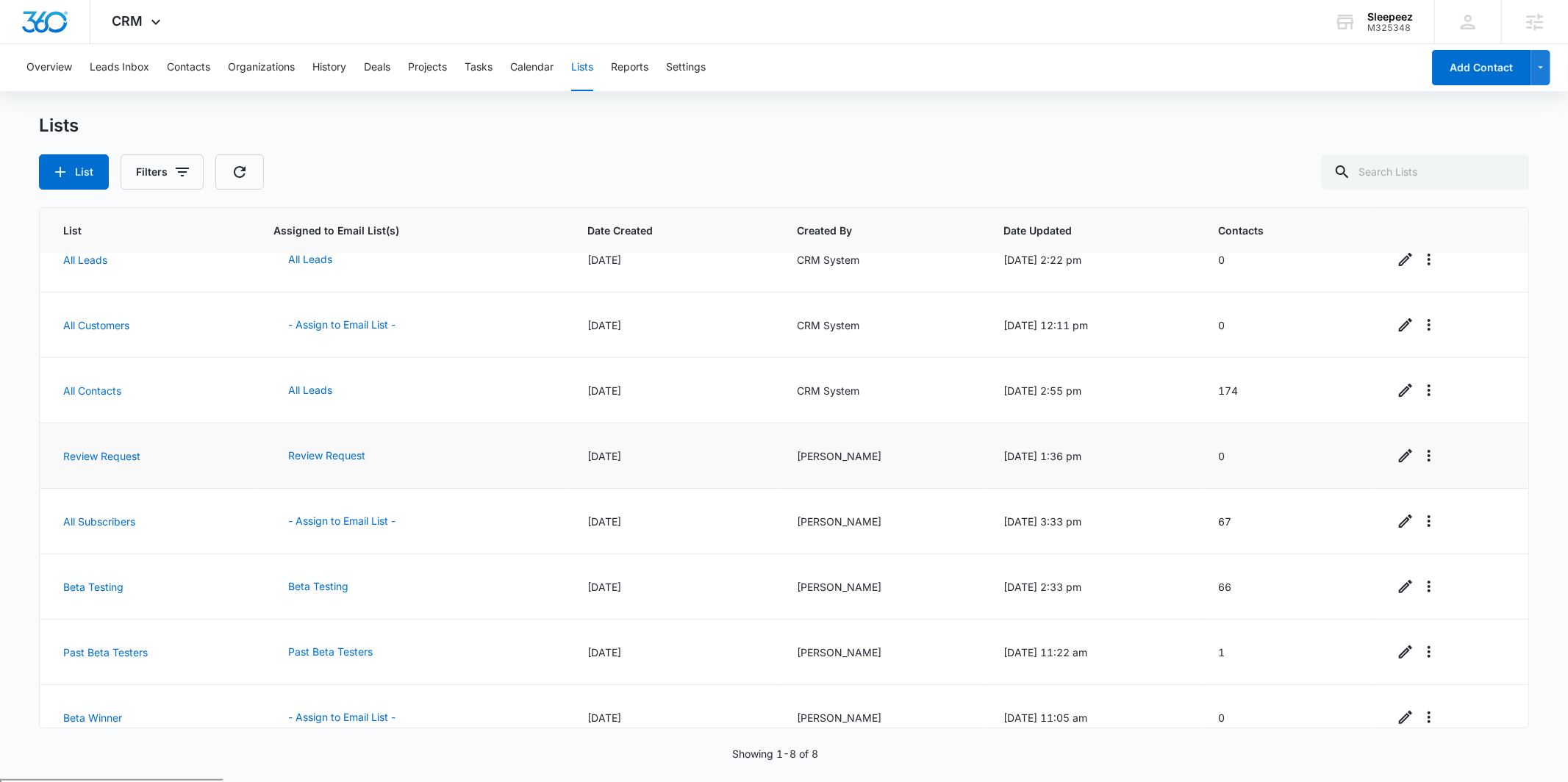
scroll to position [48, 0]
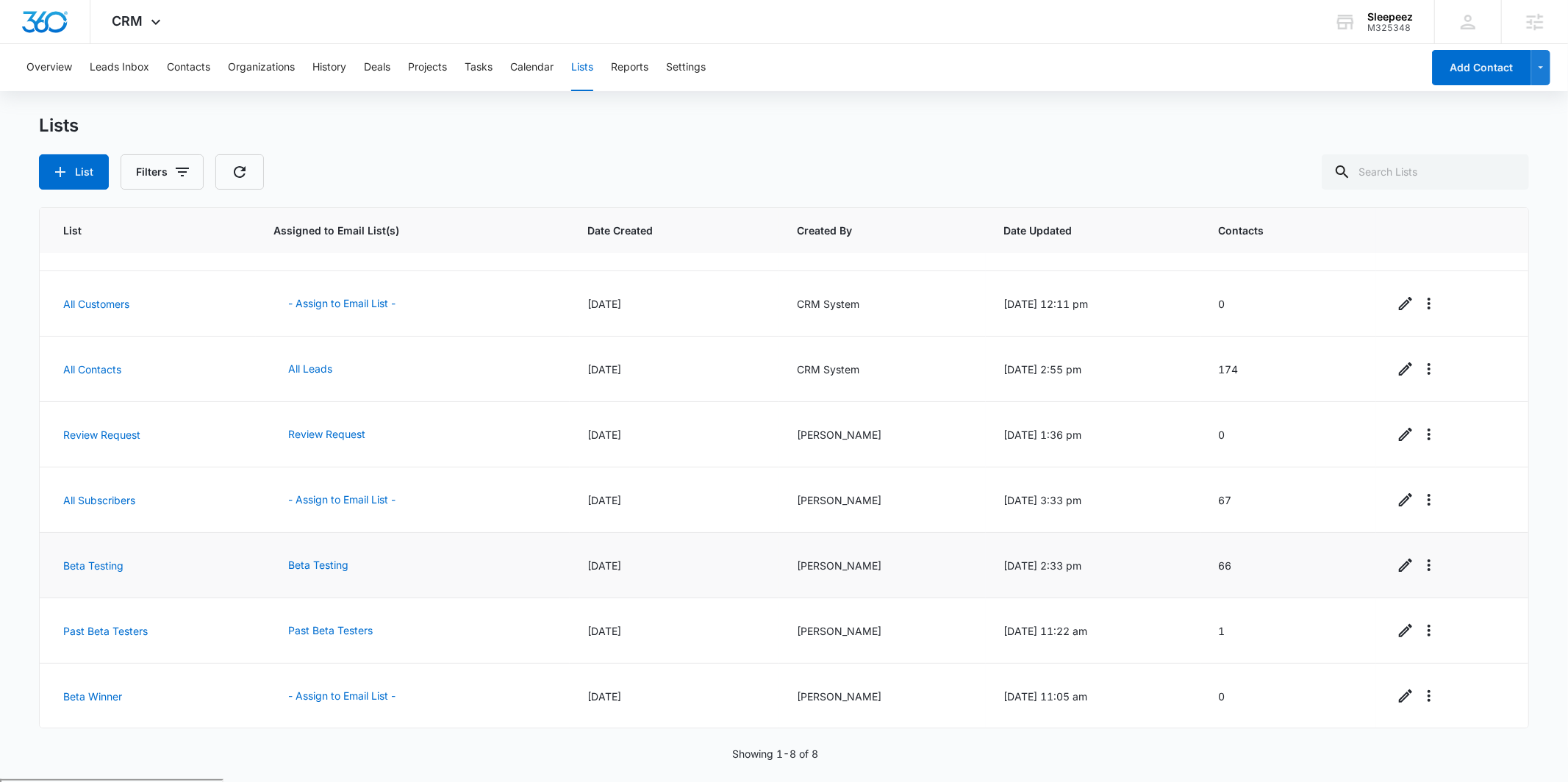
drag, startPoint x: 1209, startPoint y: 563, endPoint x: 1274, endPoint y: 555, distance: 65.5
click at [1274, 555] on td "66" at bounding box center [1288, 565] width 176 height 66
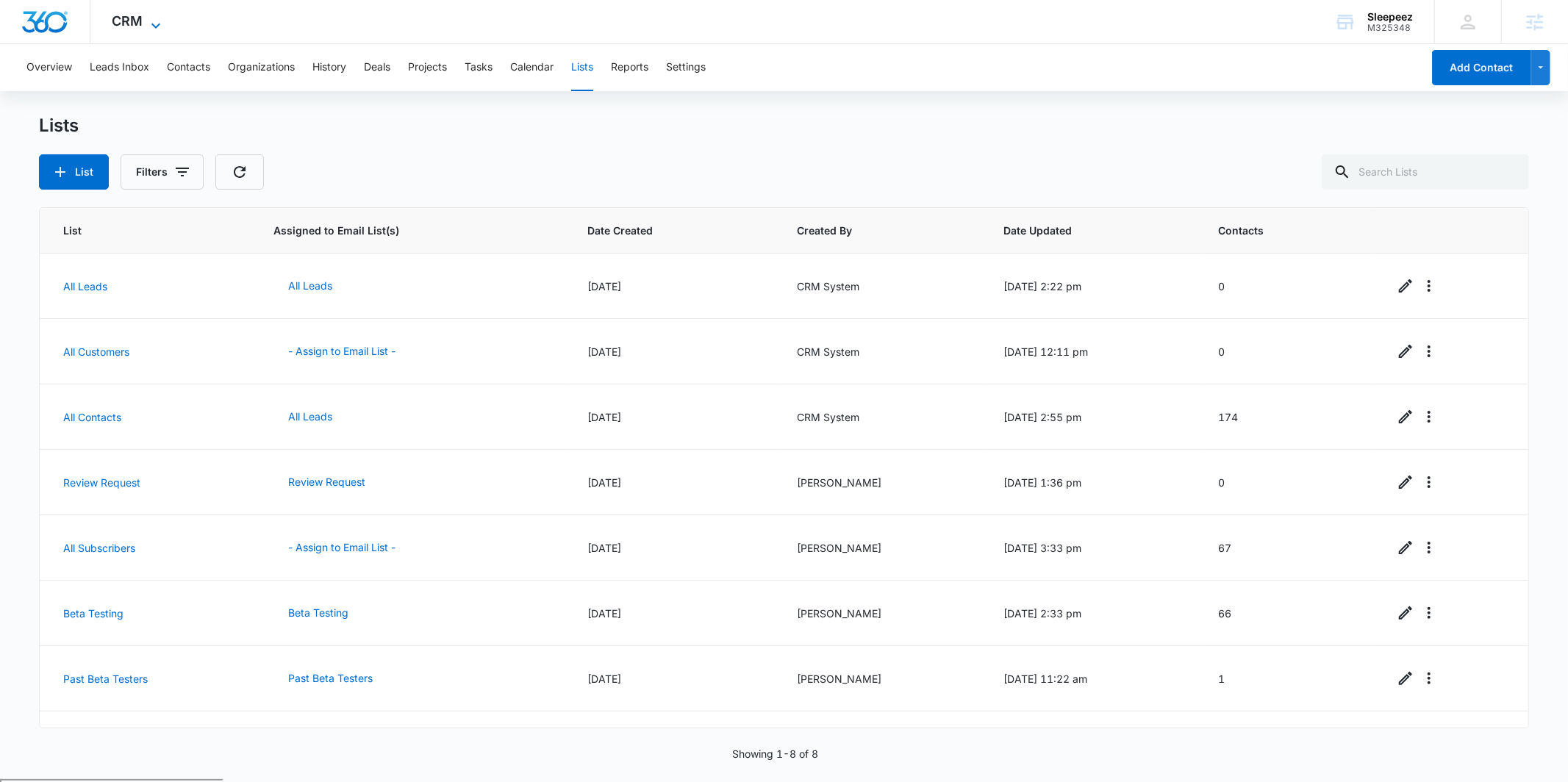
click at [136, 26] on span "CRM" at bounding box center [128, 20] width 30 height 15
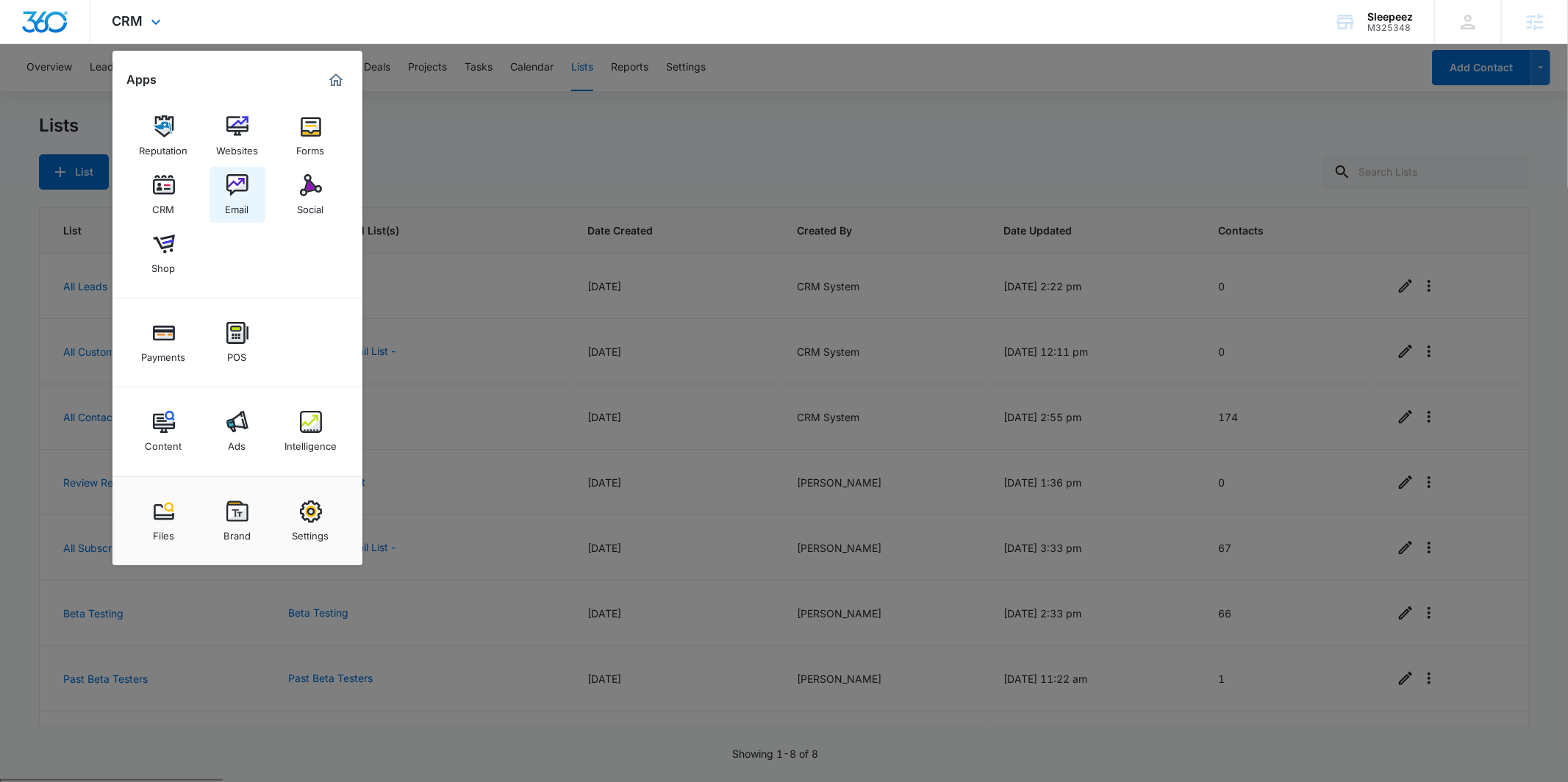
click at [229, 184] on img at bounding box center [237, 184] width 22 height 22
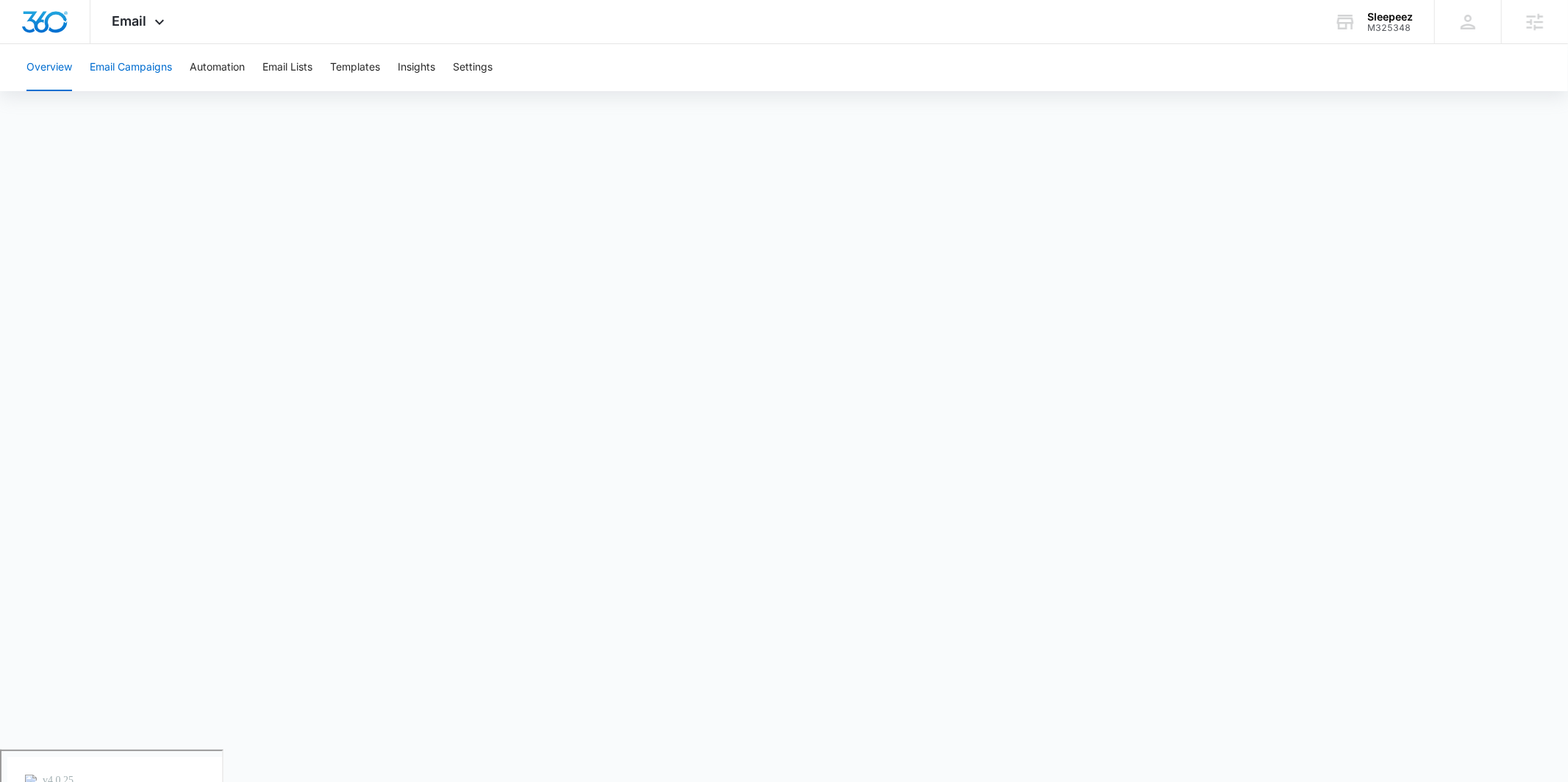
click at [124, 75] on button "Email Campaigns" at bounding box center [131, 67] width 83 height 47
click at [128, 69] on button "Email Campaigns" at bounding box center [131, 67] width 83 height 47
click at [115, 65] on button "Email Campaigns" at bounding box center [131, 67] width 83 height 47
click at [156, 77] on button "Email Campaigns" at bounding box center [131, 67] width 83 height 47
click at [136, 66] on button "Email Campaigns" at bounding box center [131, 67] width 83 height 47
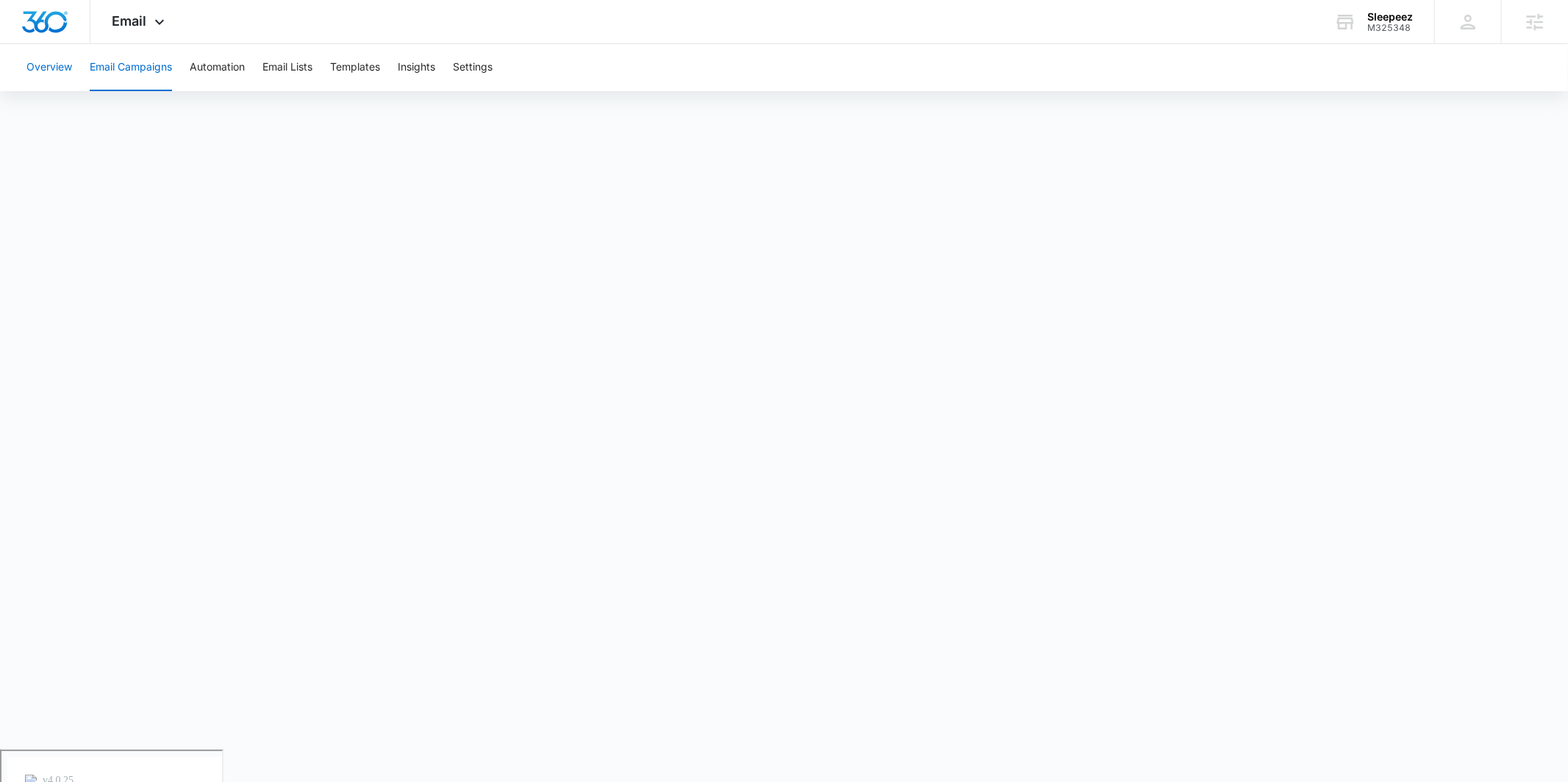
click at [29, 57] on button "Overview" at bounding box center [49, 67] width 46 height 47
click at [164, 67] on button "Email Campaigns" at bounding box center [131, 67] width 83 height 47
click at [134, 22] on span "Email" at bounding box center [129, 20] width 34 height 15
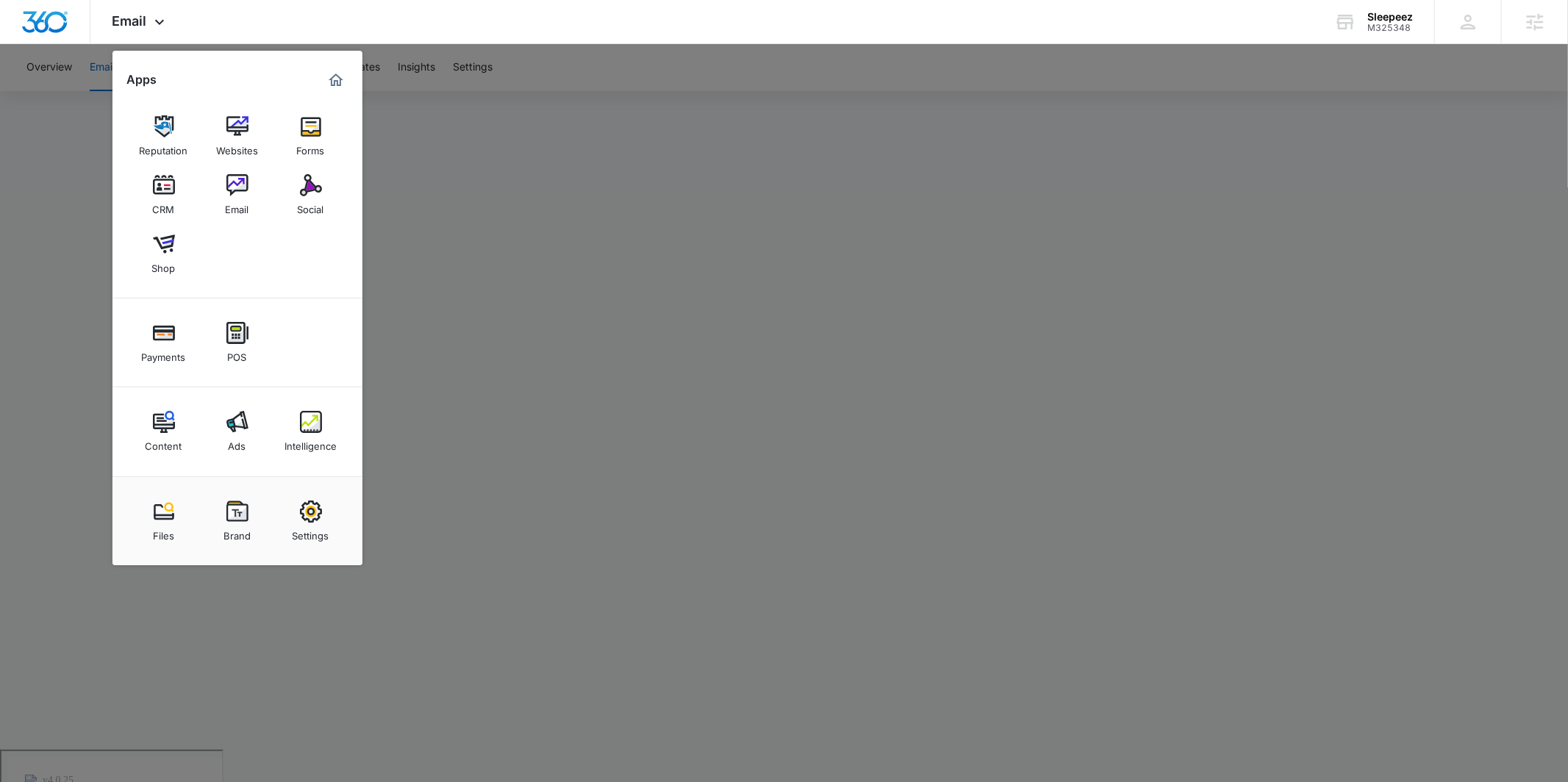
click at [165, 199] on div "CRM" at bounding box center [164, 206] width 22 height 19
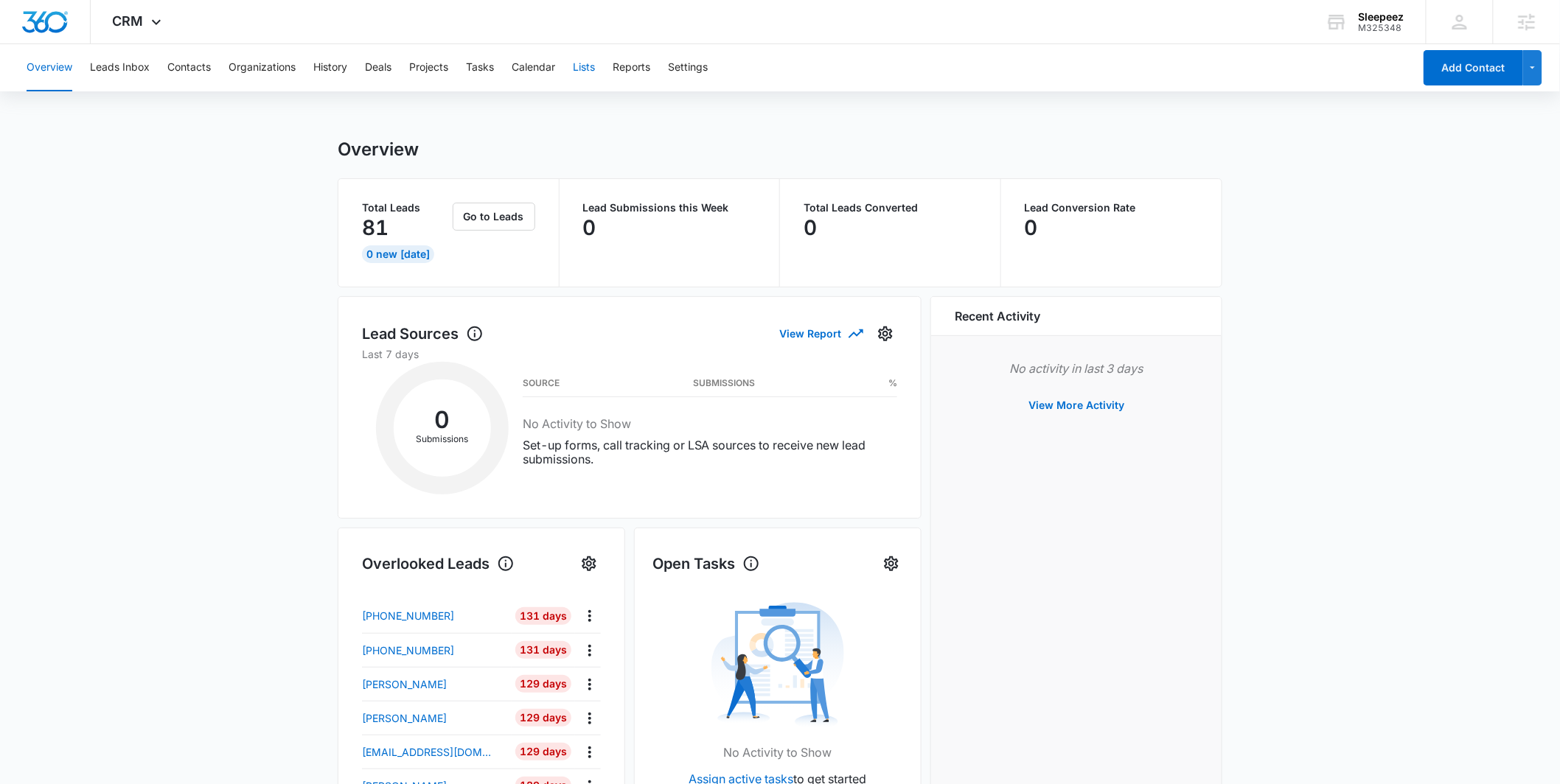
click at [579, 65] on button "Lists" at bounding box center [583, 68] width 22 height 47
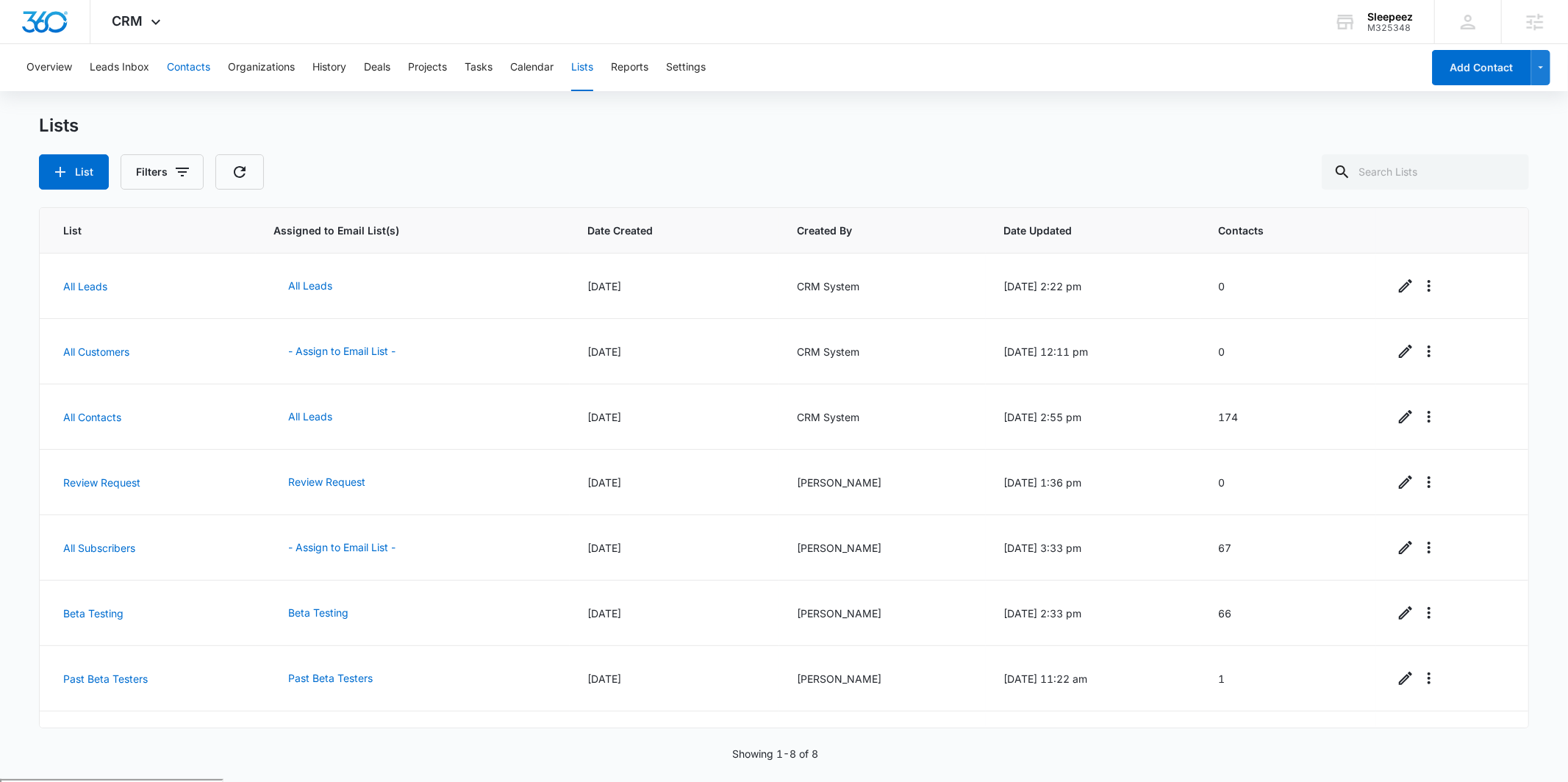
click at [192, 70] on button "Contacts" at bounding box center [188, 67] width 43 height 47
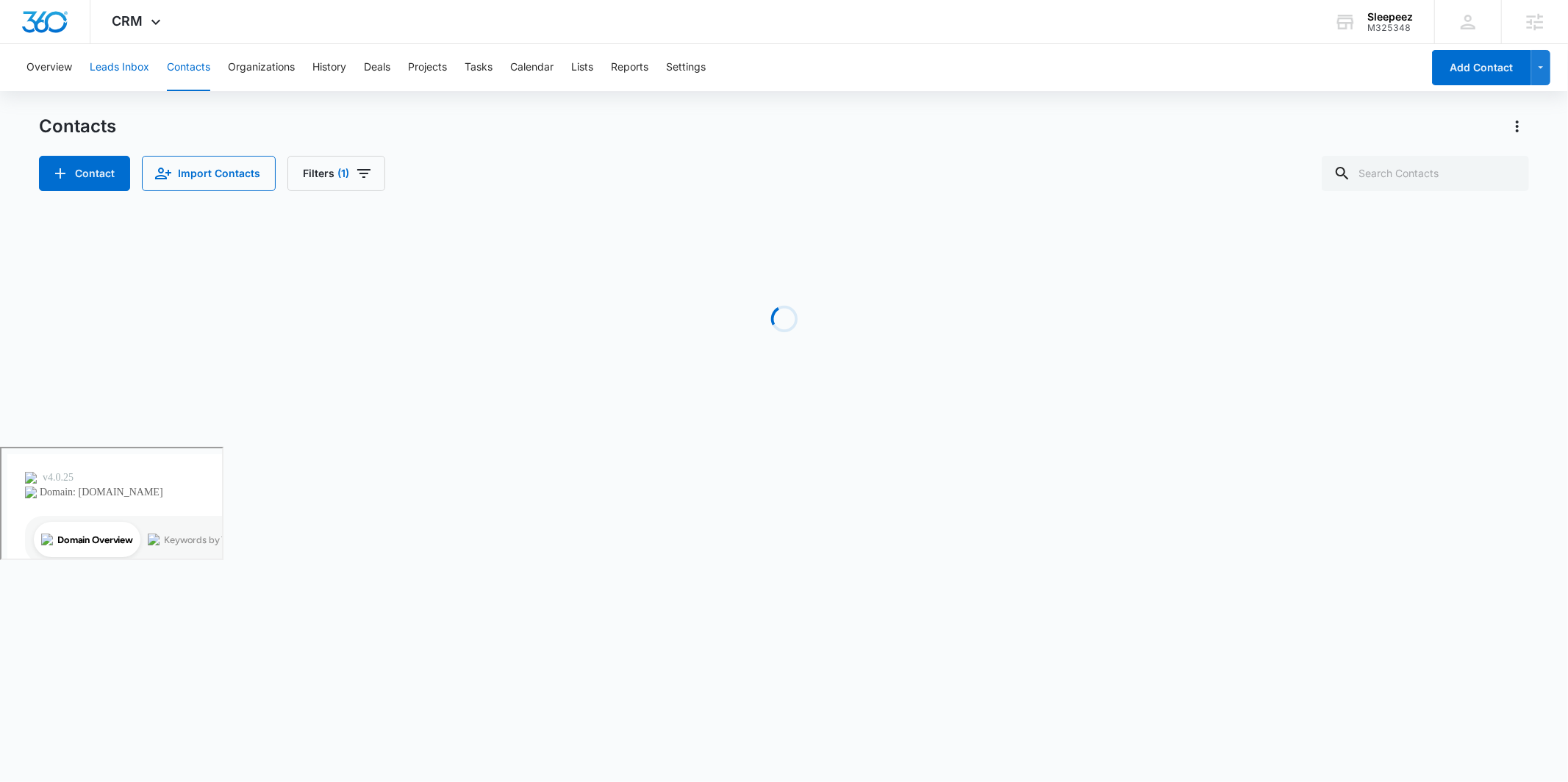
click at [120, 69] on button "Leads Inbox" at bounding box center [120, 67] width 59 height 47
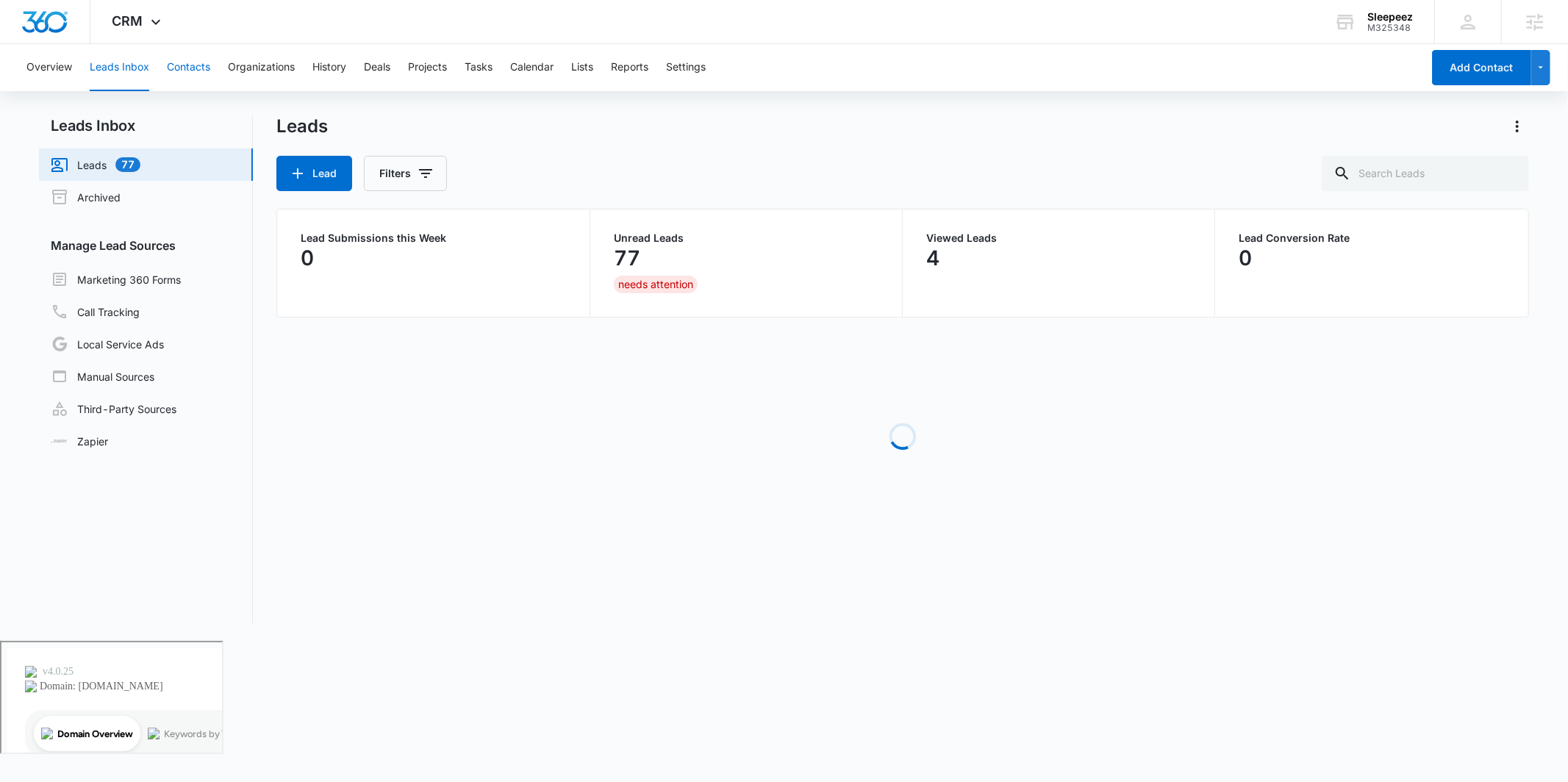
click at [181, 66] on button "Contacts" at bounding box center [188, 67] width 43 height 47
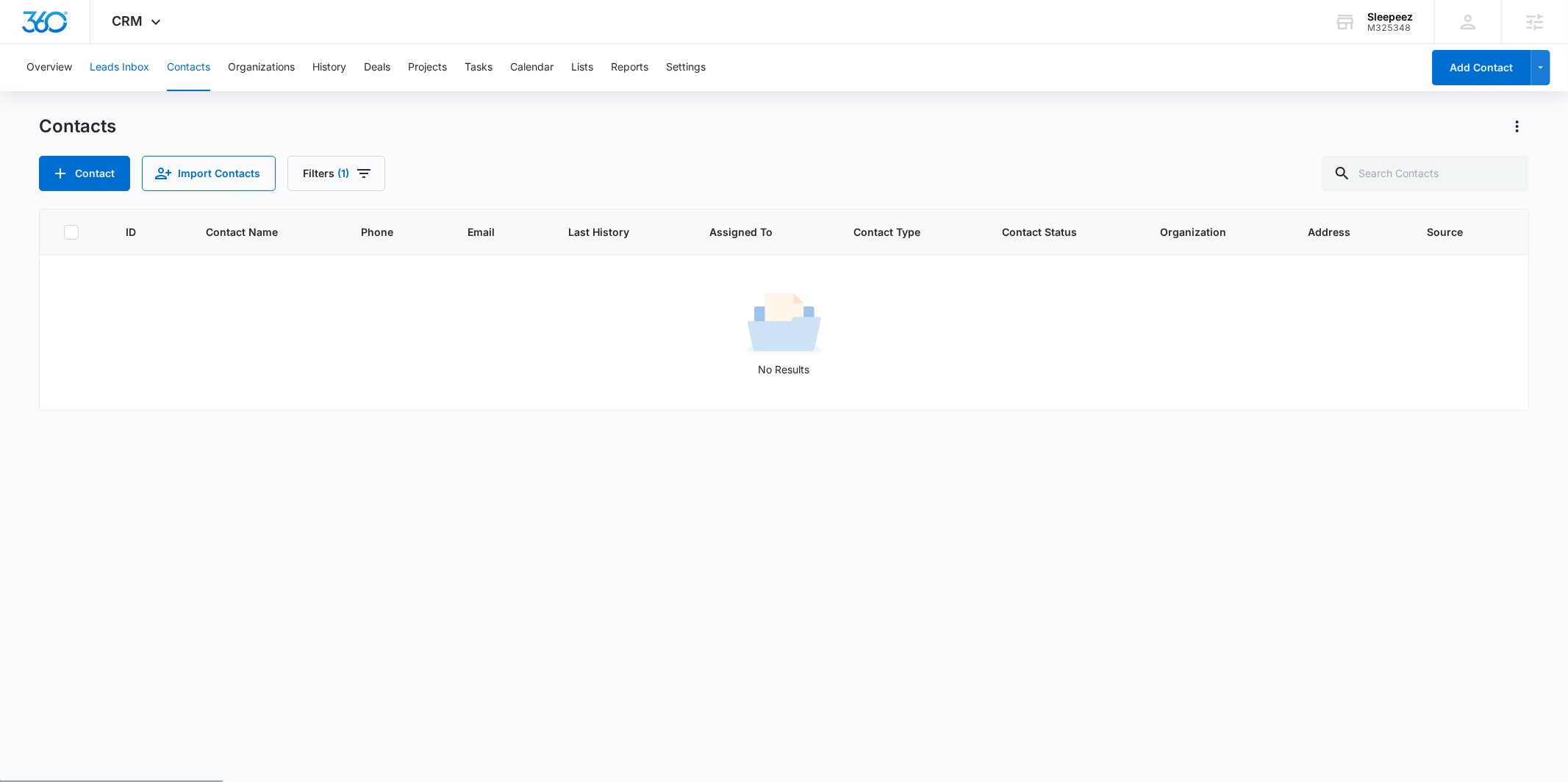
click at [133, 67] on button "Leads Inbox" at bounding box center [120, 67] width 59 height 47
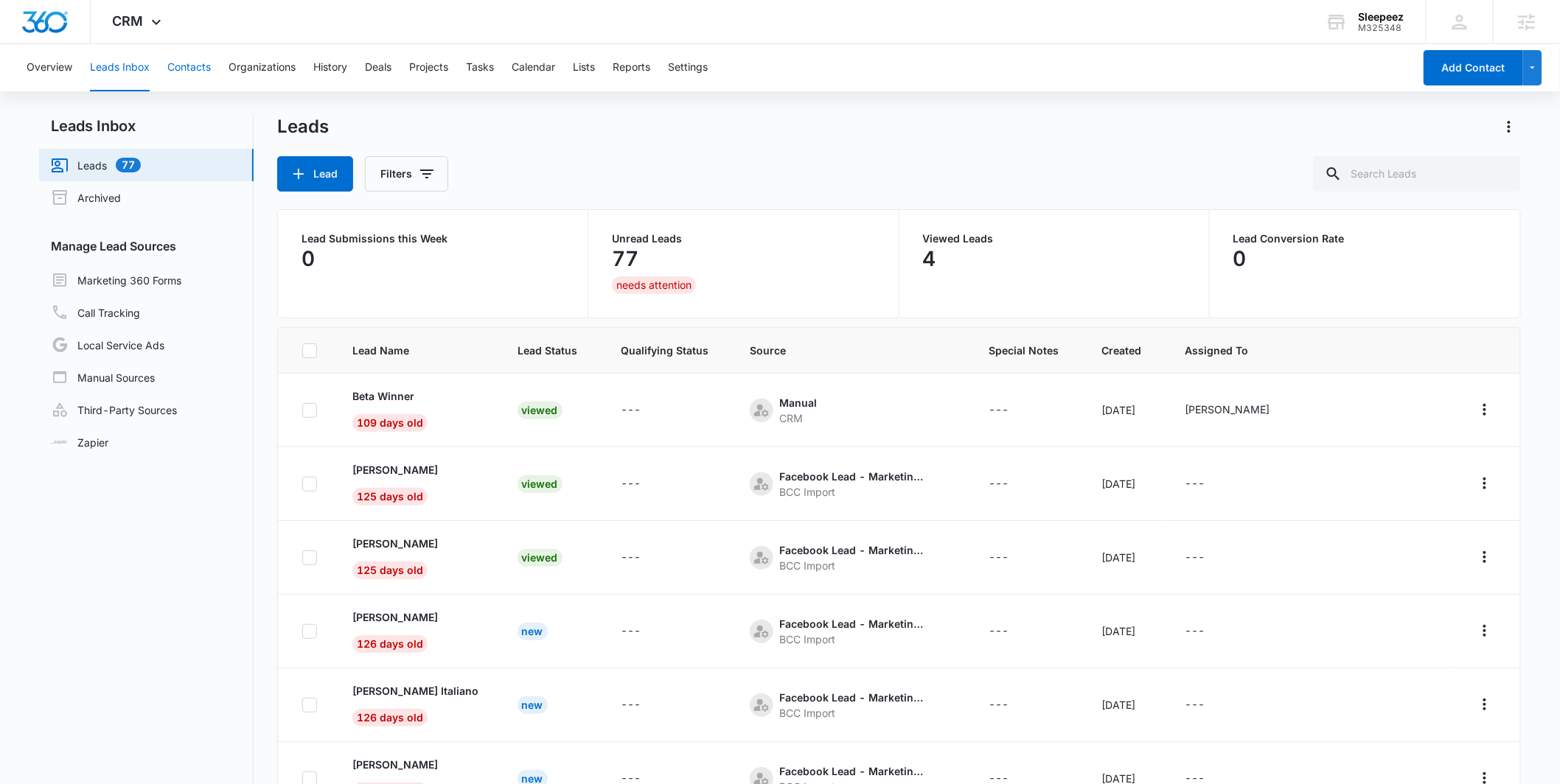
click at [186, 69] on button "Contacts" at bounding box center [189, 68] width 43 height 47
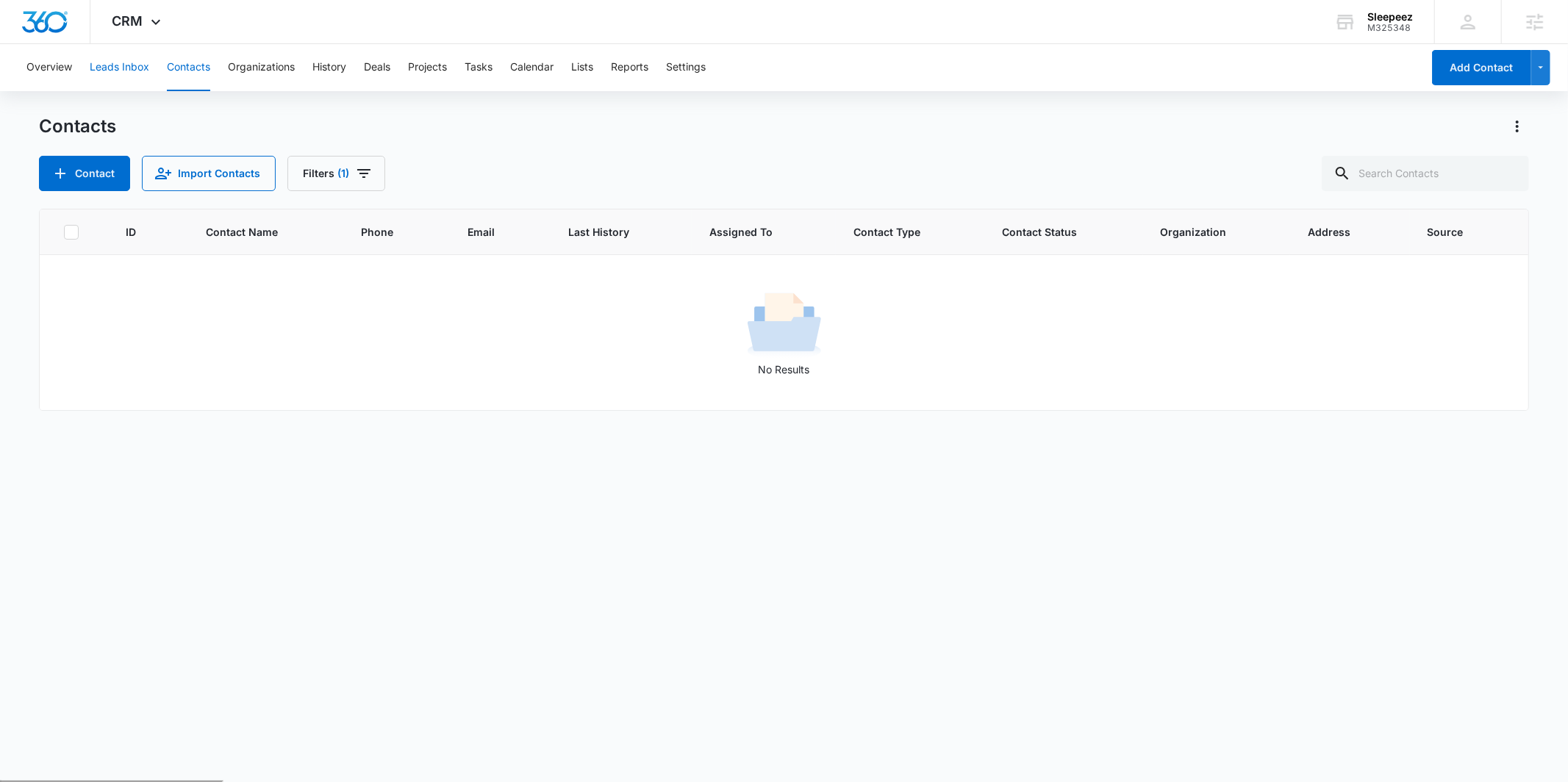
click at [136, 69] on button "Leads Inbox" at bounding box center [120, 67] width 59 height 47
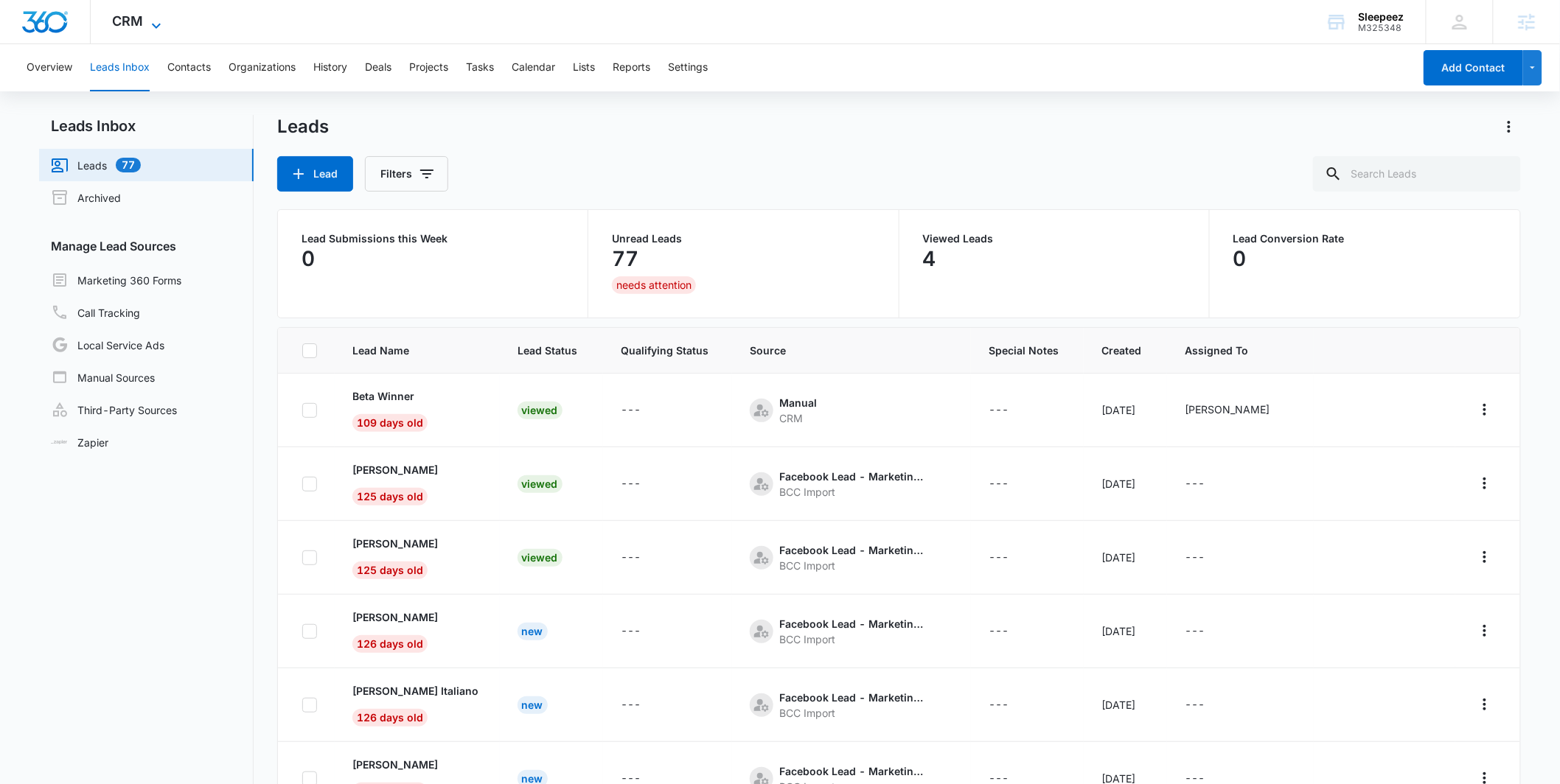
click at [128, 28] on span "CRM" at bounding box center [128, 20] width 31 height 15
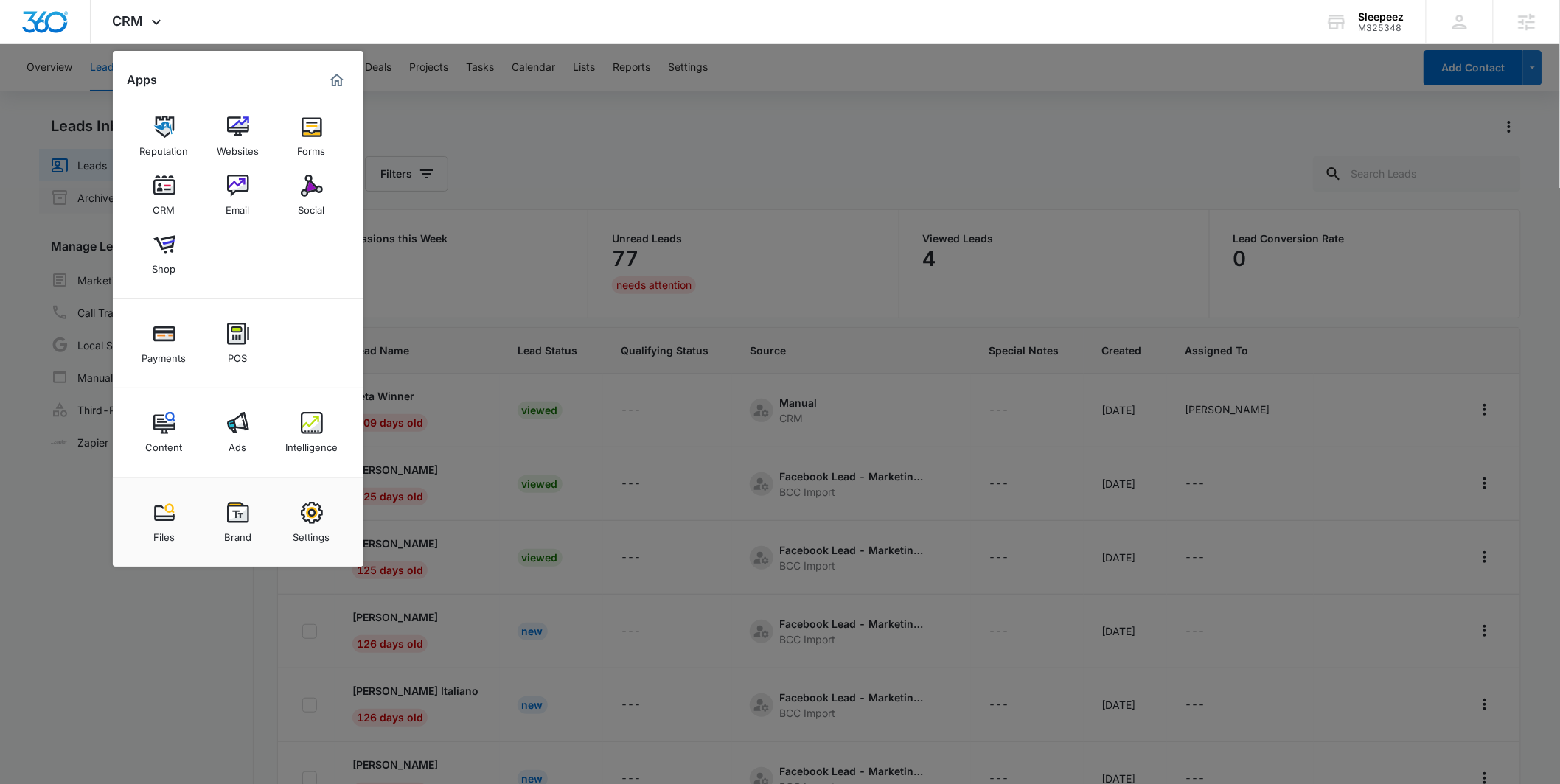
click at [240, 183] on img at bounding box center [237, 185] width 22 height 22
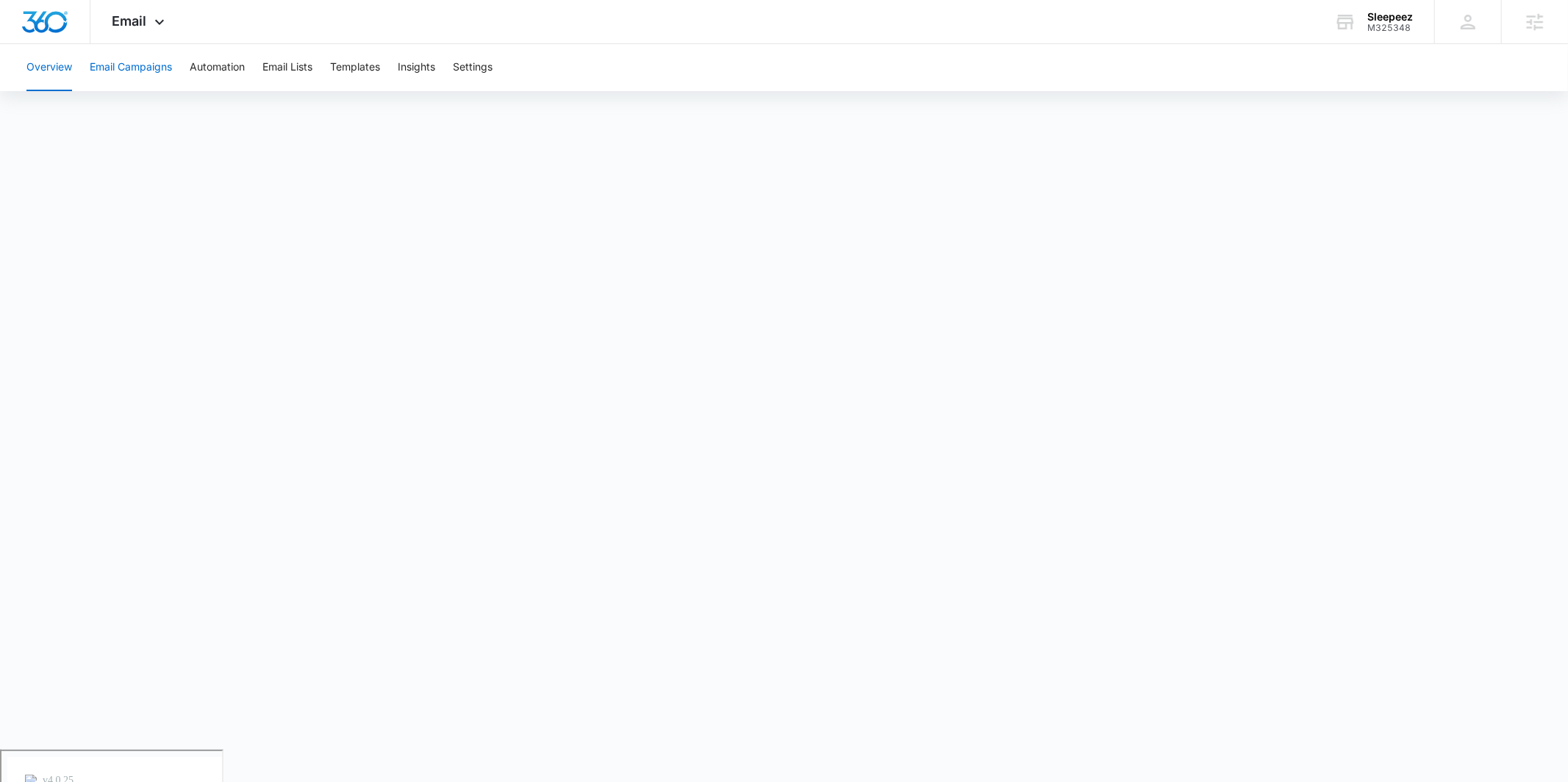
click at [104, 66] on button "Email Campaigns" at bounding box center [131, 67] width 83 height 47
click at [95, 74] on button "Email Campaigns" at bounding box center [131, 67] width 83 height 47
click at [134, 70] on button "Email Campaigns" at bounding box center [131, 67] width 83 height 47
click at [118, 71] on button "Email Campaigns" at bounding box center [131, 67] width 83 height 47
click at [134, 66] on button "Email Campaigns" at bounding box center [131, 67] width 83 height 47
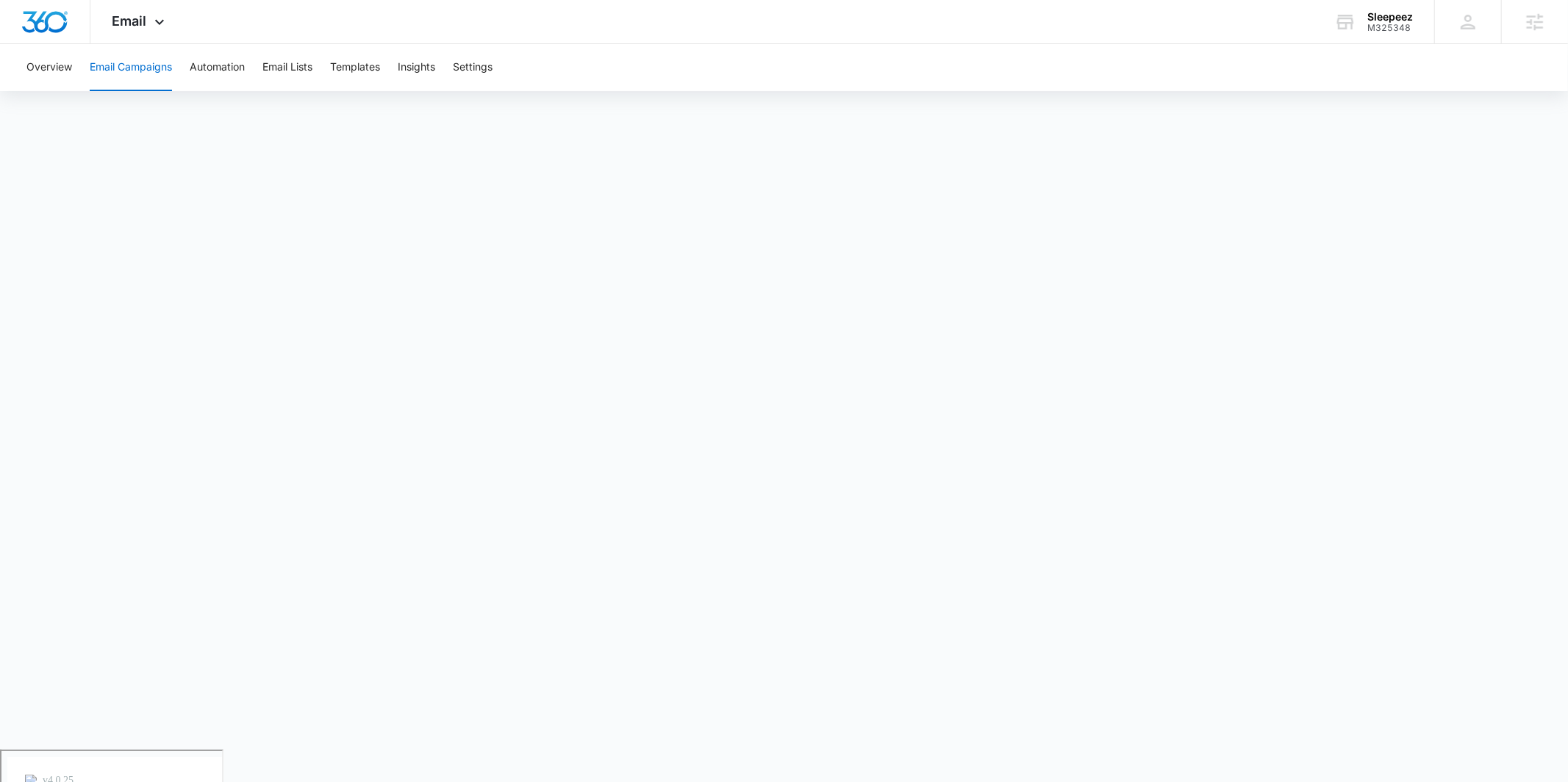
click at [135, 89] on button "Email Campaigns" at bounding box center [131, 67] width 83 height 47
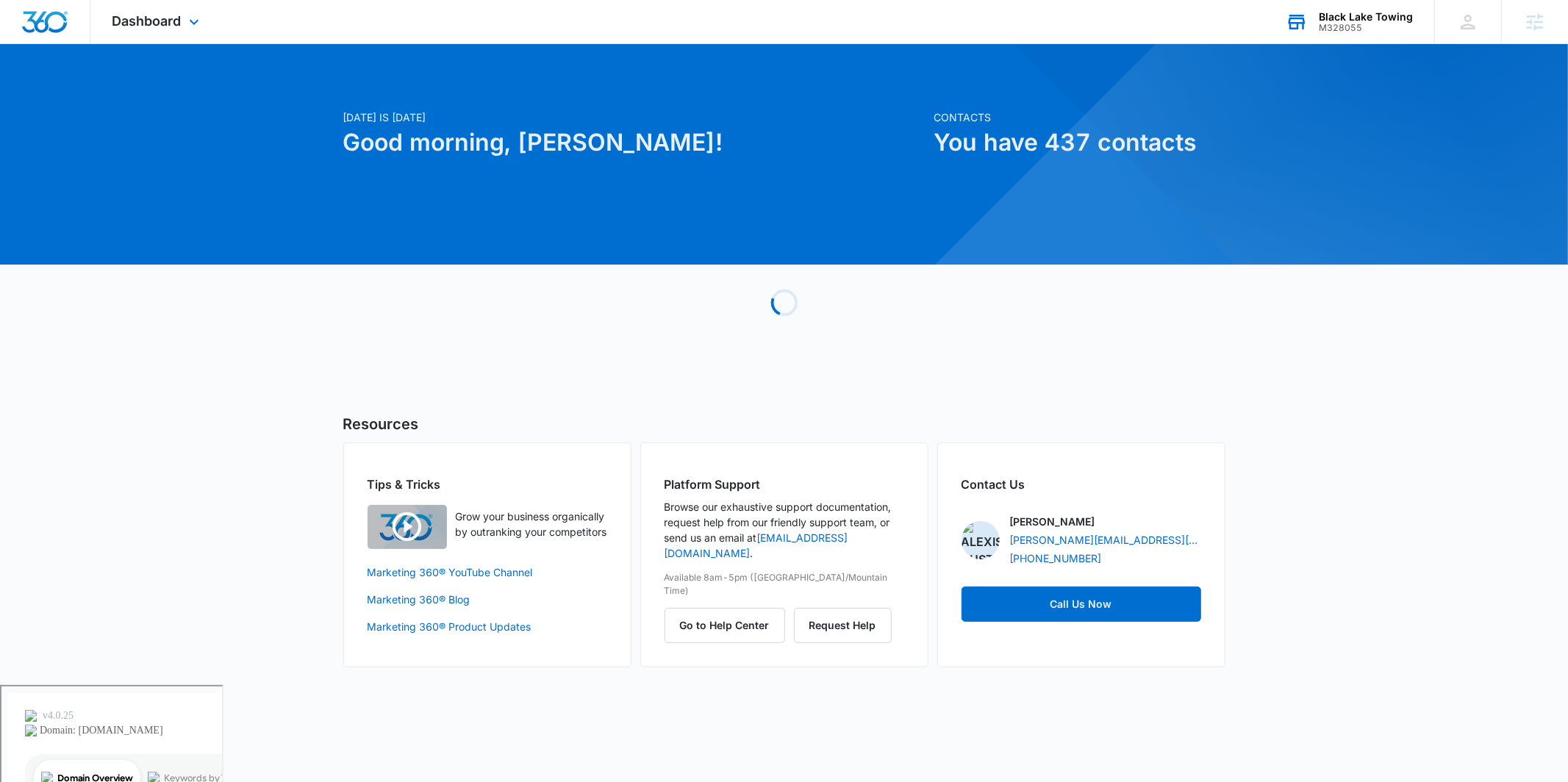
click at [1367, 23] on div "M328055" at bounding box center [1365, 27] width 94 height 10
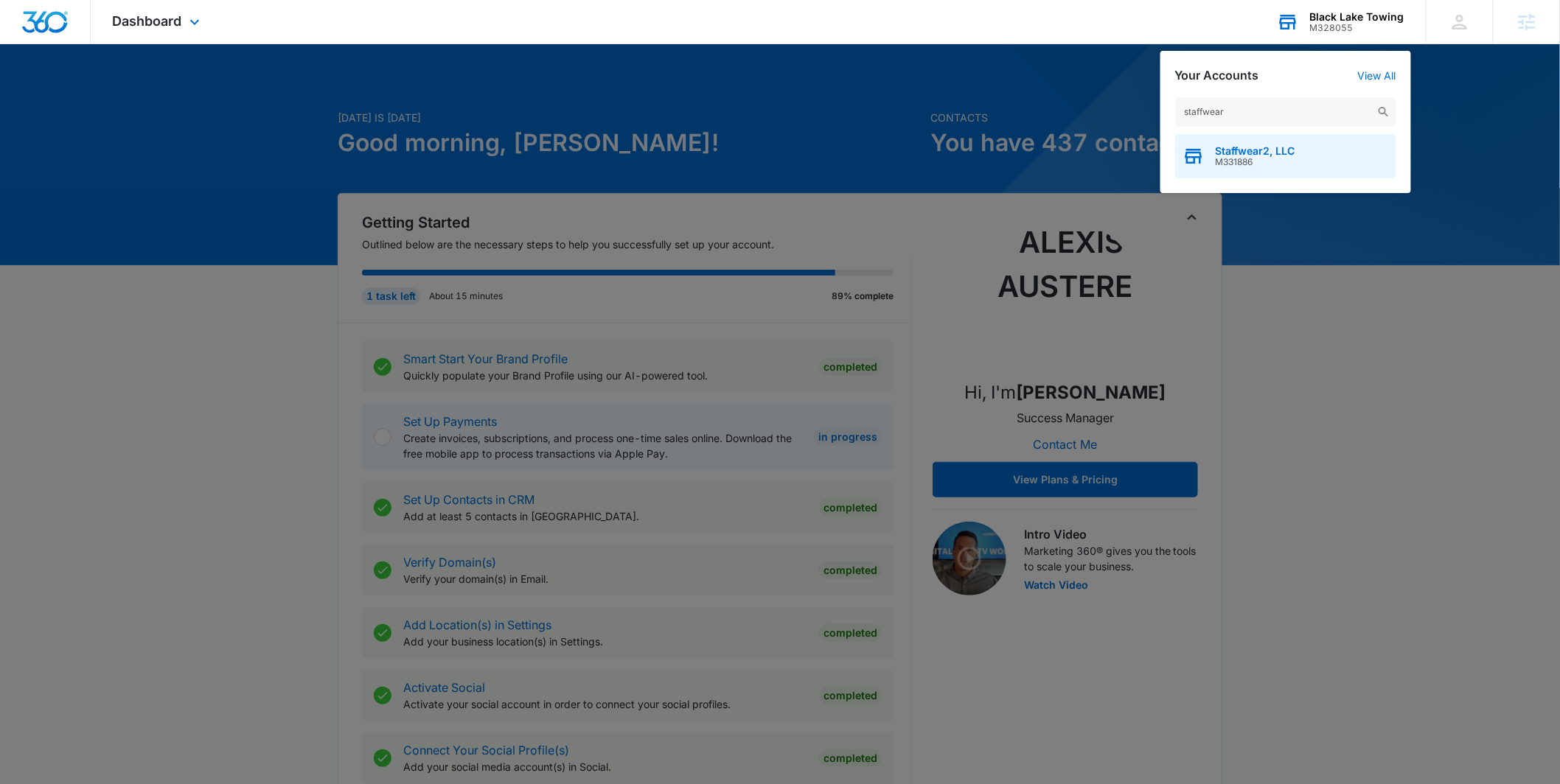
type input "staffwear"
click at [1270, 146] on span "Staffwear2, LLC" at bounding box center [1255, 151] width 80 height 12
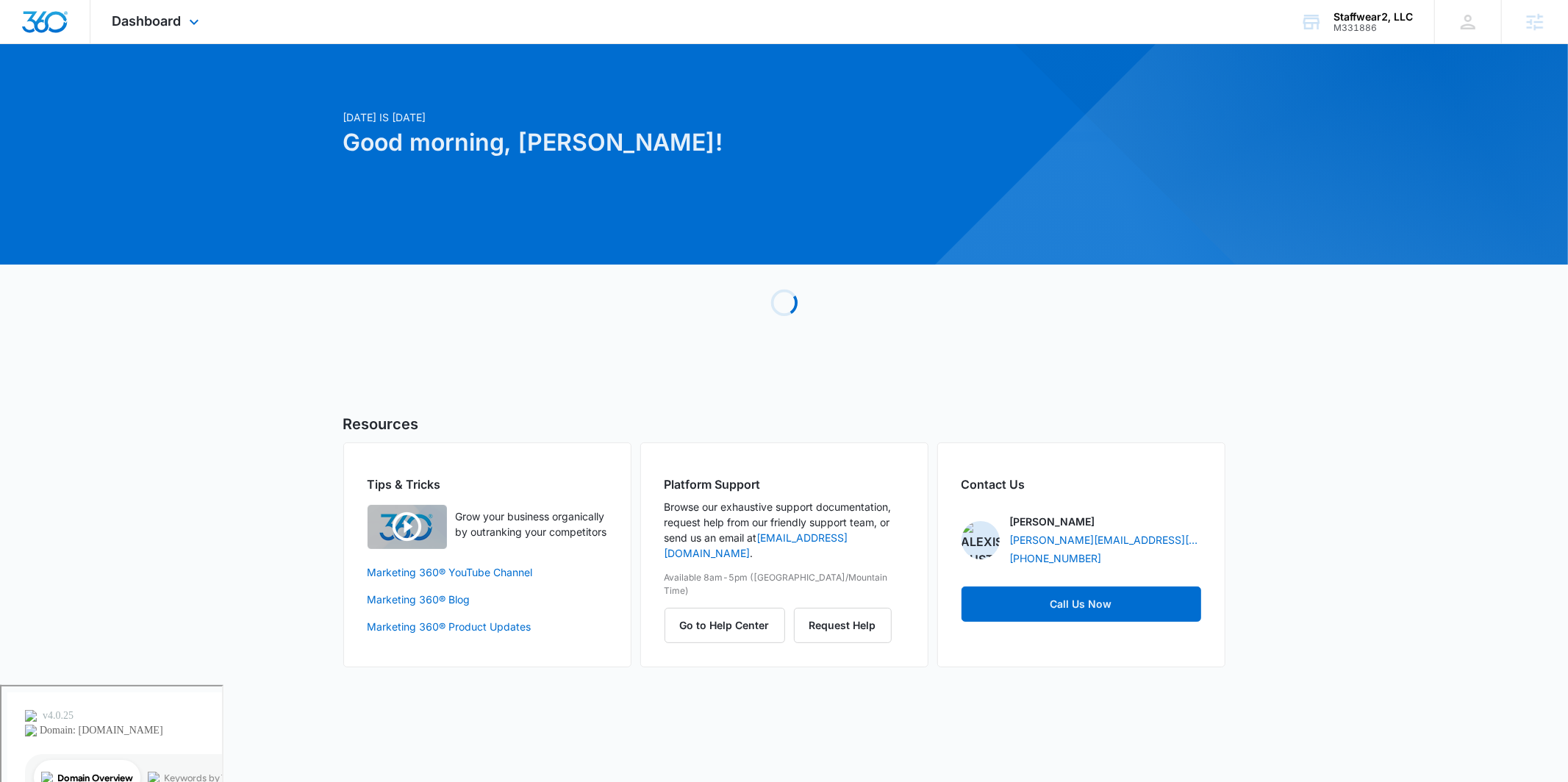
click at [194, 13] on div "Dashboard Apps Reputation Websites Forms CRM Email Social Shop Payments POS Con…" at bounding box center [158, 22] width 135 height 43
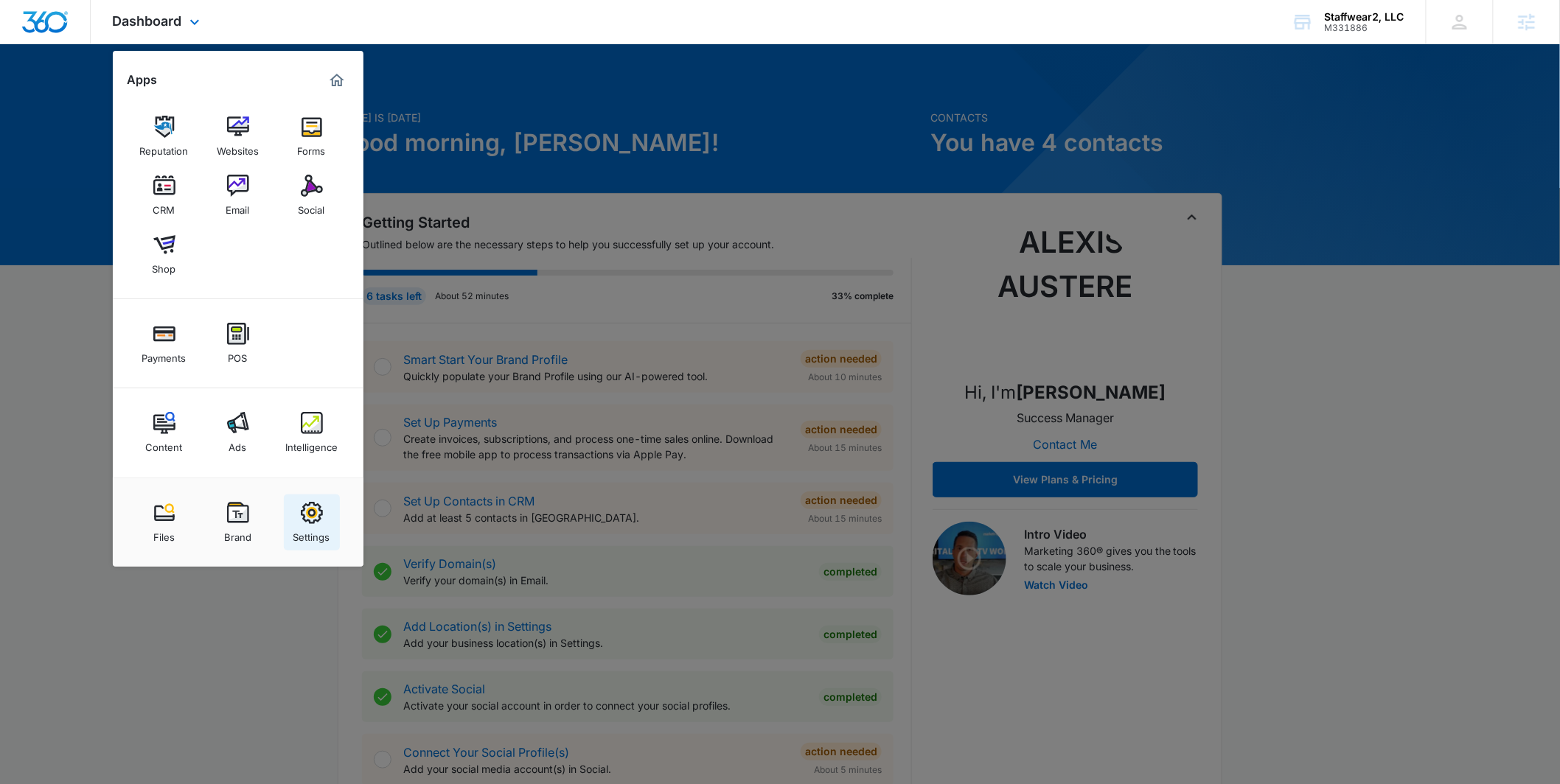
click at [317, 513] on img at bounding box center [311, 512] width 22 height 22
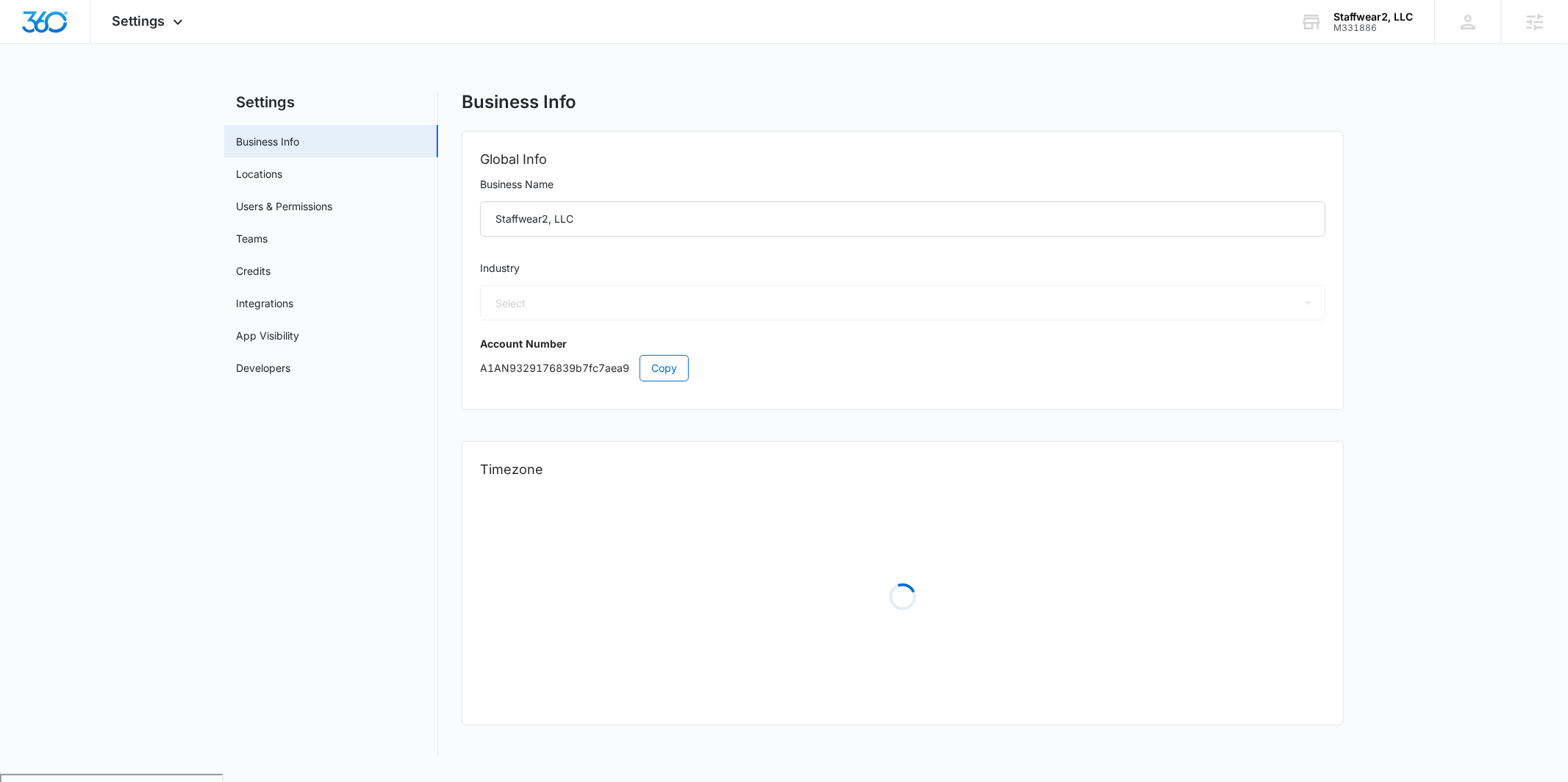
select select "45"
select select "US"
select select "America/Denver"
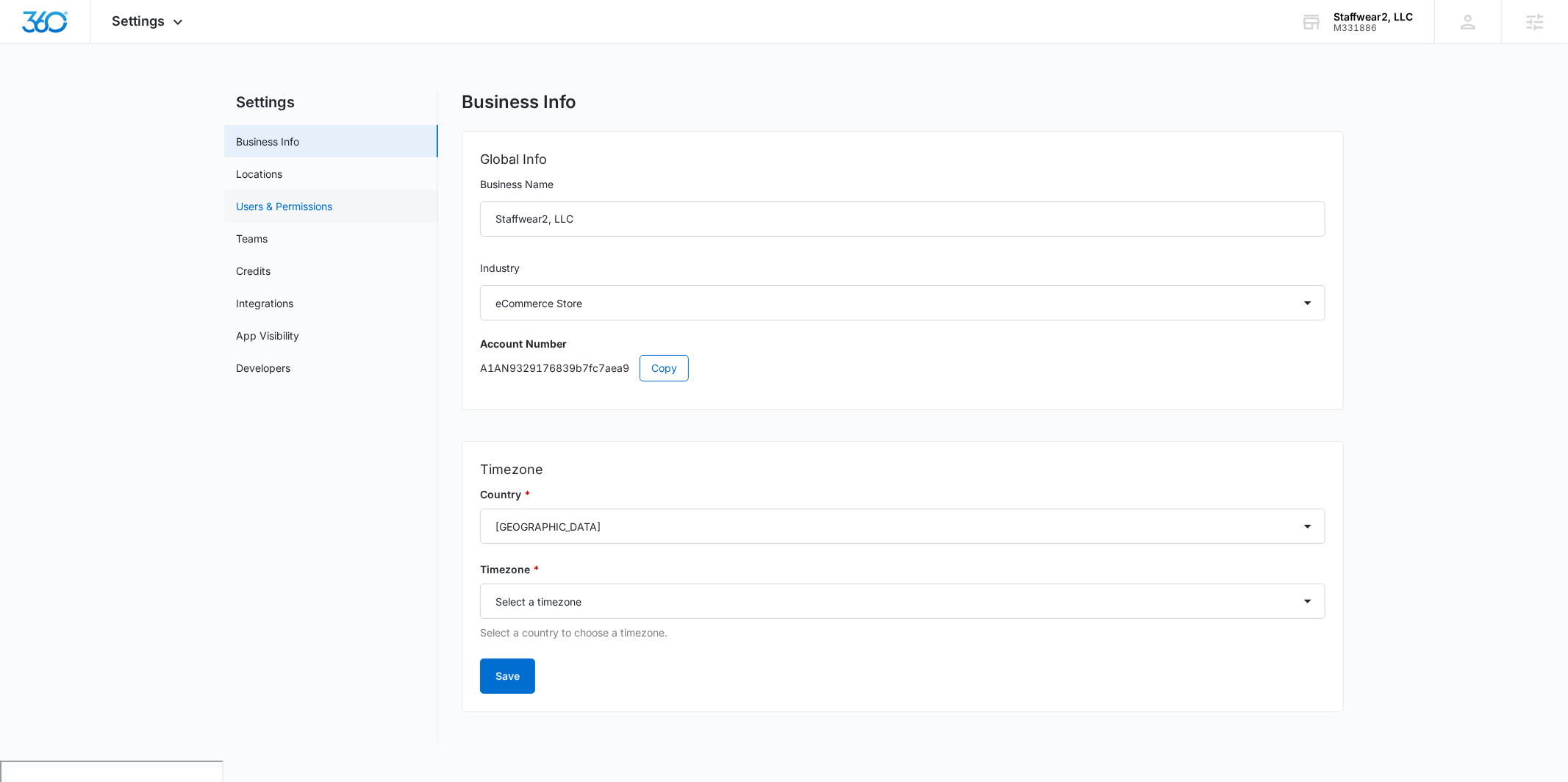
click at [288, 206] on link "Users & Permissions" at bounding box center [284, 205] width 96 height 15
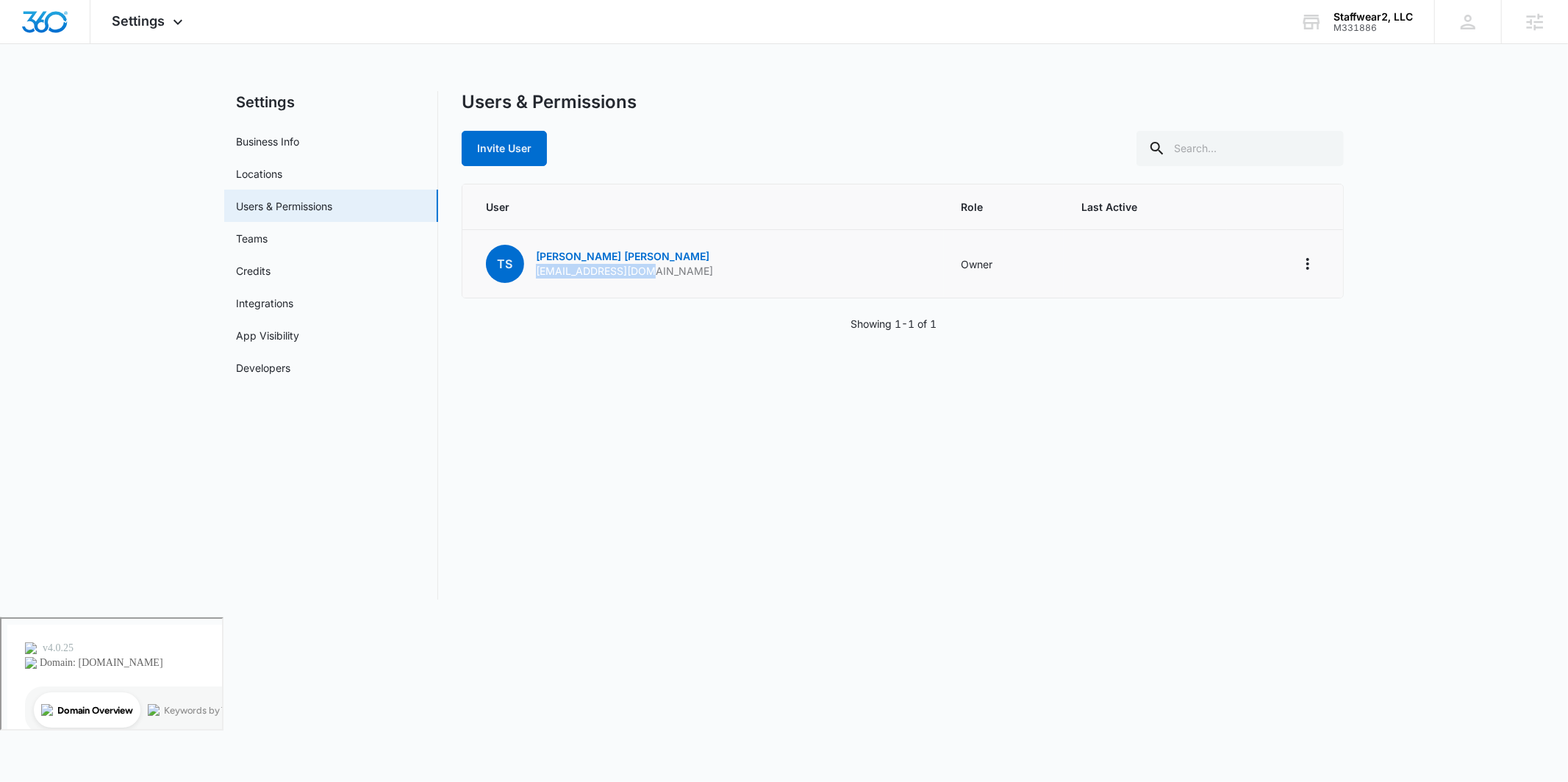
drag, startPoint x: 656, startPoint y: 269, endPoint x: 530, endPoint y: 264, distance: 126.1
click at [530, 264] on td "TS Towanda Smith info@staffwear2.com" at bounding box center [703, 264] width 481 height 68
drag, startPoint x: 598, startPoint y: 337, endPoint x: 662, endPoint y: 269, distance: 93.4
click at [596, 336] on div "Users & Permissions Invite User User Role Last Active TS Towanda Smith info@sta…" at bounding box center [903, 346] width 882 height 509
drag, startPoint x: 654, startPoint y: 269, endPoint x: 541, endPoint y: 275, distance: 113.2
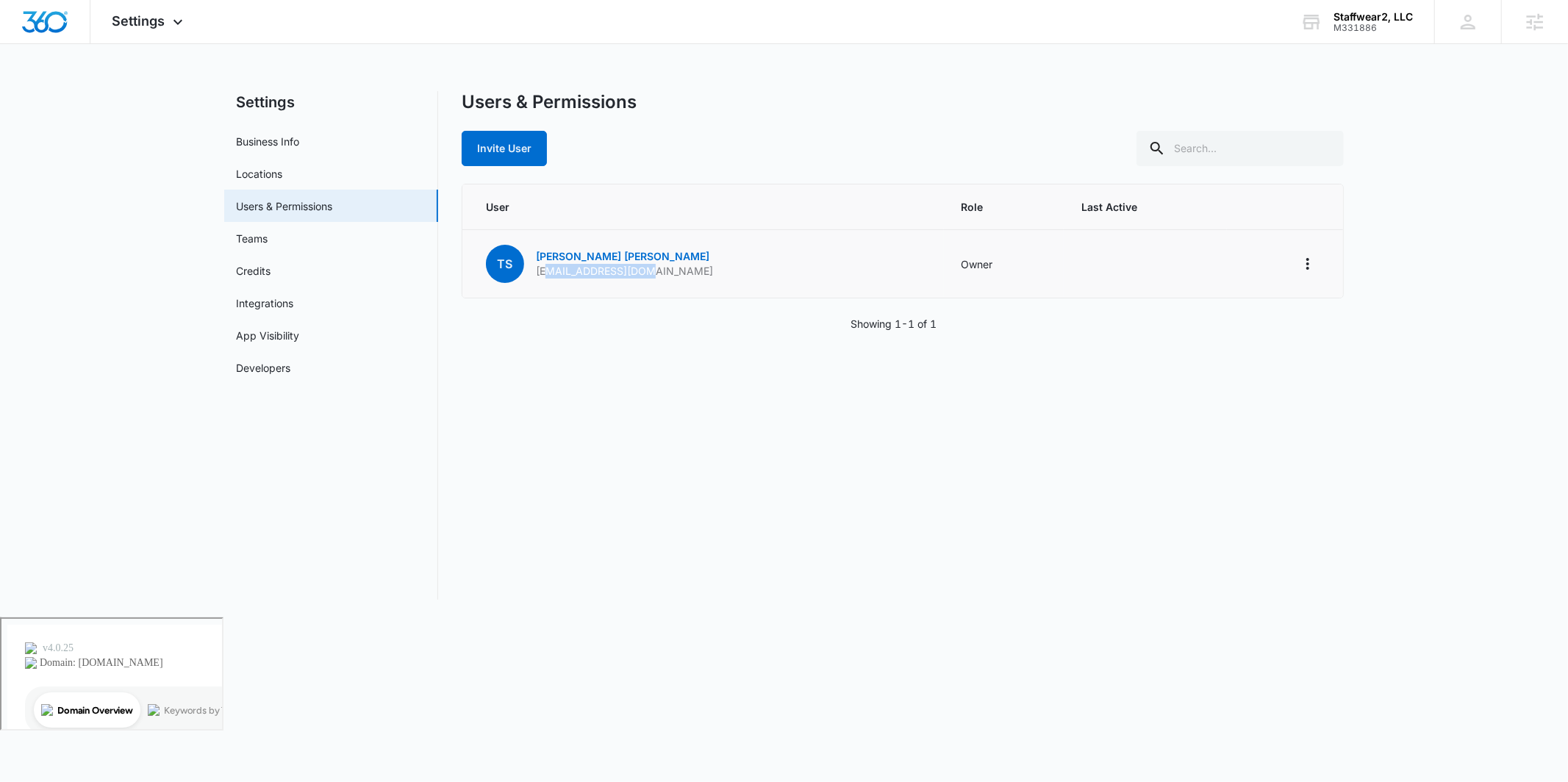
click at [541, 275] on td "TS Towanda Smith info@staffwear2.com" at bounding box center [703, 264] width 481 height 68
click at [596, 336] on div "Users & Permissions Invite User User Role Last Active TS Towanda Smith info@sta…" at bounding box center [903, 346] width 882 height 509
drag, startPoint x: 645, startPoint y: 274, endPoint x: 533, endPoint y: 266, distance: 112.3
click at [533, 266] on td "TS Towanda Smith info@staffwear2.com" at bounding box center [703, 264] width 481 height 68
click at [576, 375] on div "Users & Permissions Invite User User Role Last Active TS Towanda Smith info@sta…" at bounding box center [903, 346] width 882 height 509
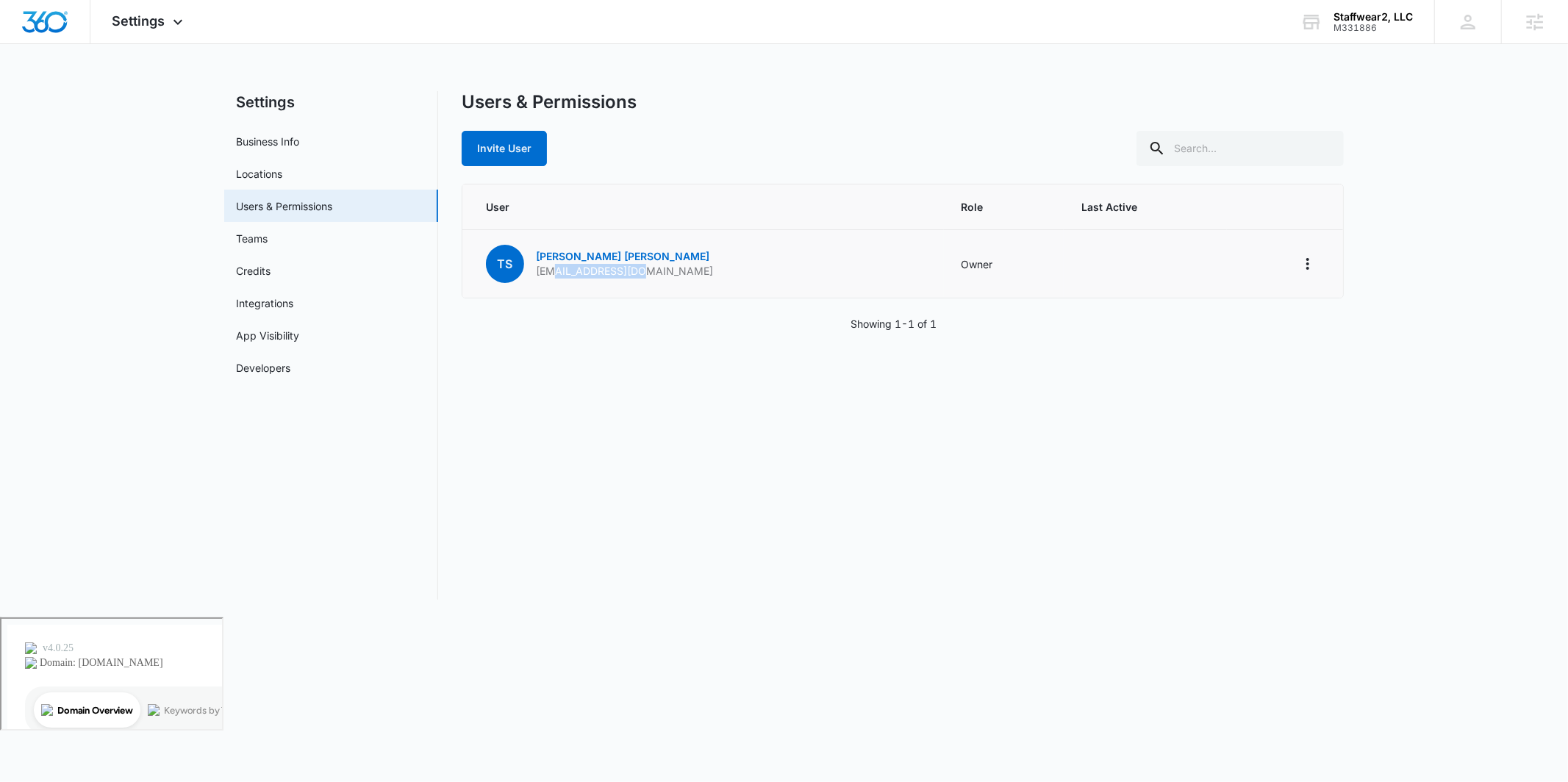
drag, startPoint x: 635, startPoint y: 271, endPoint x: 614, endPoint y: 282, distance: 23.7
click at [554, 268] on p "info@staffwear2.com" at bounding box center [624, 271] width 177 height 14
drag, startPoint x: 644, startPoint y: 275, endPoint x: 533, endPoint y: 278, distance: 111.0
click at [533, 278] on td "TS Towanda Smith info@staffwear2.com" at bounding box center [703, 264] width 481 height 68
drag, startPoint x: 791, startPoint y: 388, endPoint x: 781, endPoint y: 375, distance: 16.4
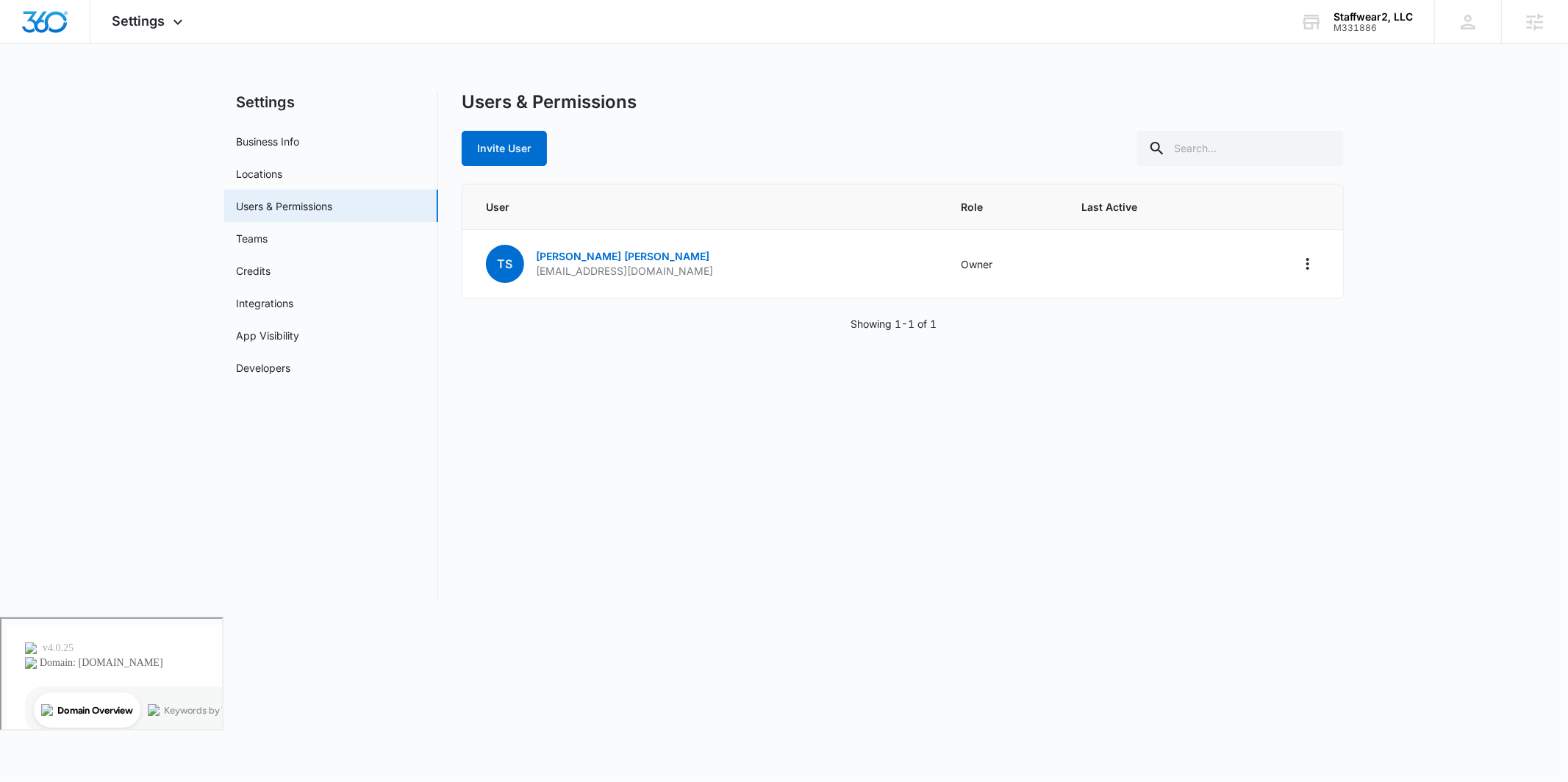
click at [790, 387] on div "Users & Permissions Invite User User Role Last Active TS Towanda Smith info@sta…" at bounding box center [903, 346] width 882 height 509
click at [1306, 258] on icon "Actions" at bounding box center [1307, 264] width 18 height 18
click at [1079, 408] on div "Users & Permissions Invite User User Role Last Active TS Towanda Smith info@sta…" at bounding box center [903, 346] width 882 height 509
click at [598, 253] on link "Towanda Smith" at bounding box center [622, 257] width 173 height 13
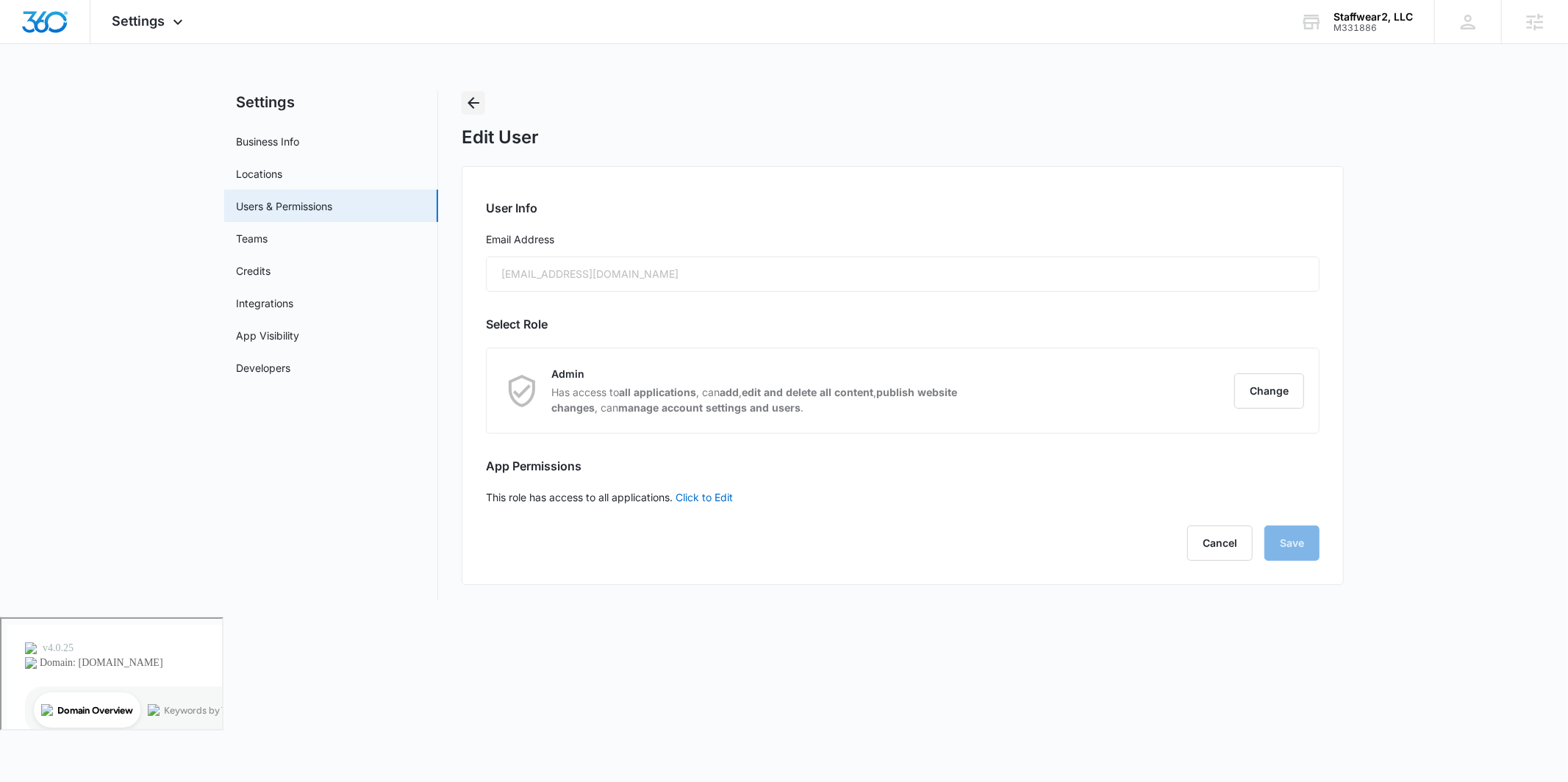
click at [469, 106] on icon "Back" at bounding box center [473, 103] width 18 height 18
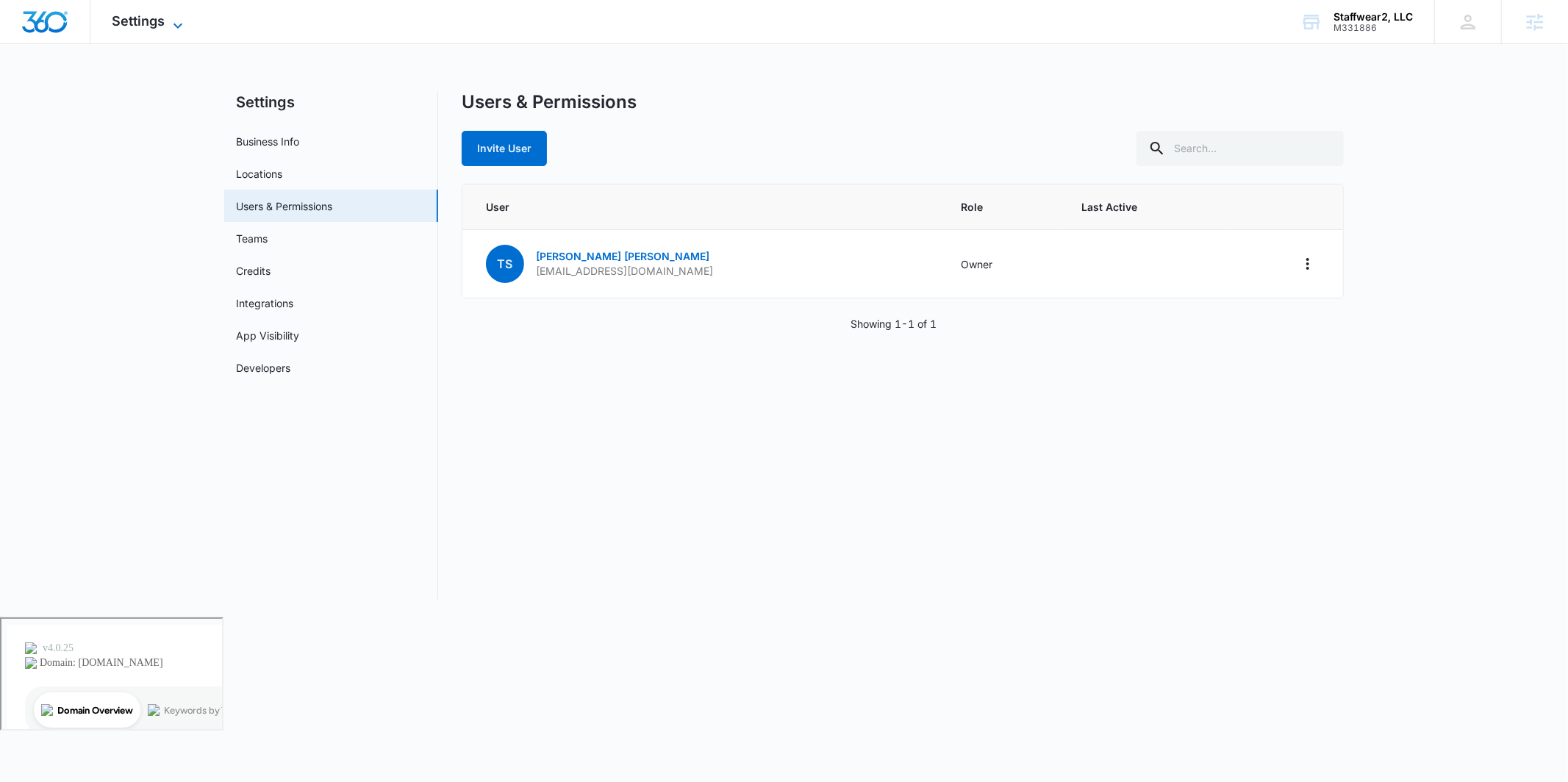
click at [169, 22] on icon at bounding box center [178, 26] width 18 height 18
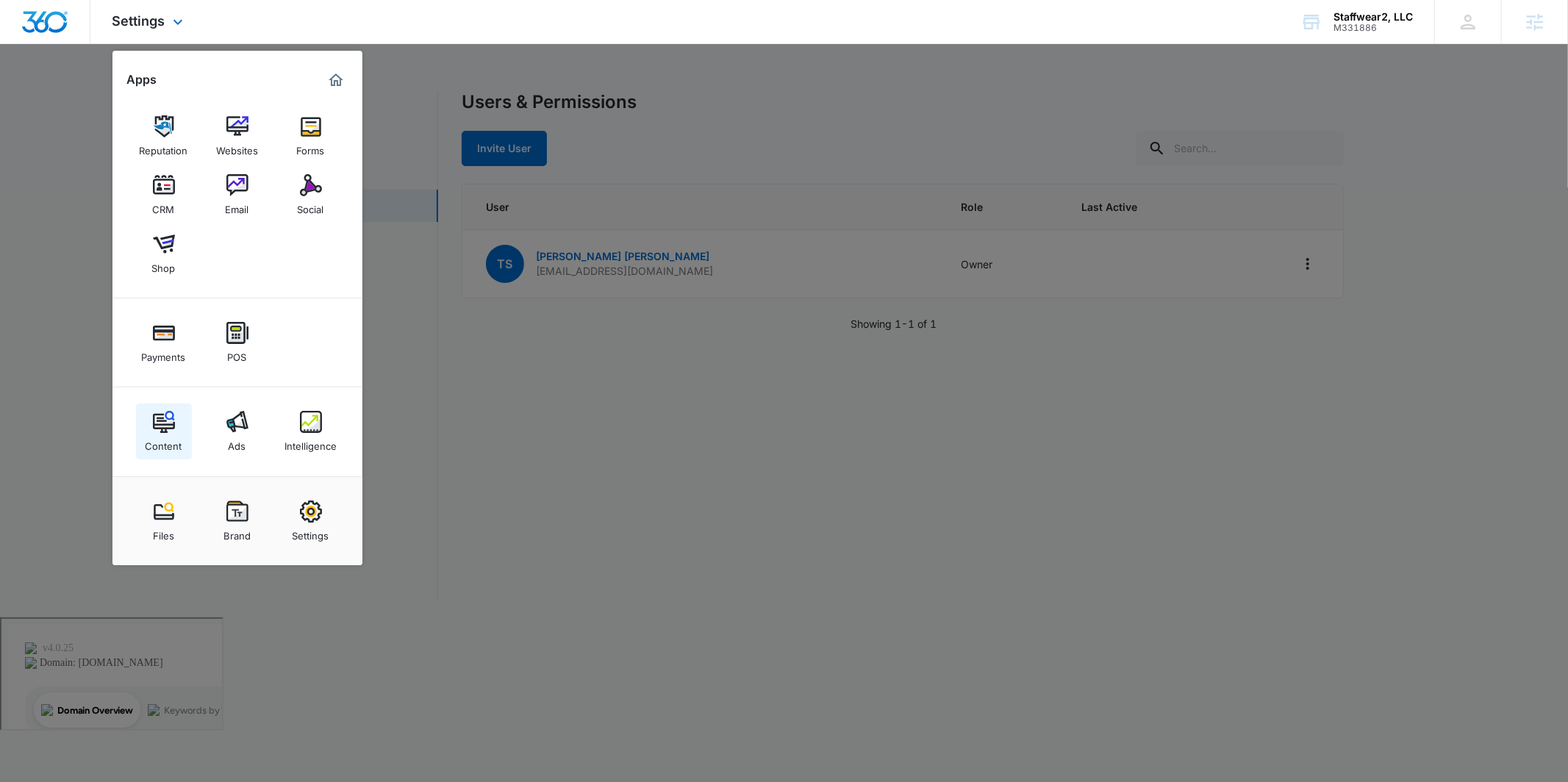
click at [180, 435] on div "Content" at bounding box center [164, 443] width 37 height 19
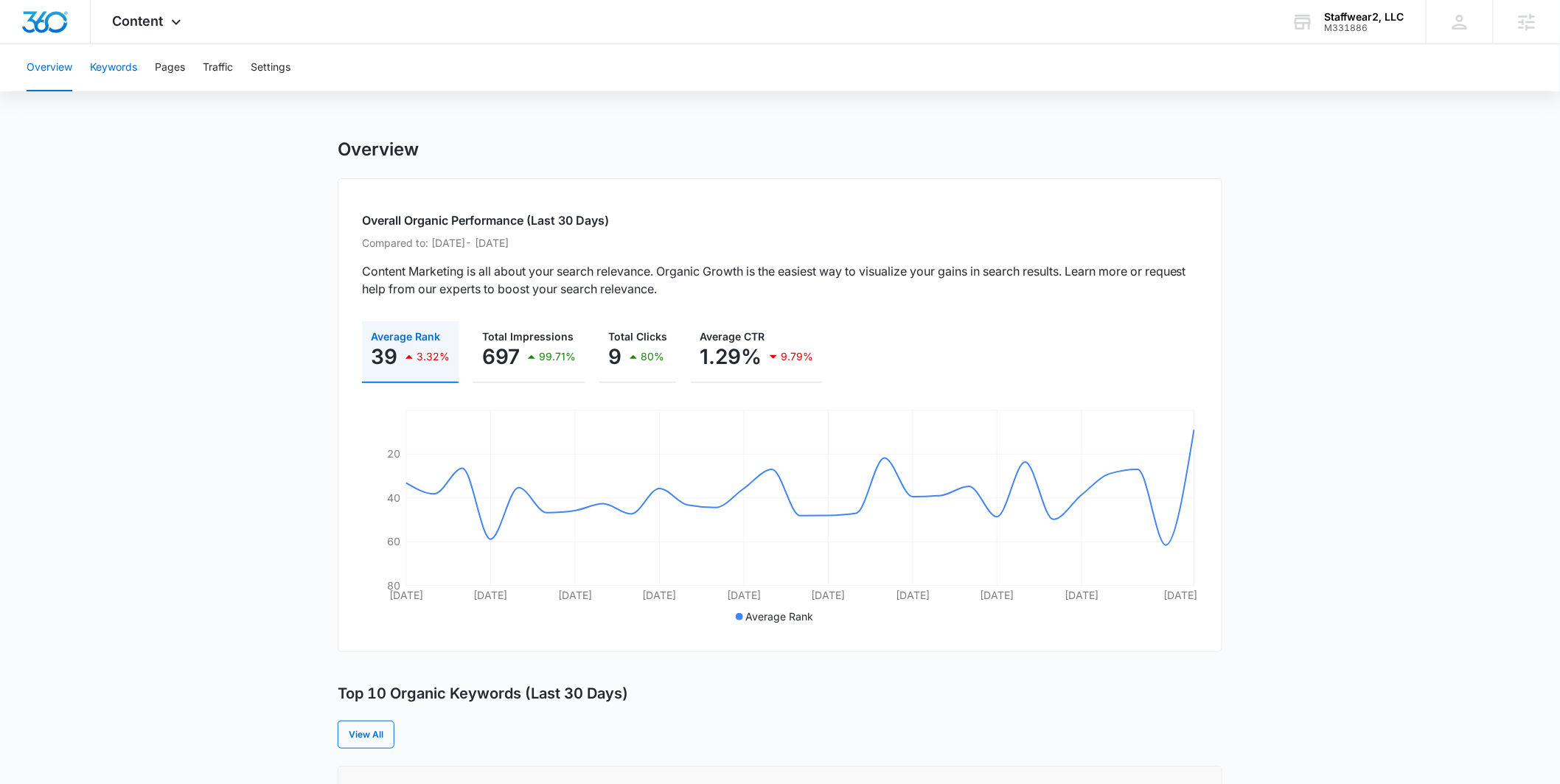
click at [105, 65] on button "Keywords" at bounding box center [113, 68] width 47 height 47
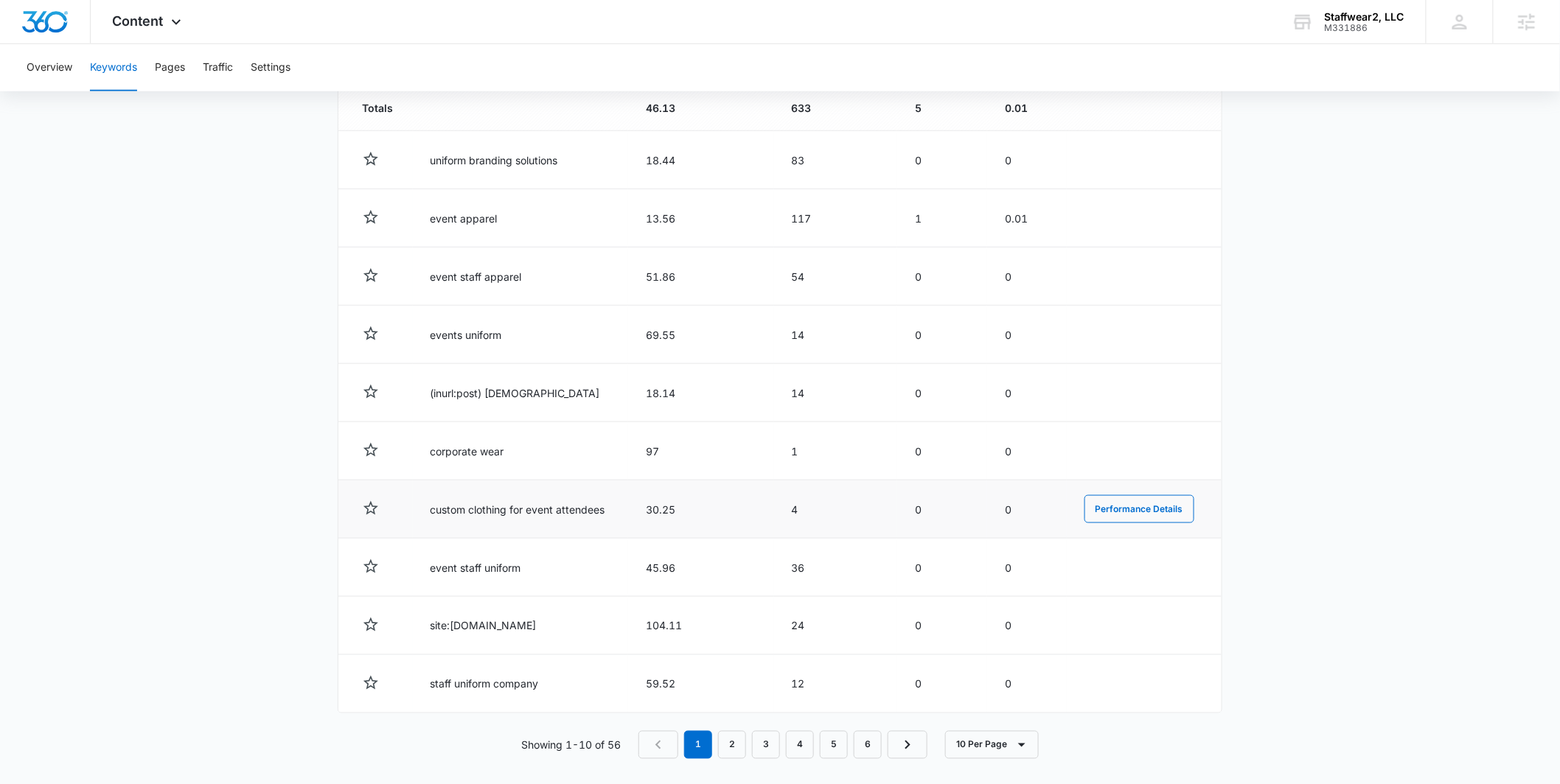
scroll to position [566, 0]
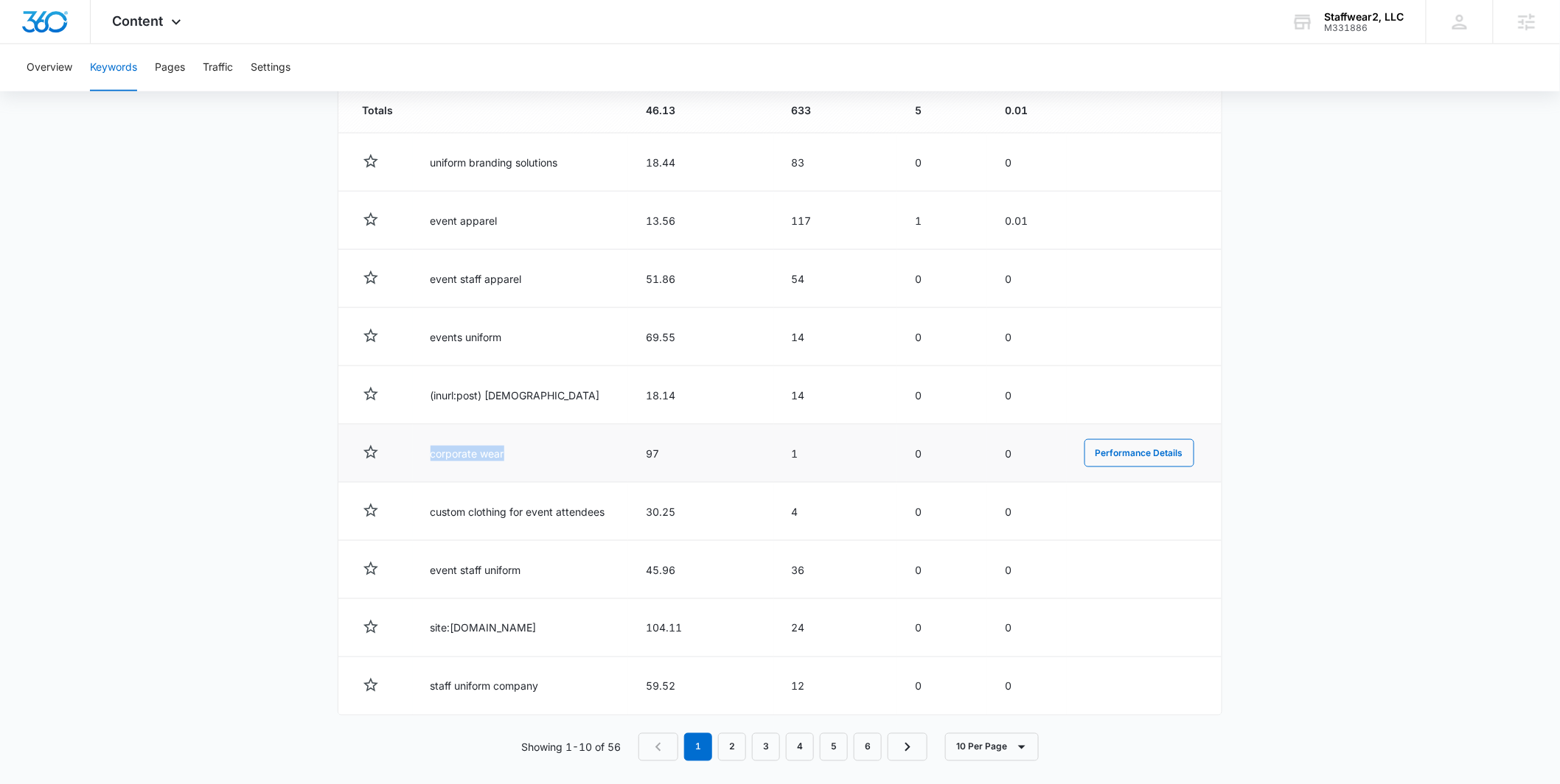
drag, startPoint x: 508, startPoint y: 453, endPoint x: 430, endPoint y: 454, distance: 78.0
click at [430, 454] on td "corporate wear" at bounding box center [521, 454] width 216 height 58
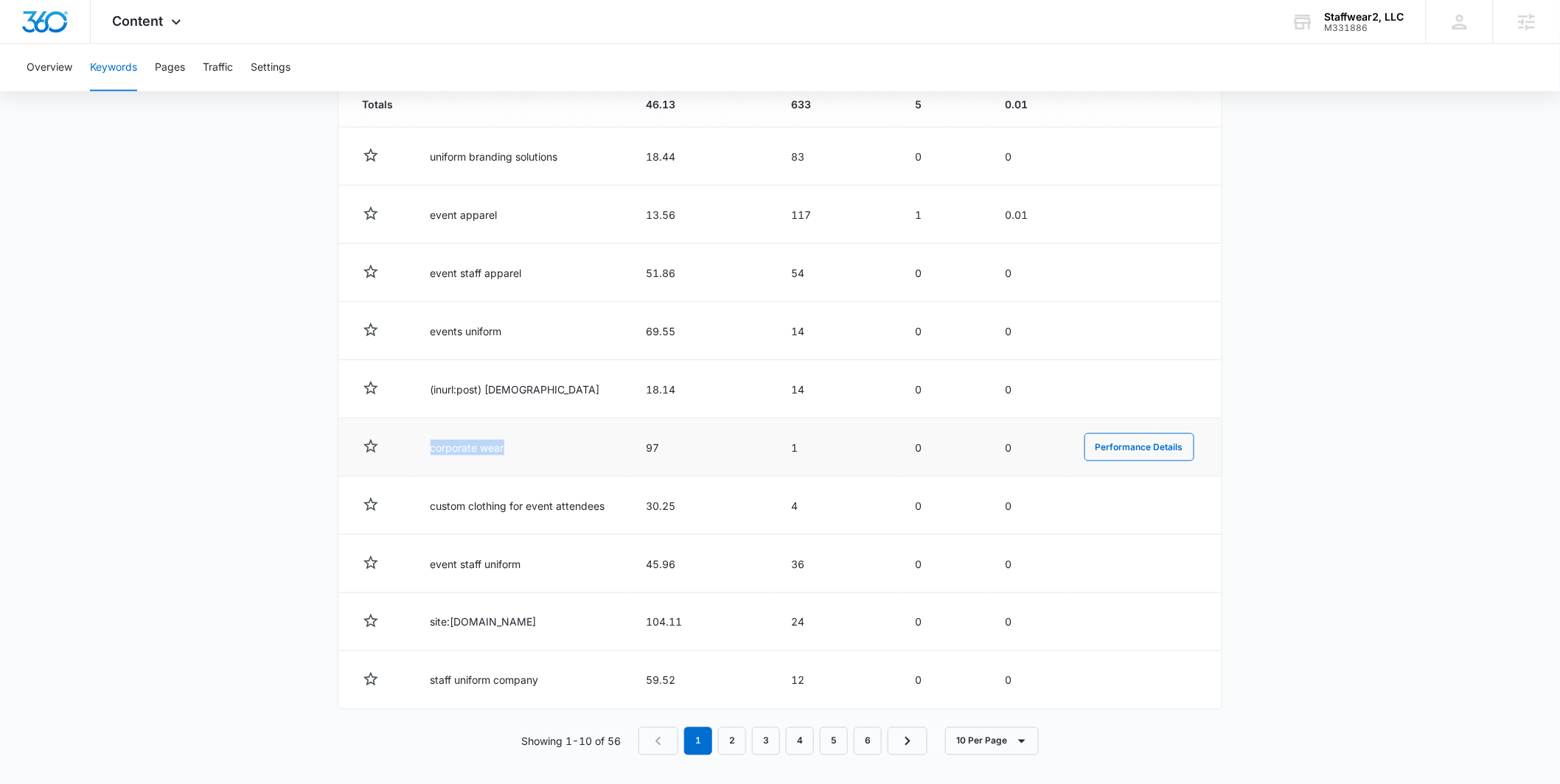
scroll to position [578, 0]
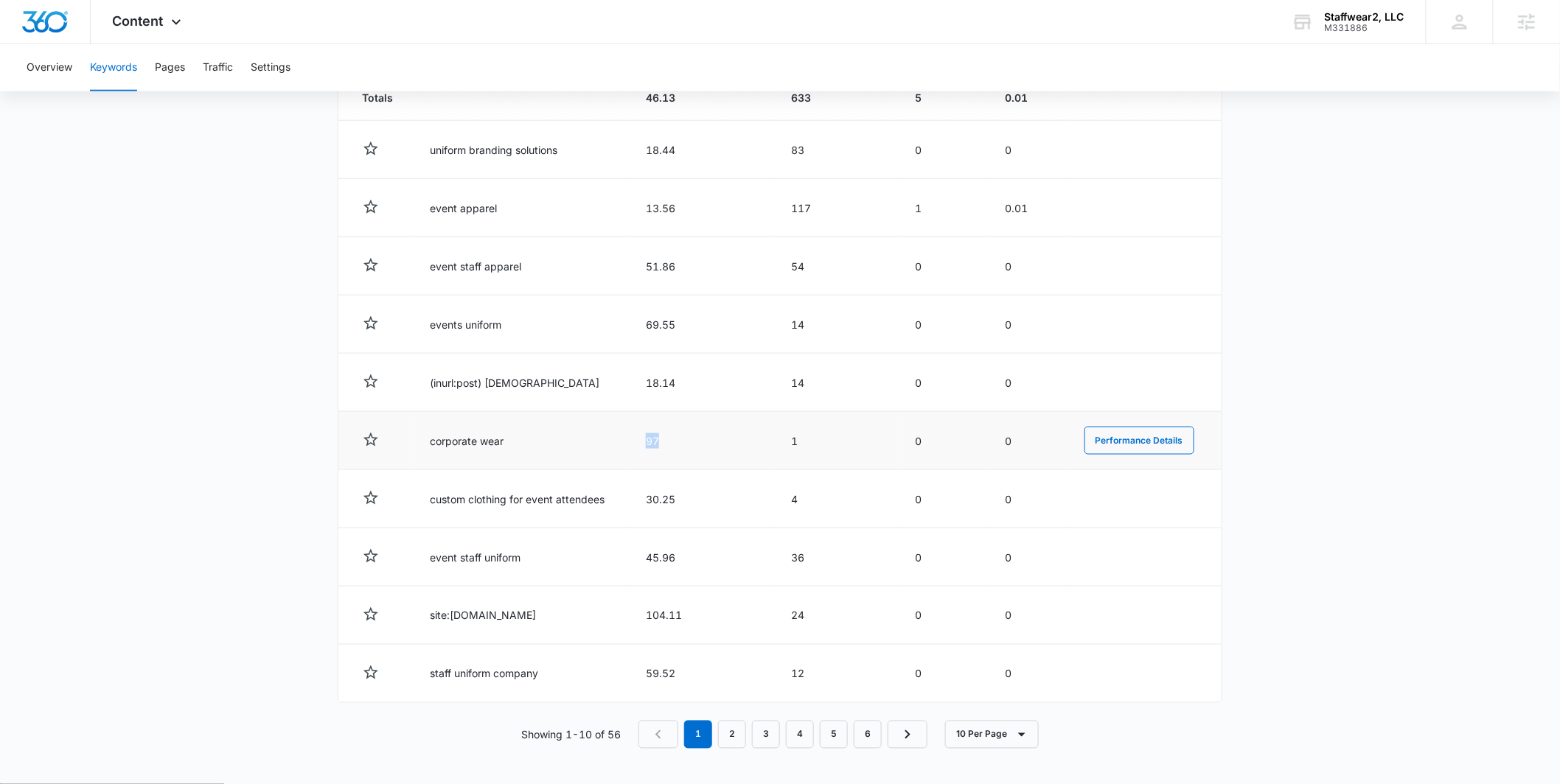
drag, startPoint x: 636, startPoint y: 437, endPoint x: 673, endPoint y: 438, distance: 37.0
click at [678, 438] on td "97" at bounding box center [701, 441] width 146 height 58
drag, startPoint x: 263, startPoint y: 413, endPoint x: 266, endPoint y: 424, distance: 11.4
click at [261, 413] on main "Keywords Keywords are words used for search engine optimization (SEO). This rep…" at bounding box center [780, 172] width 1560 height 1224
click at [737, 735] on link "2" at bounding box center [732, 734] width 28 height 28
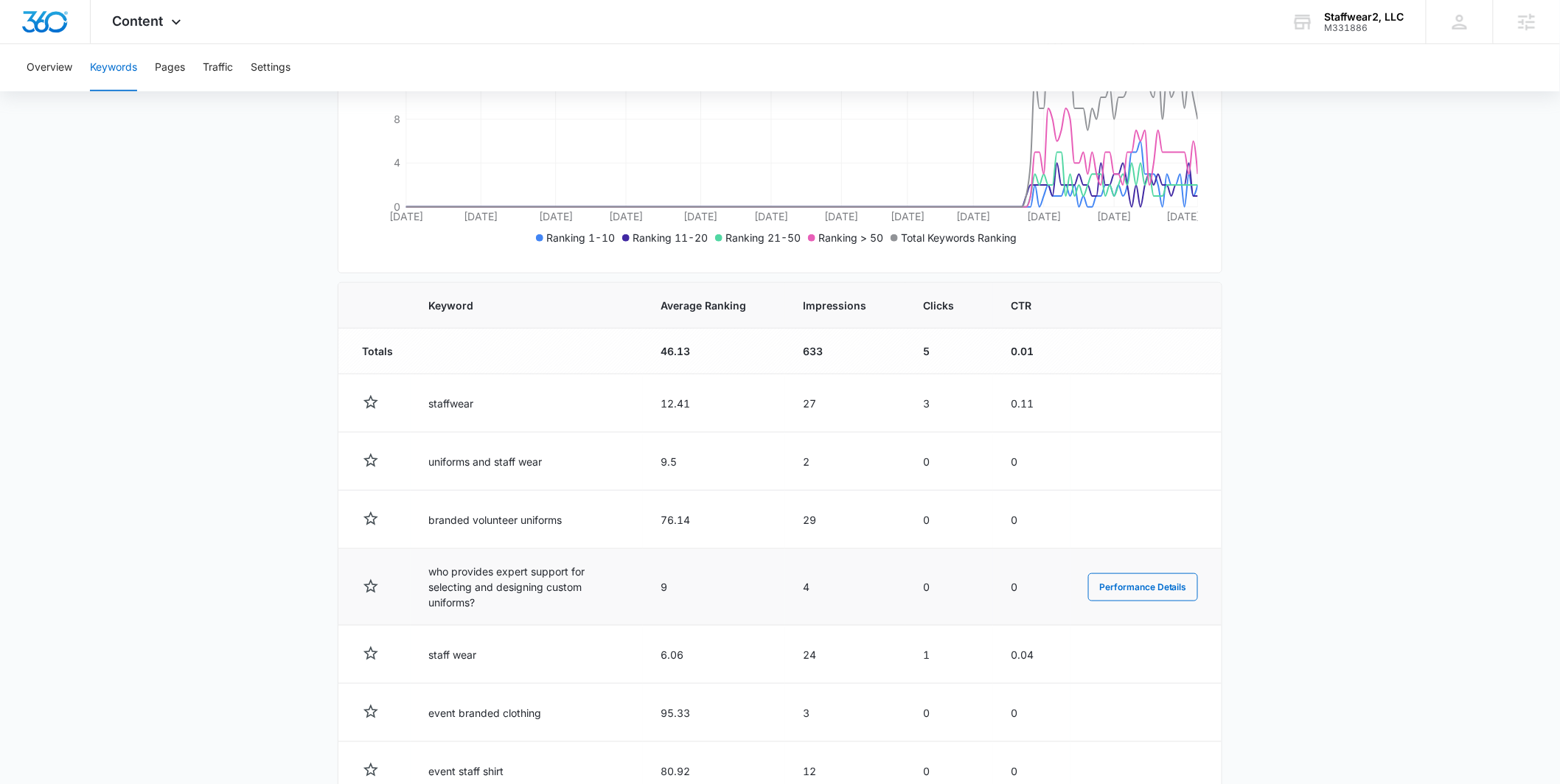
scroll to position [336, 0]
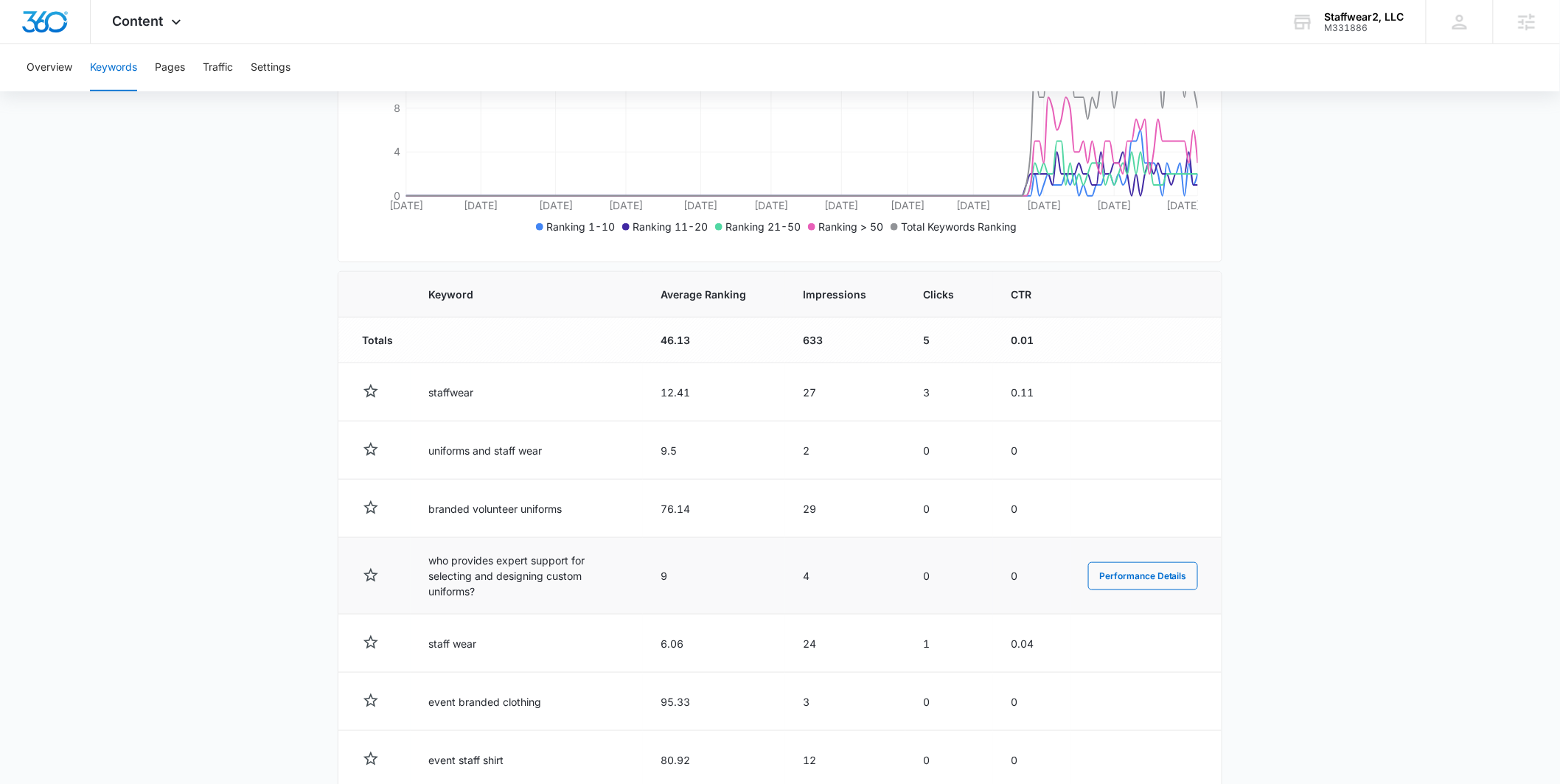
drag, startPoint x: 657, startPoint y: 585, endPoint x: 706, endPoint y: 578, distance: 49.5
click at [706, 578] on td "9" at bounding box center [714, 576] width 142 height 76
drag, startPoint x: 656, startPoint y: 573, endPoint x: 676, endPoint y: 577, distance: 20.4
click at [676, 577] on td "9" at bounding box center [714, 576] width 142 height 76
click at [189, 610] on main "Keywords Keywords are words used for search engine optimization (SEO). This rep…" at bounding box center [780, 423] width 1560 height 1242
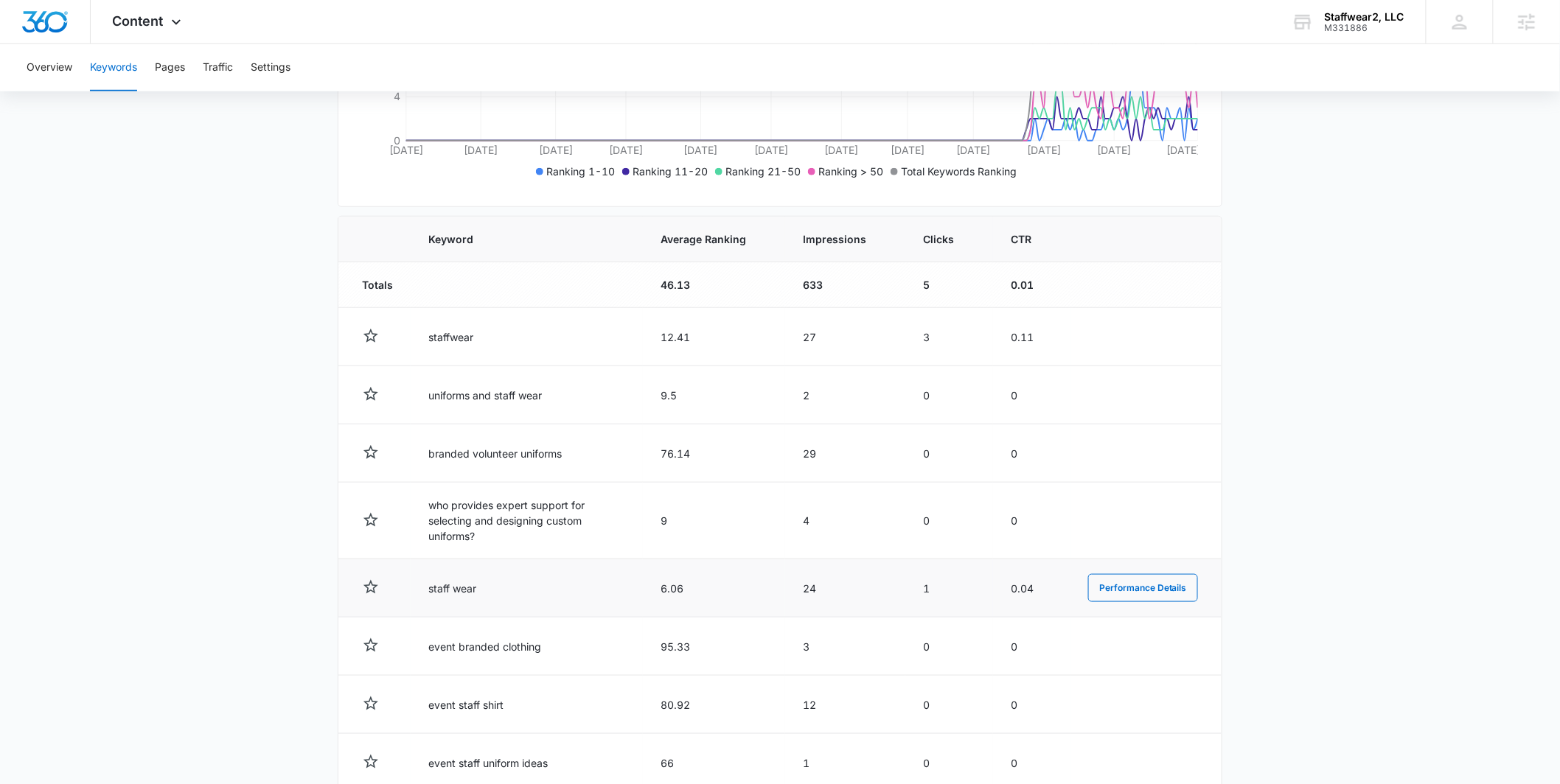
scroll to position [446, 0]
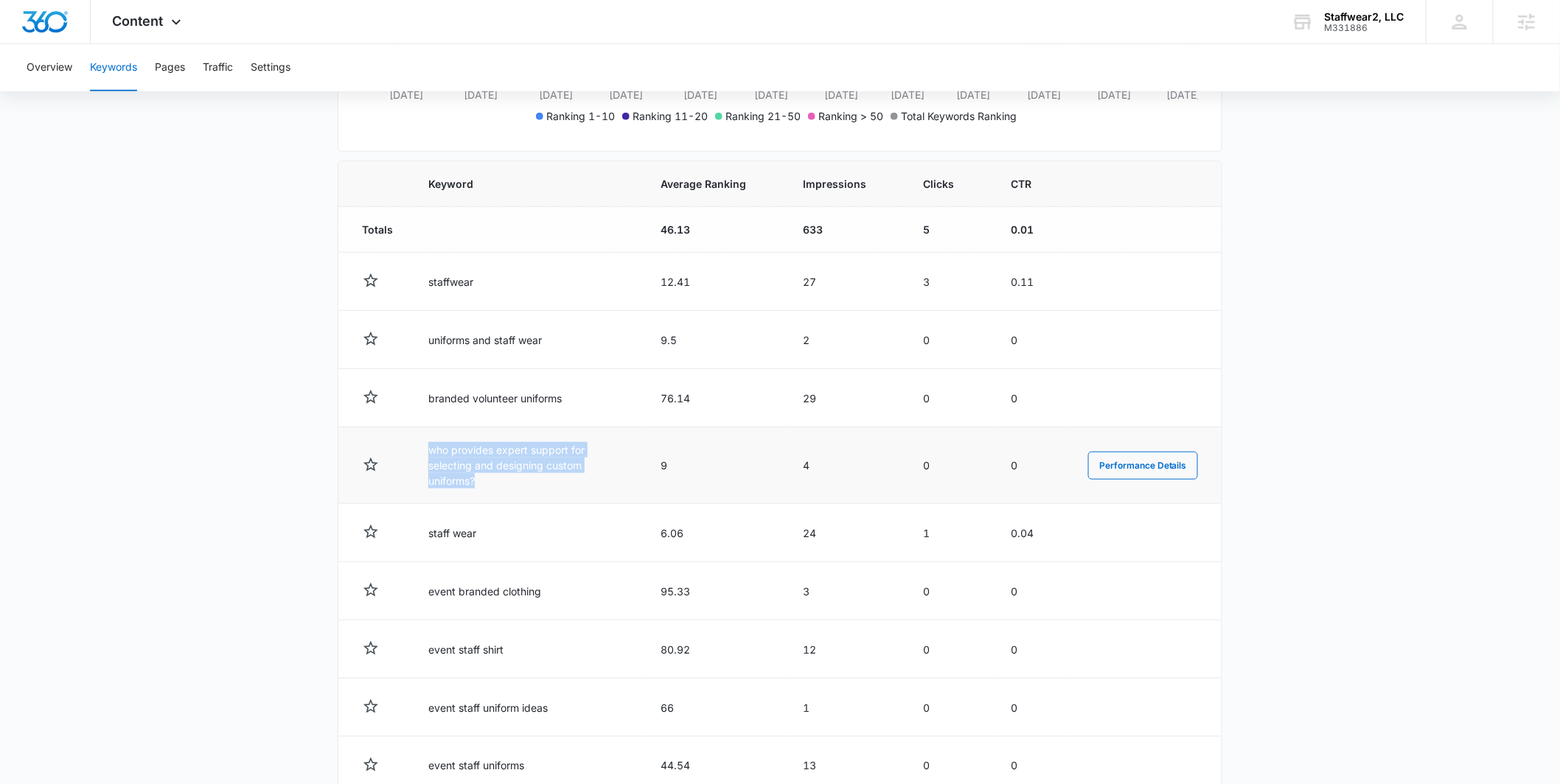
drag, startPoint x: 481, startPoint y: 482, endPoint x: 419, endPoint y: 451, distance: 69.3
click at [419, 451] on td "who provides expert support for selecting and designing custom uniforms?" at bounding box center [526, 466] width 233 height 76
click at [253, 484] on main "Keywords Keywords are words used for search engine optimization (SEO). This rep…" at bounding box center [780, 313] width 1560 height 1242
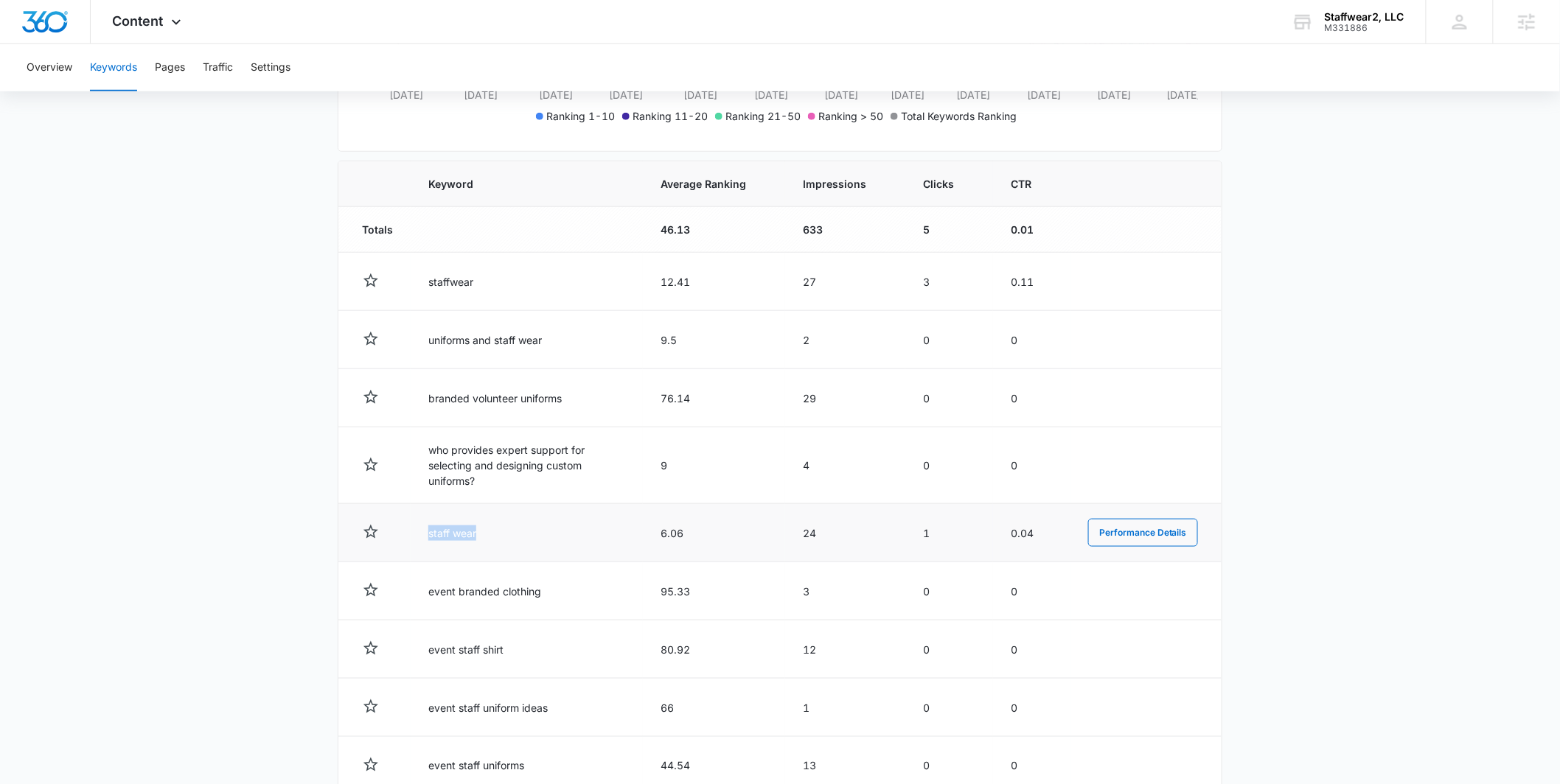
drag, startPoint x: 497, startPoint y: 534, endPoint x: 412, endPoint y: 536, distance: 85.0
click at [414, 536] on td "staff wear" at bounding box center [526, 533] width 233 height 58
click at [234, 502] on main "Keywords Keywords are words used for search engine optimization (SEO). This rep…" at bounding box center [780, 313] width 1560 height 1242
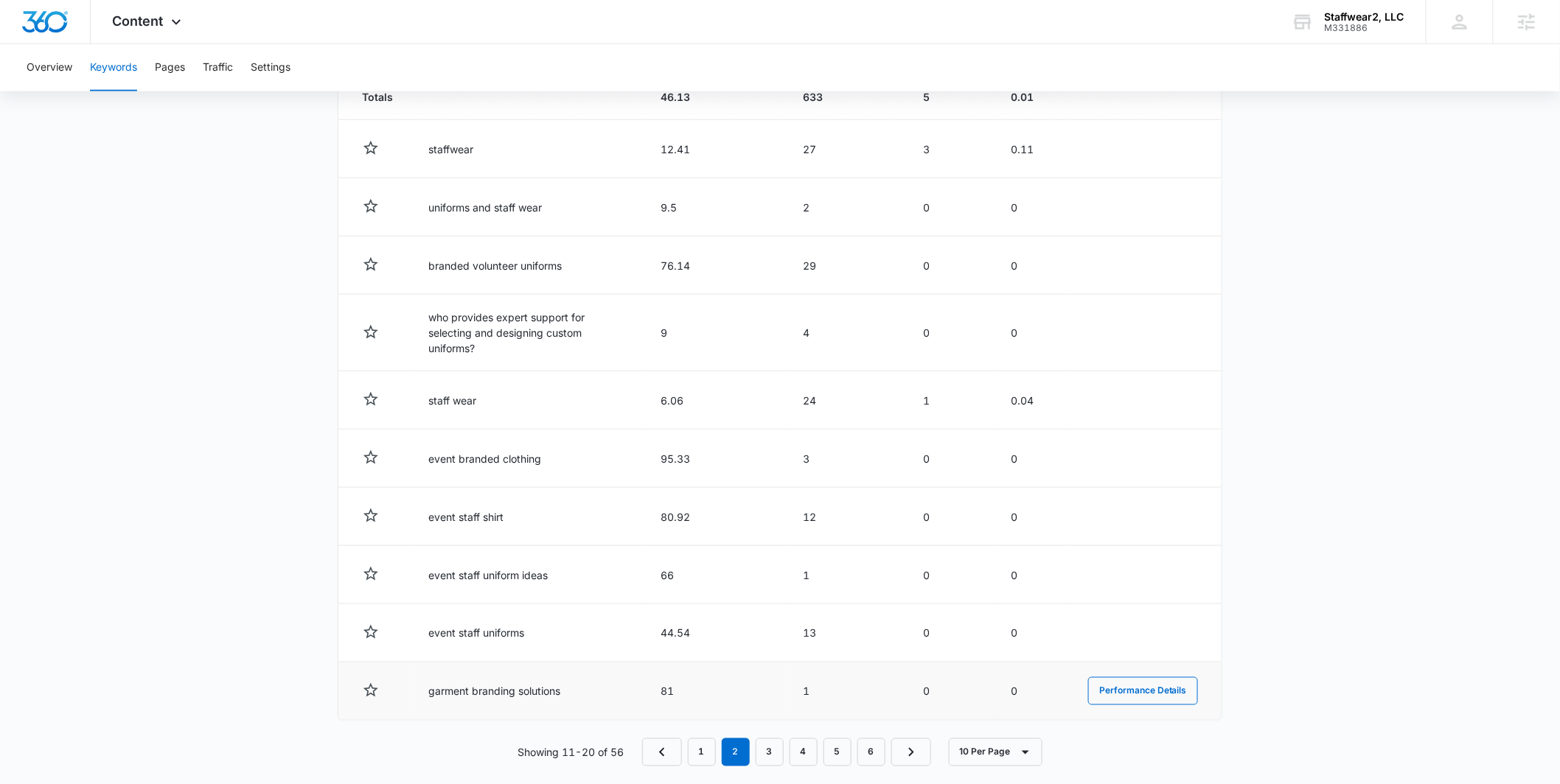
scroll to position [597, 0]
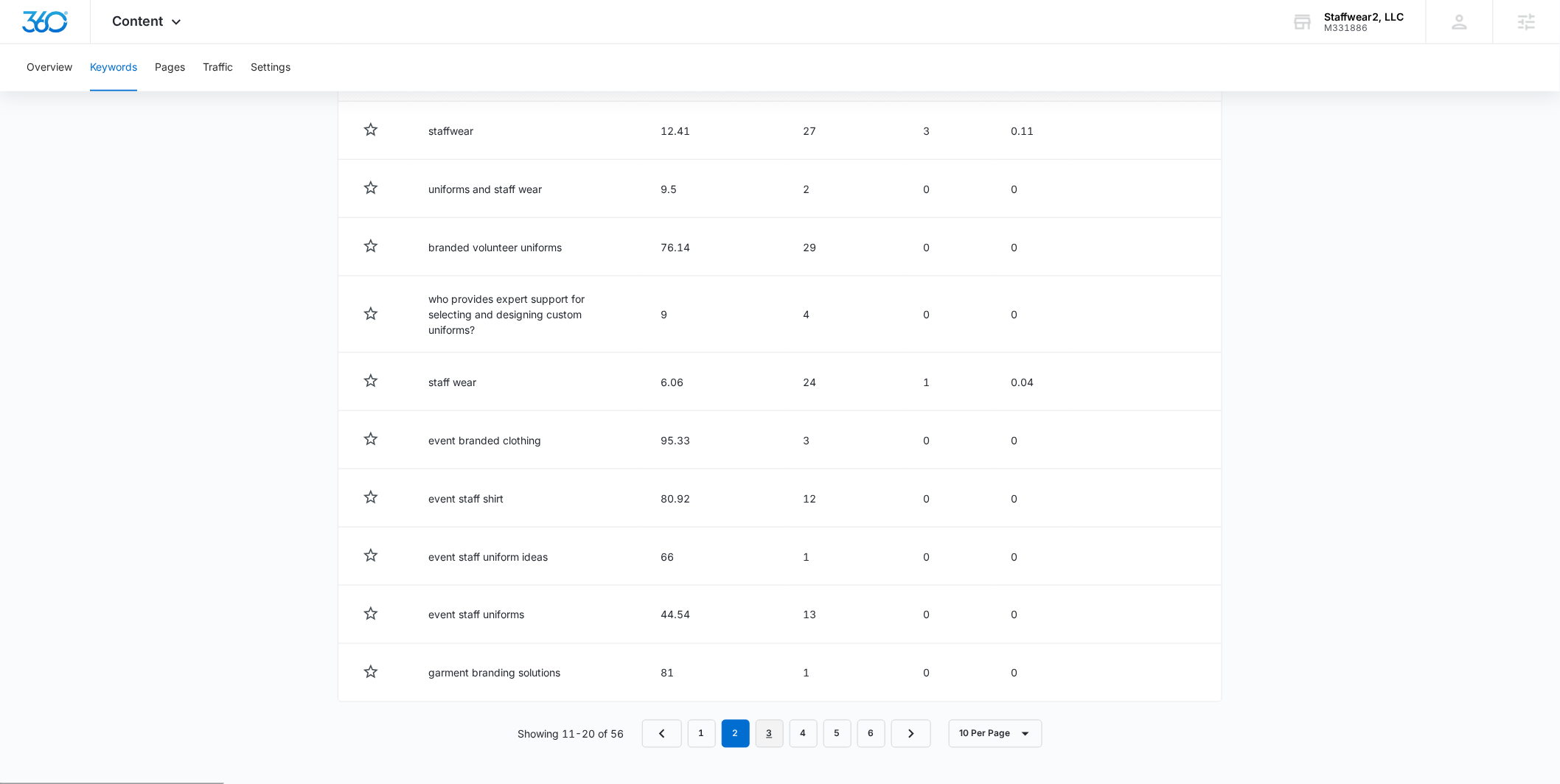
click at [761, 733] on link "3" at bounding box center [769, 733] width 28 height 28
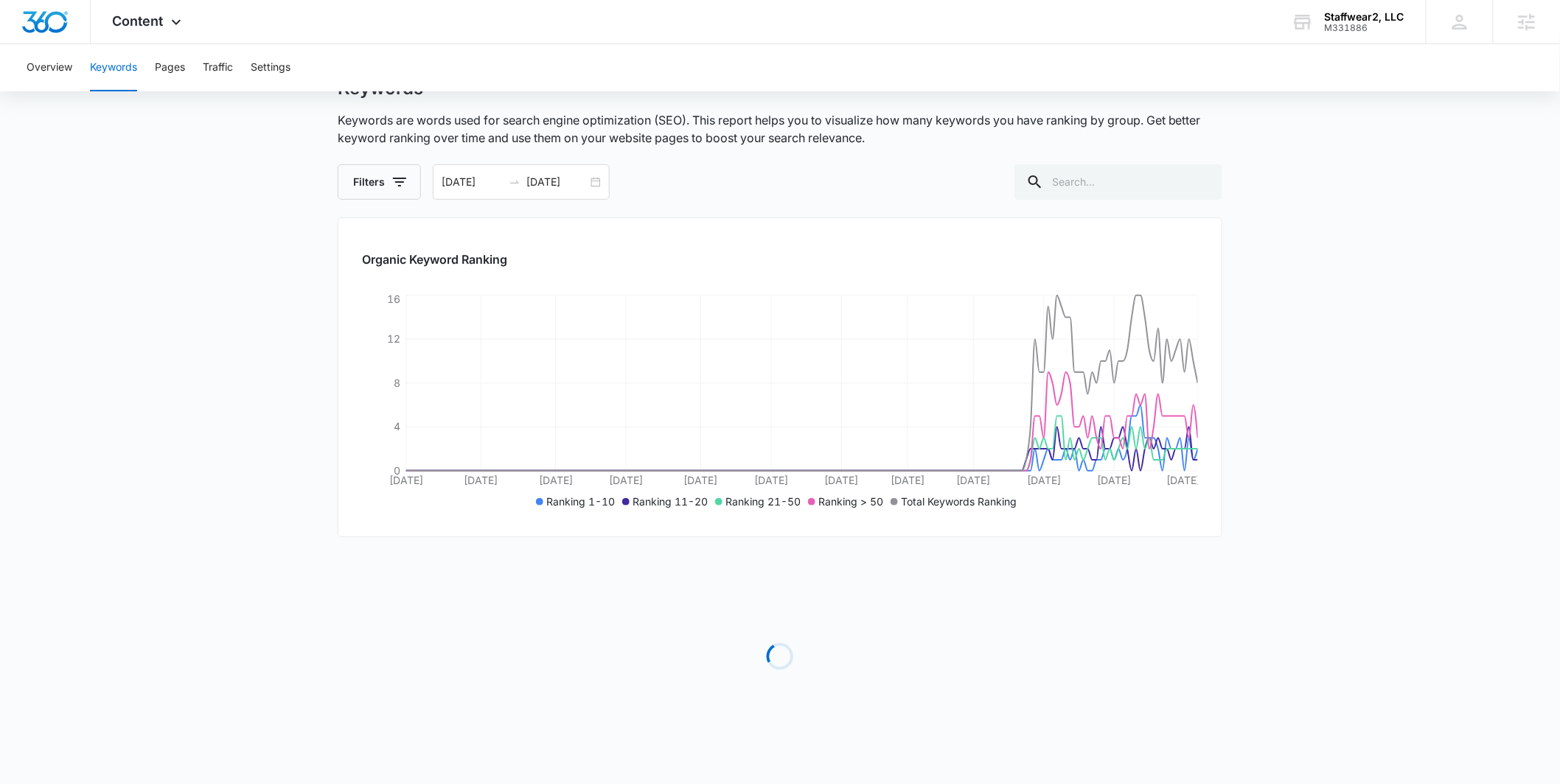
scroll to position [582, 0]
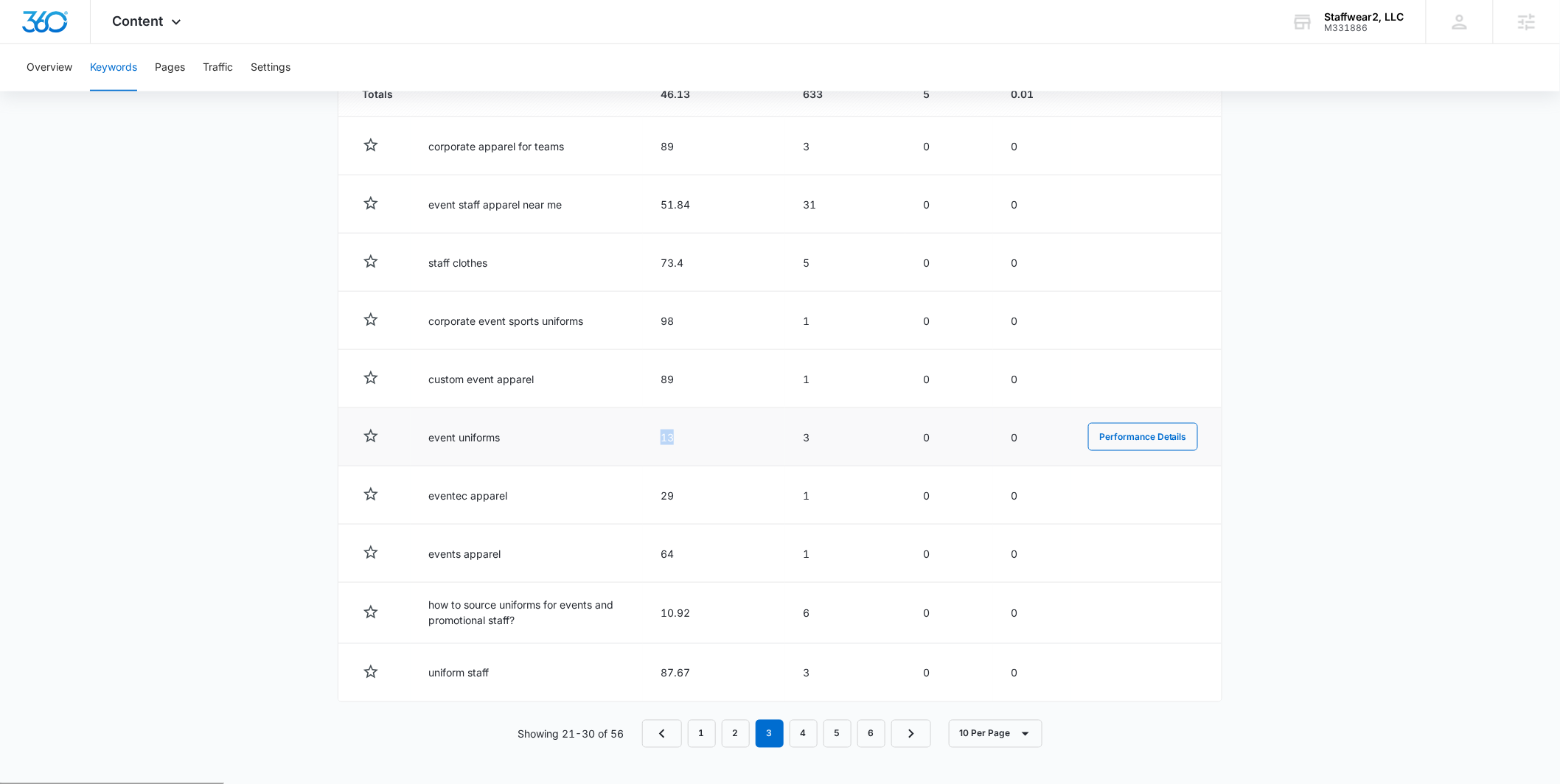
drag, startPoint x: 657, startPoint y: 437, endPoint x: 685, endPoint y: 437, distance: 28.0
click at [685, 437] on td "13" at bounding box center [714, 437] width 142 height 58
click at [256, 433] on main "Keywords Keywords are words used for search engine optimization (SEO). This rep…" at bounding box center [780, 170] width 1560 height 1227
click at [800, 735] on link "4" at bounding box center [804, 733] width 28 height 28
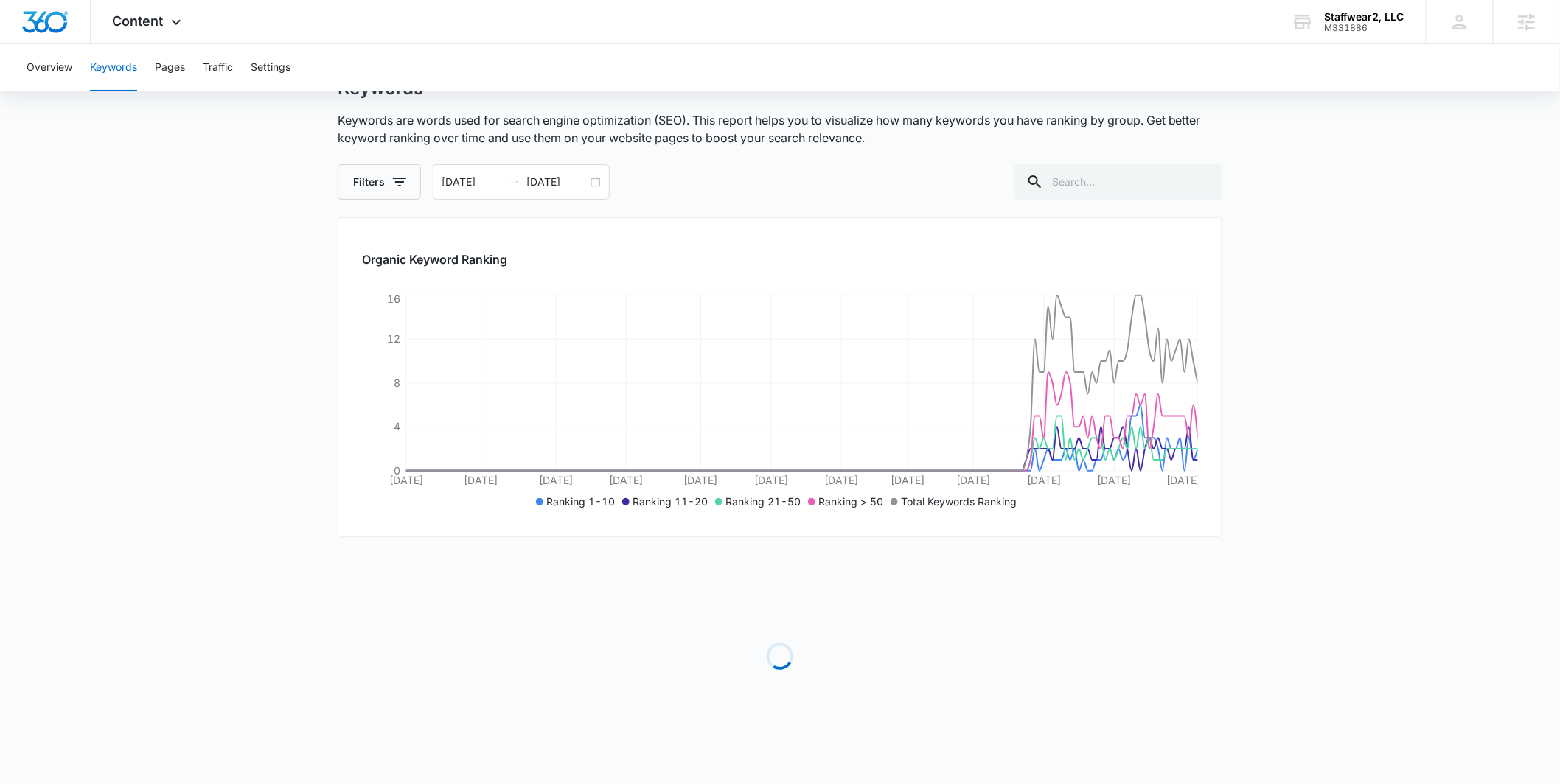
scroll to position [578, 0]
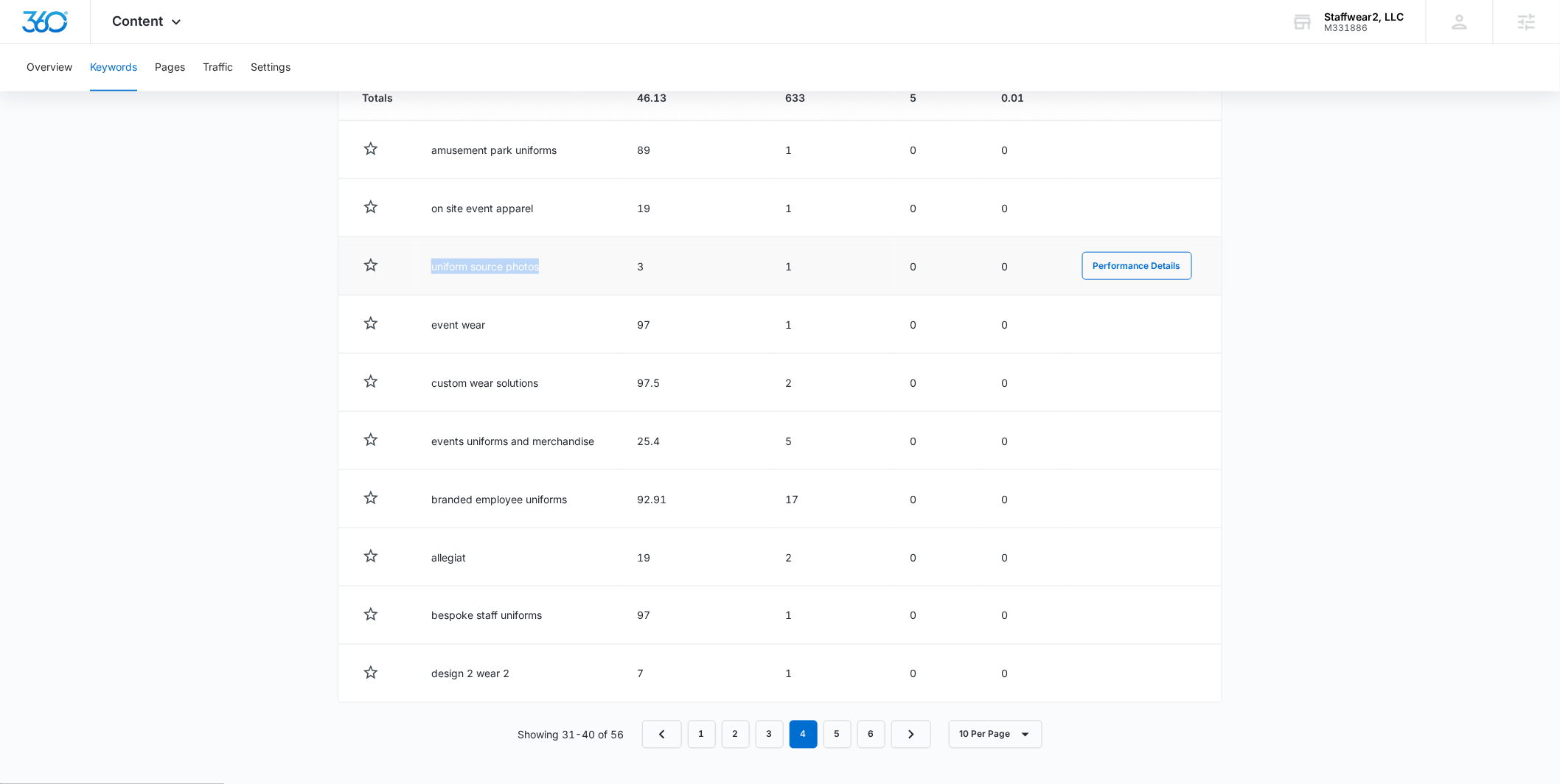
drag, startPoint x: 556, startPoint y: 268, endPoint x: 416, endPoint y: 269, distance: 140.0
click at [416, 269] on td "uniform source photos" at bounding box center [517, 266] width 207 height 58
click at [171, 318] on main "Keywords Keywords are words used for search engine optimization (SEO). This rep…" at bounding box center [780, 172] width 1560 height 1224
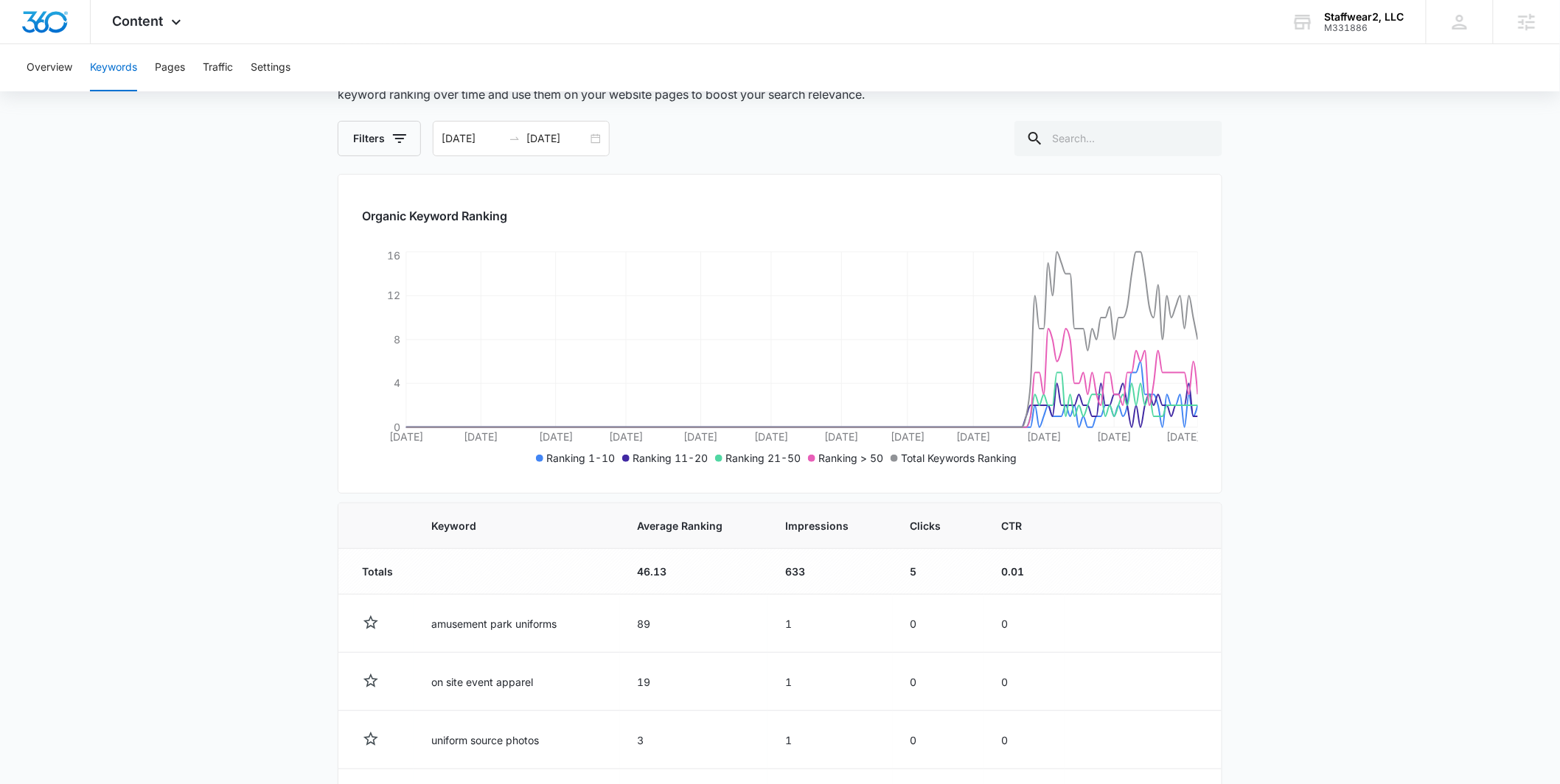
scroll to position [0, 0]
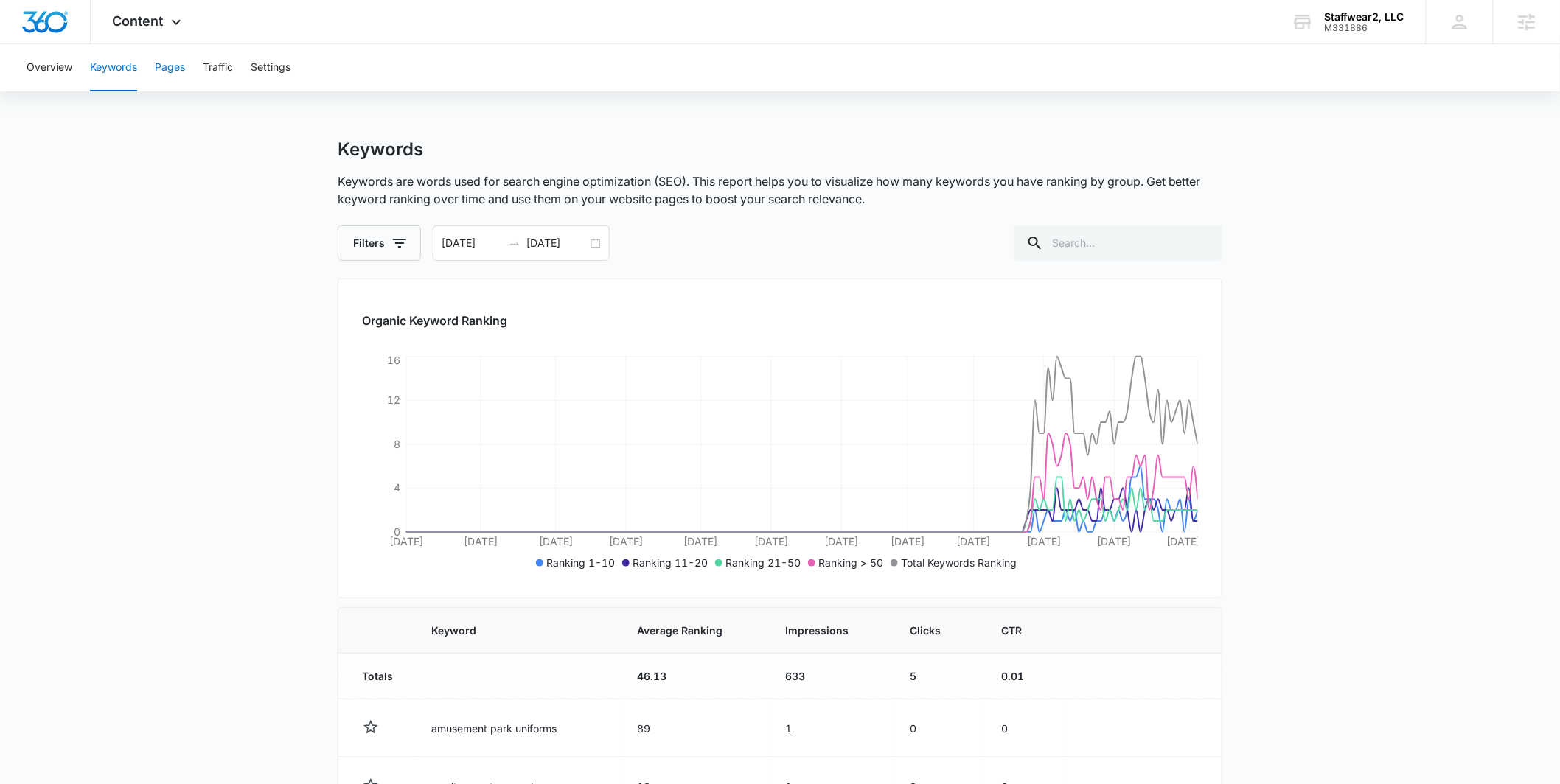
click at [171, 70] on button "Pages" at bounding box center [170, 68] width 31 height 47
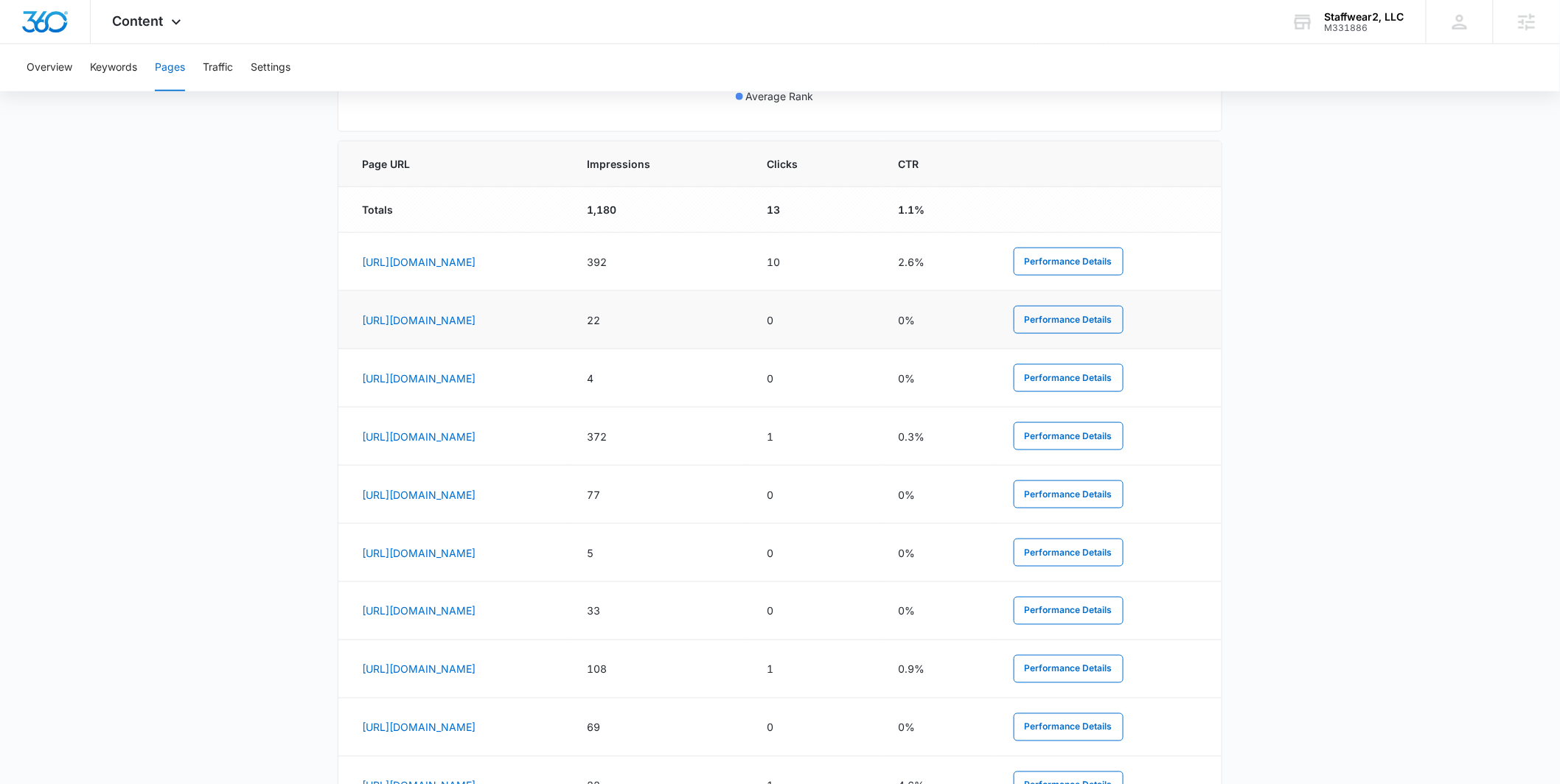
scroll to position [584, 0]
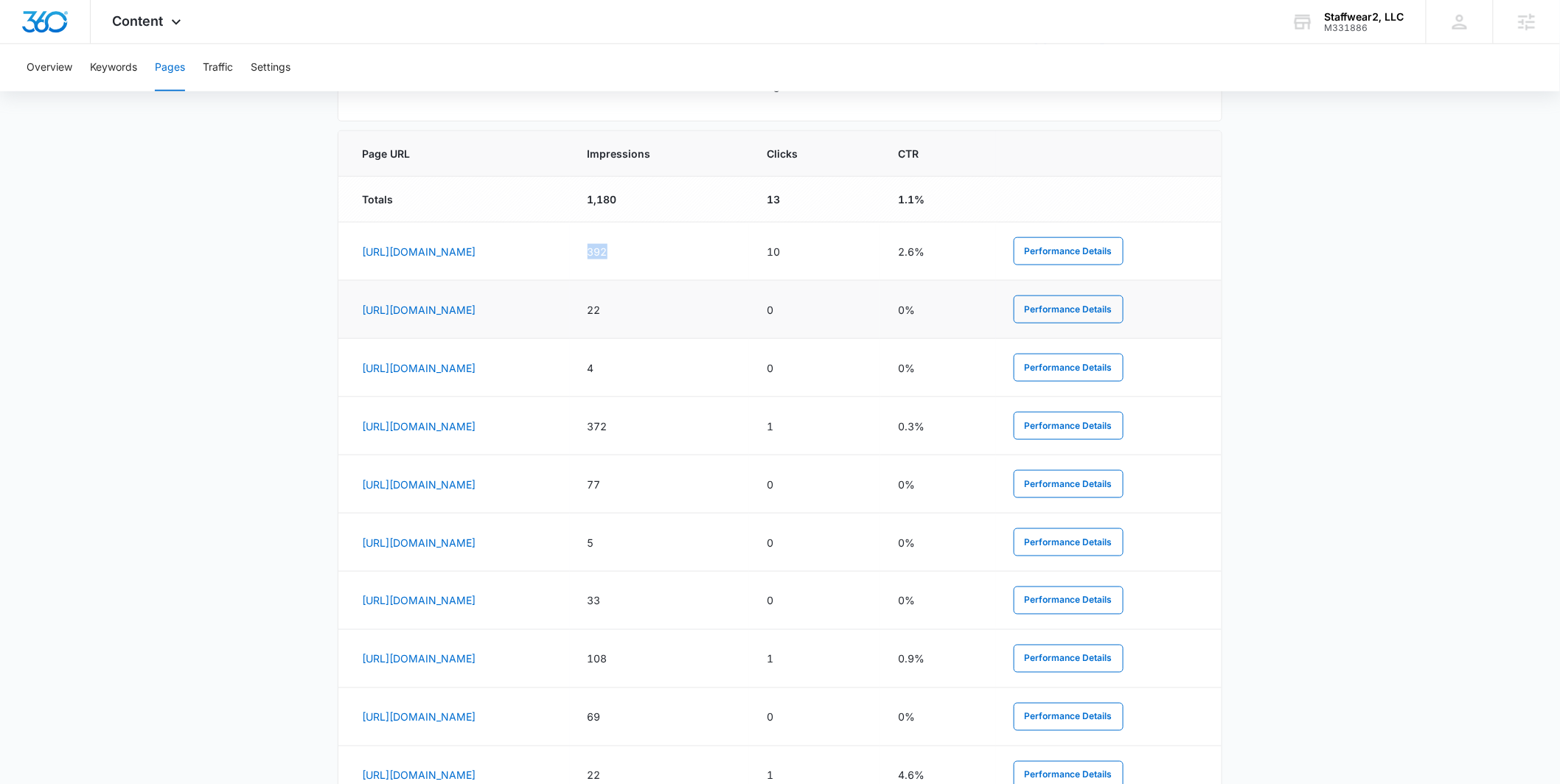
drag, startPoint x: 673, startPoint y: 257, endPoint x: 656, endPoint y: 311, distance: 56.6
click at [749, 261] on td "392" at bounding box center [659, 252] width 179 height 58
drag, startPoint x: 685, startPoint y: 421, endPoint x: 693, endPoint y: 431, distance: 12.8
click at [731, 428] on td "372" at bounding box center [659, 426] width 179 height 58
click at [243, 472] on main "Pages The Pages report shows data relative to your indexed website page URL's w…" at bounding box center [780, 220] width 1560 height 1331
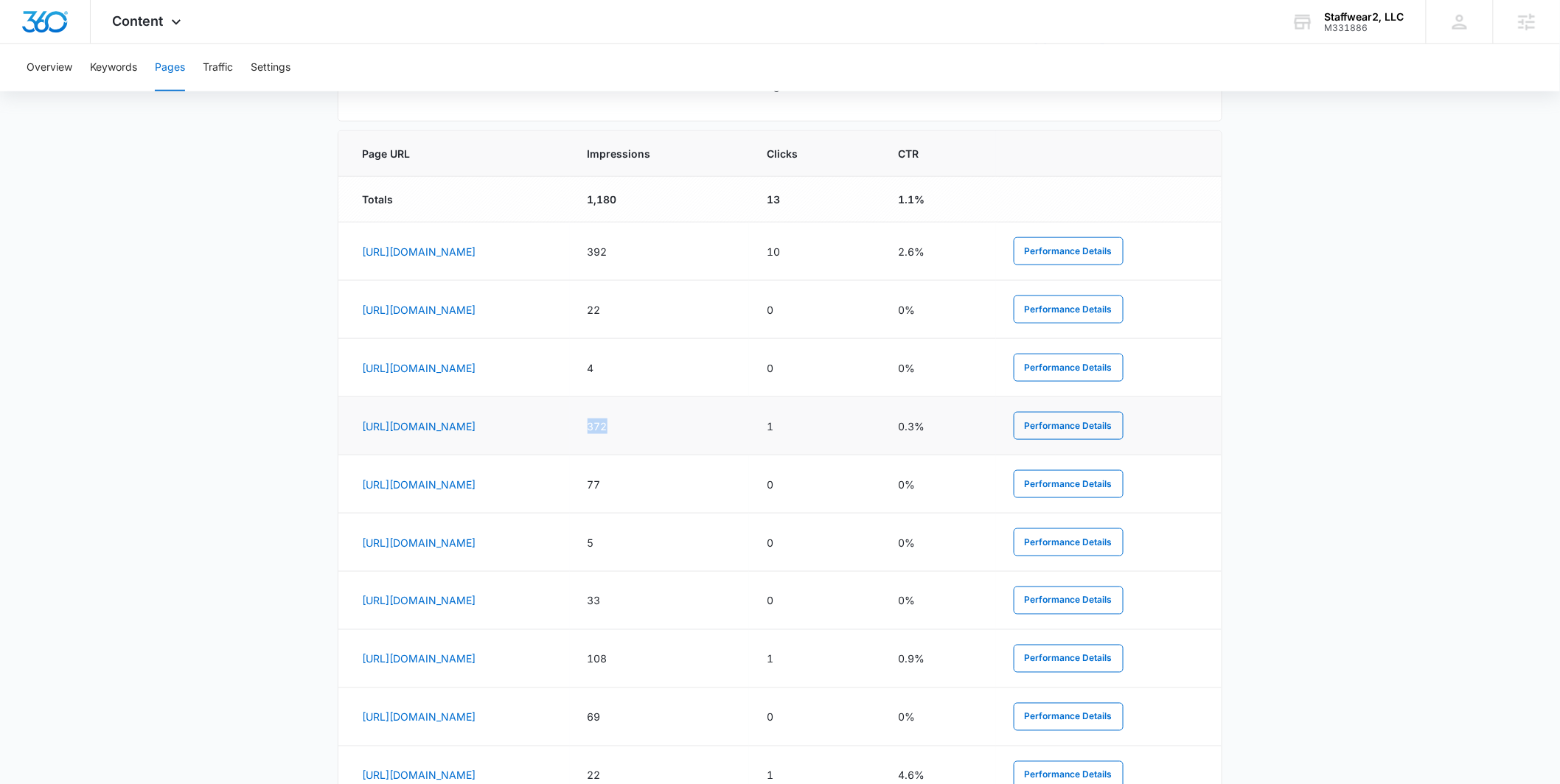
drag, startPoint x: 686, startPoint y: 420, endPoint x: 714, endPoint y: 419, distance: 28.0
click at [714, 419] on td "372" at bounding box center [659, 426] width 179 height 58
click at [674, 433] on td "372" at bounding box center [659, 426] width 179 height 58
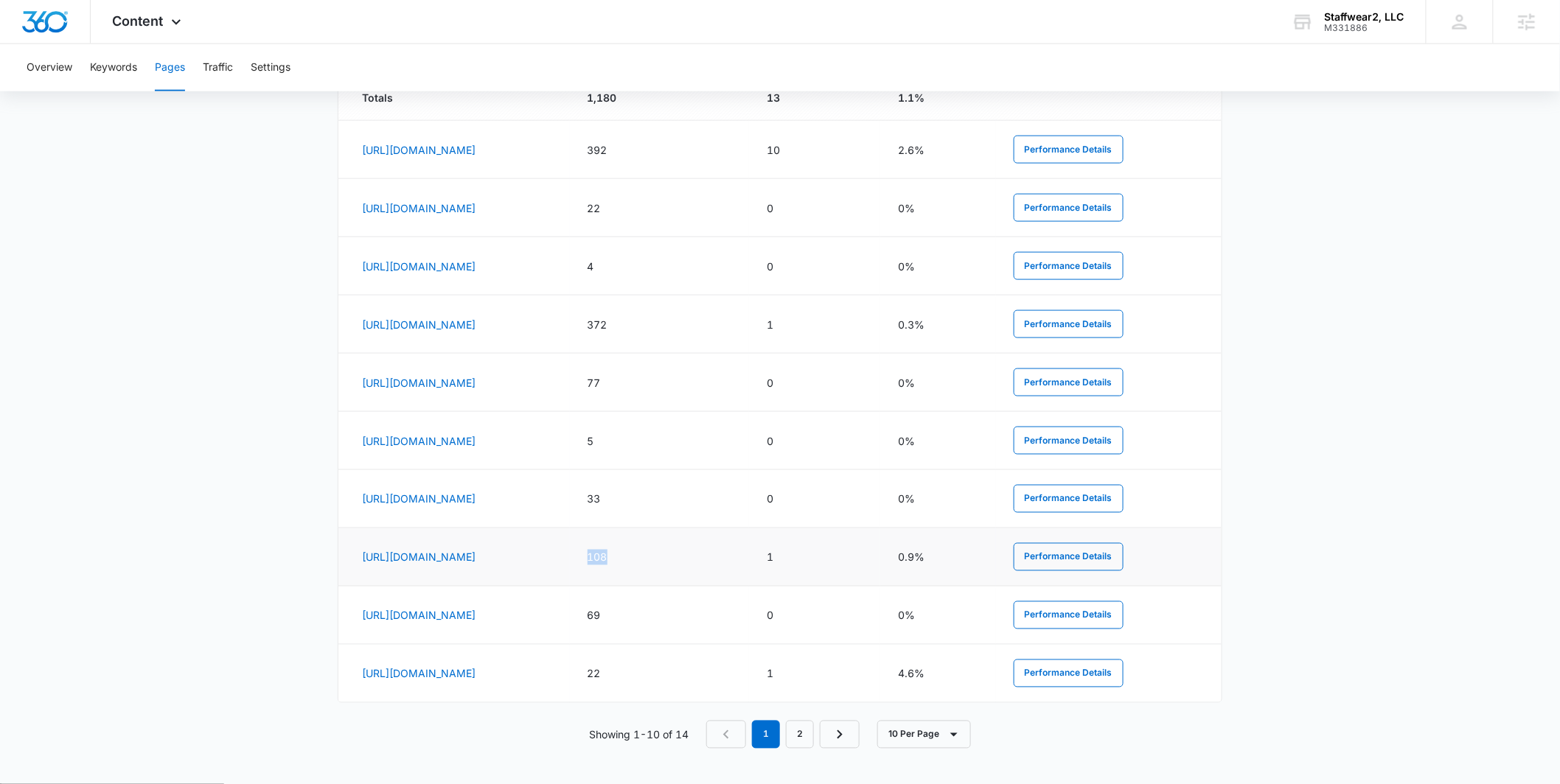
drag, startPoint x: 689, startPoint y: 558, endPoint x: 720, endPoint y: 562, distance: 31.3
click at [720, 562] on td "108" at bounding box center [659, 557] width 179 height 58
click at [181, 446] on main "Pages The Pages report shows data relative to your indexed website page URL's w…" at bounding box center [780, 118] width 1560 height 1331
drag, startPoint x: 833, startPoint y: 553, endPoint x: 854, endPoint y: 555, distance: 21.1
click at [854, 555] on td "1" at bounding box center [814, 557] width 131 height 58
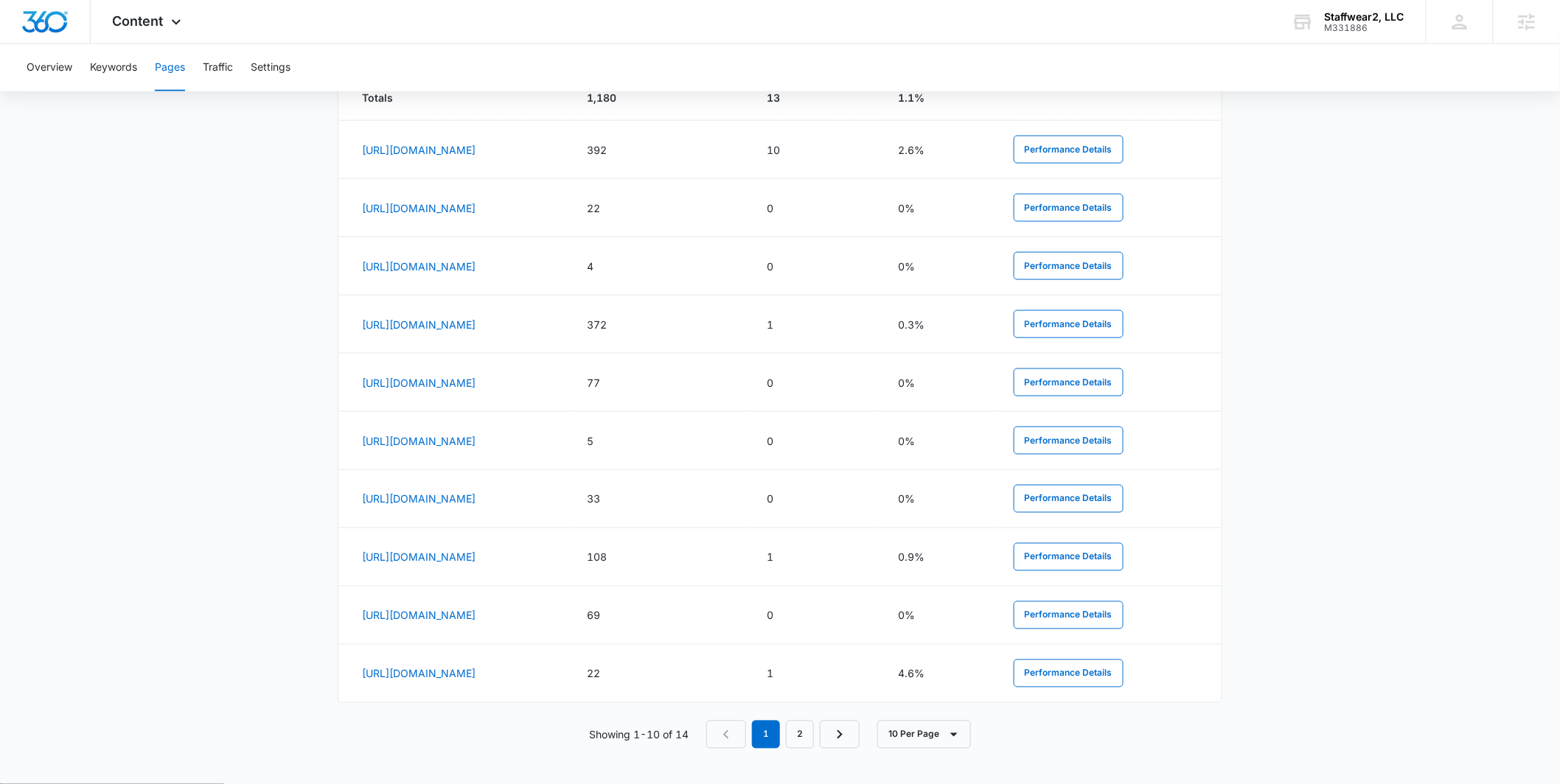
click at [141, 482] on main "Pages The Pages report shows data relative to your indexed website page URL's w…" at bounding box center [780, 118] width 1560 height 1331
click at [183, 25] on icon at bounding box center [176, 26] width 18 height 18
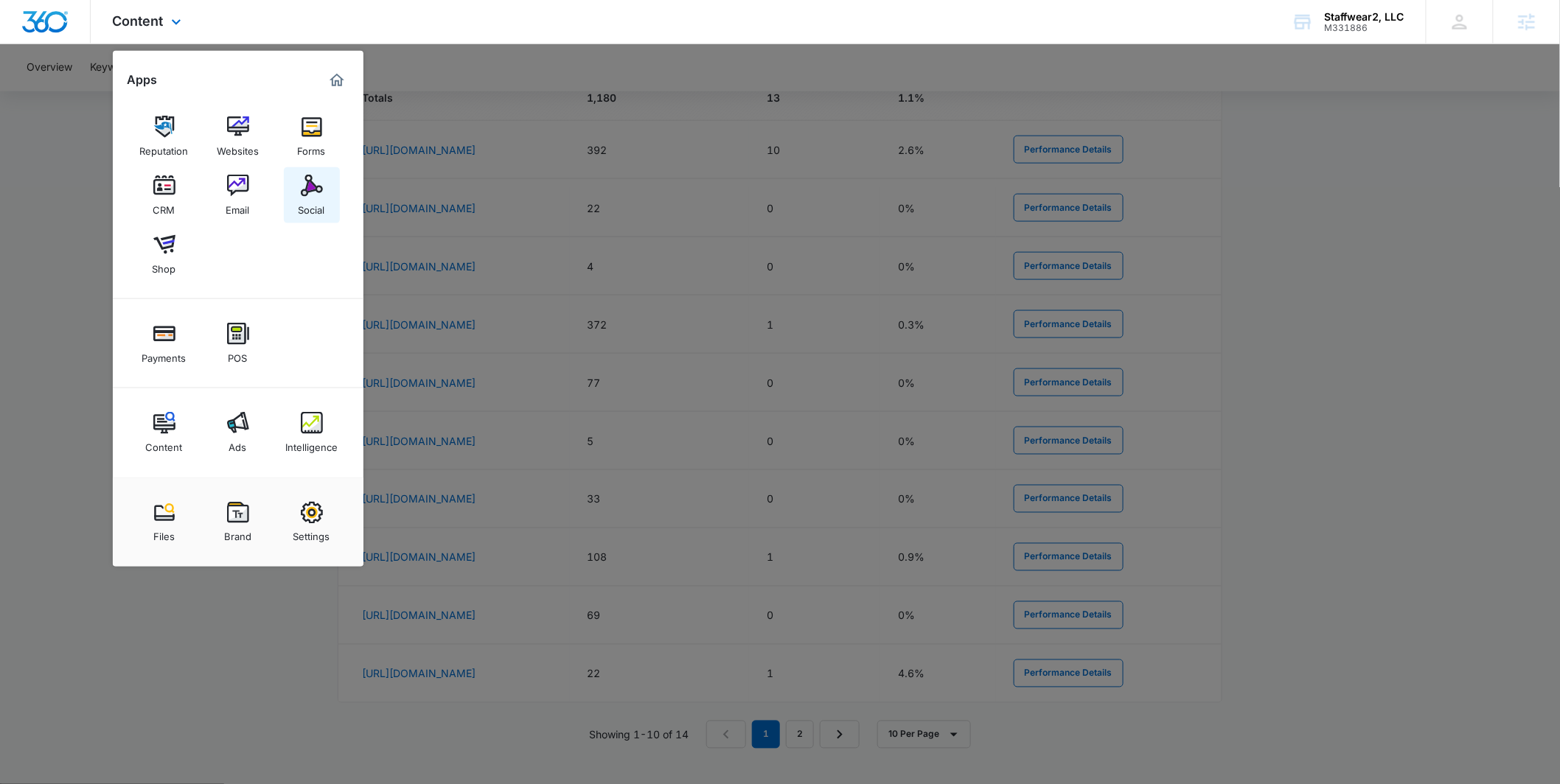
click at [313, 198] on div "Social" at bounding box center [311, 207] width 27 height 19
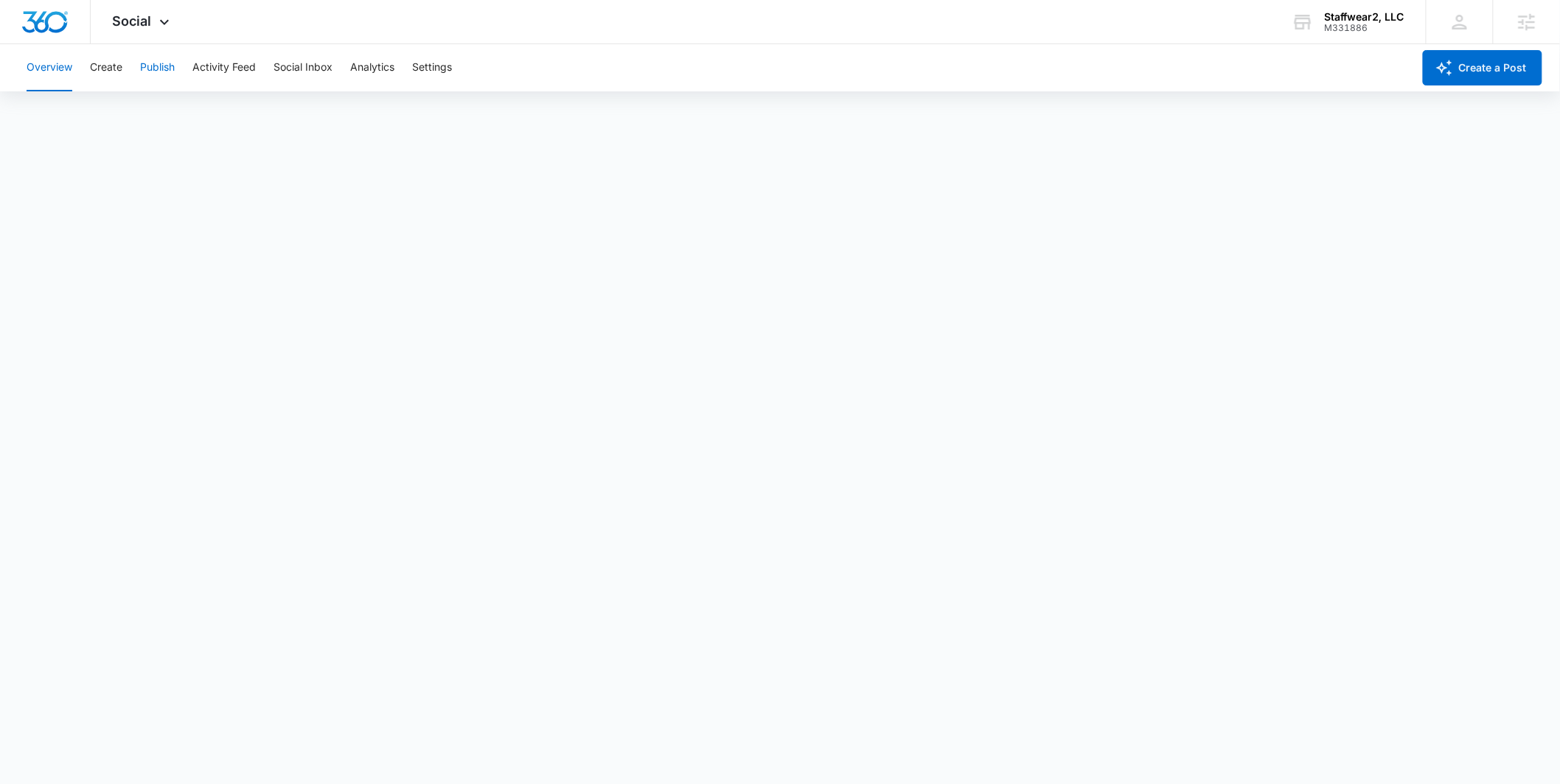
click at [163, 76] on button "Publish" at bounding box center [157, 68] width 35 height 47
click at [115, 112] on button "Schedules" at bounding box center [113, 113] width 50 height 41
click at [1337, 23] on div "M328055" at bounding box center [1357, 27] width 94 height 10
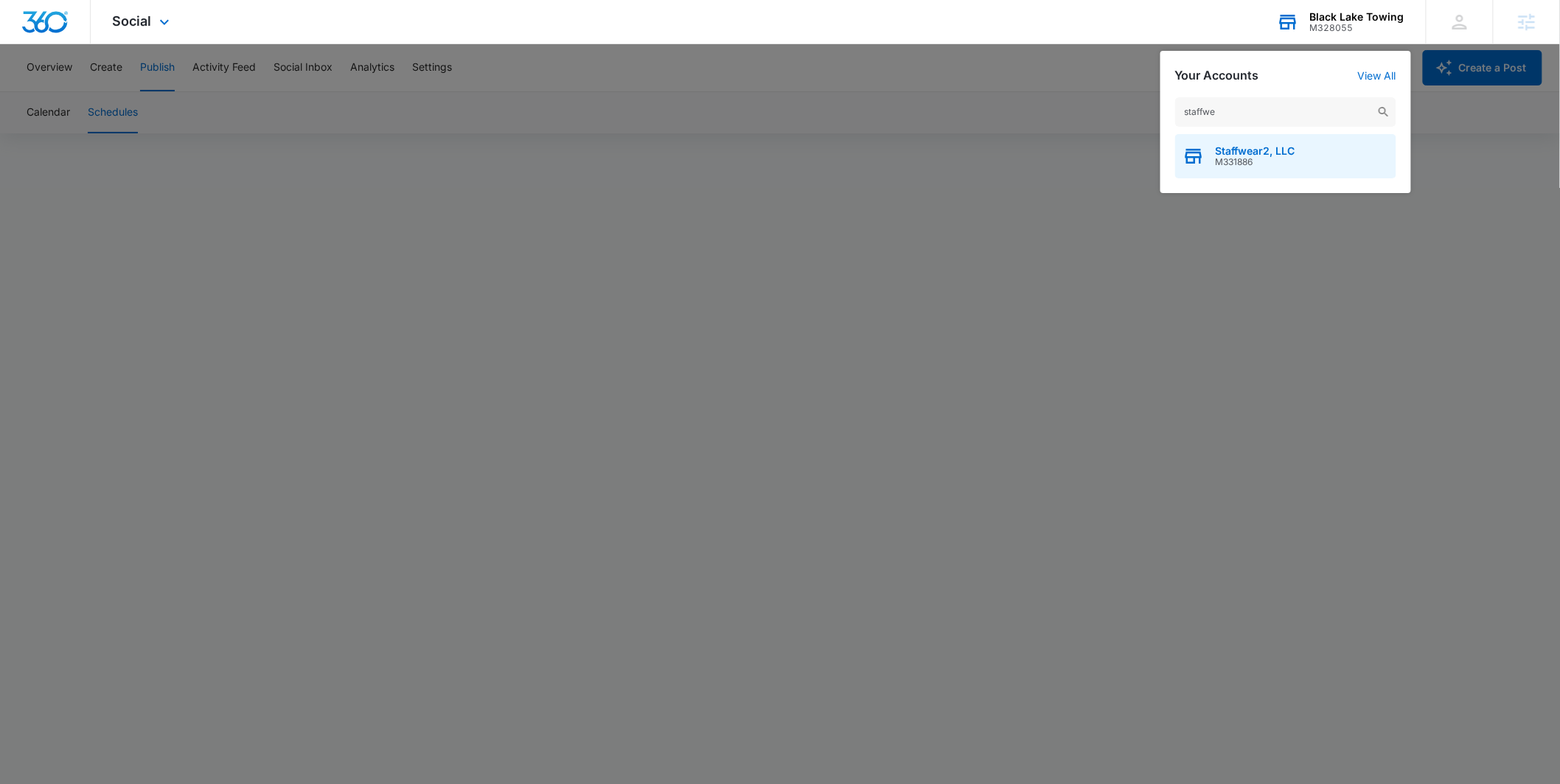
type input "staffwe"
click at [1209, 163] on div "Staffwear2, LLC M331886" at bounding box center [1286, 156] width 221 height 44
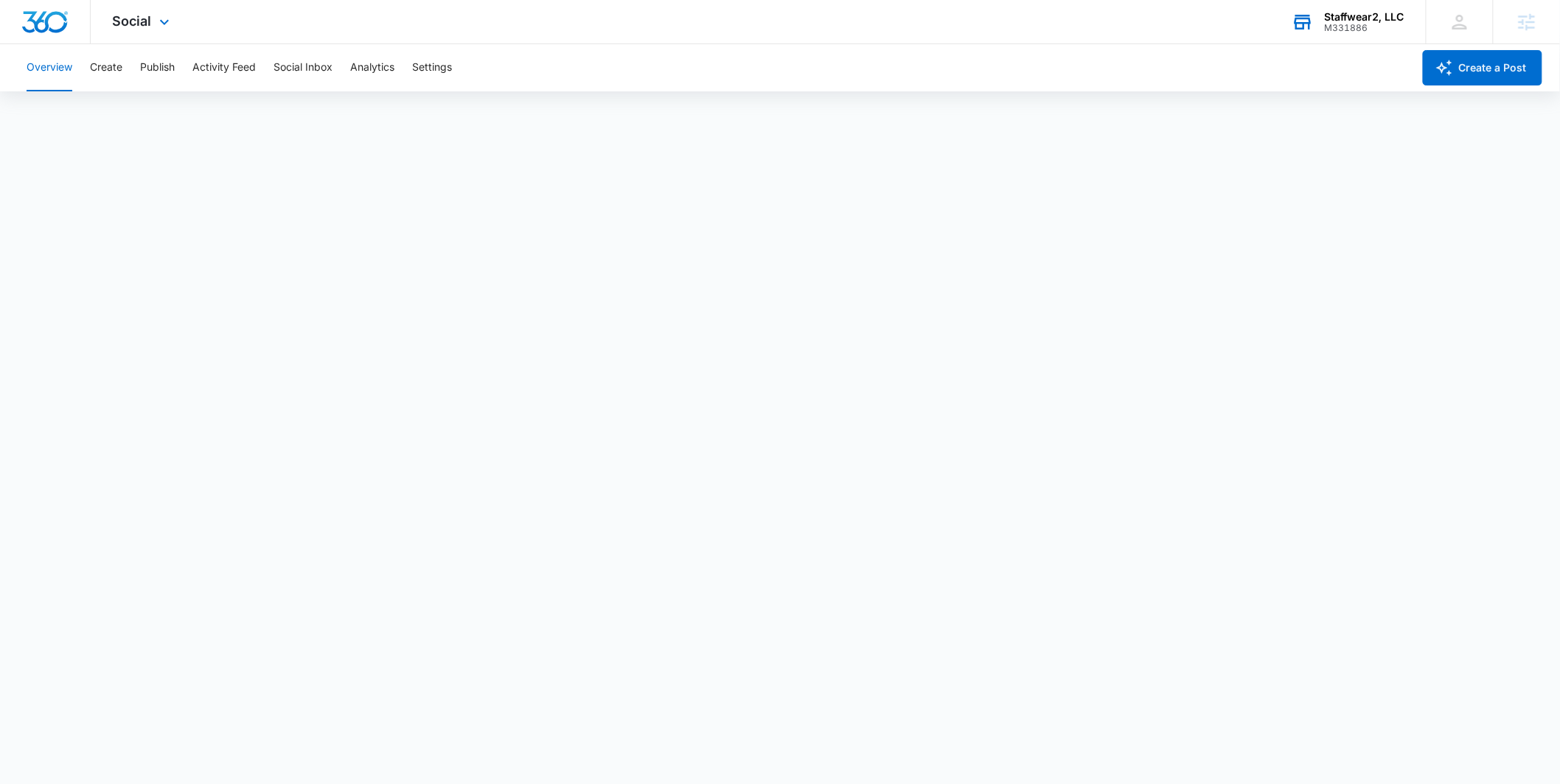
click at [1316, 17] on div "Staffwear2, LLC M331886 Your Accounts View All" at bounding box center [1348, 22] width 156 height 43
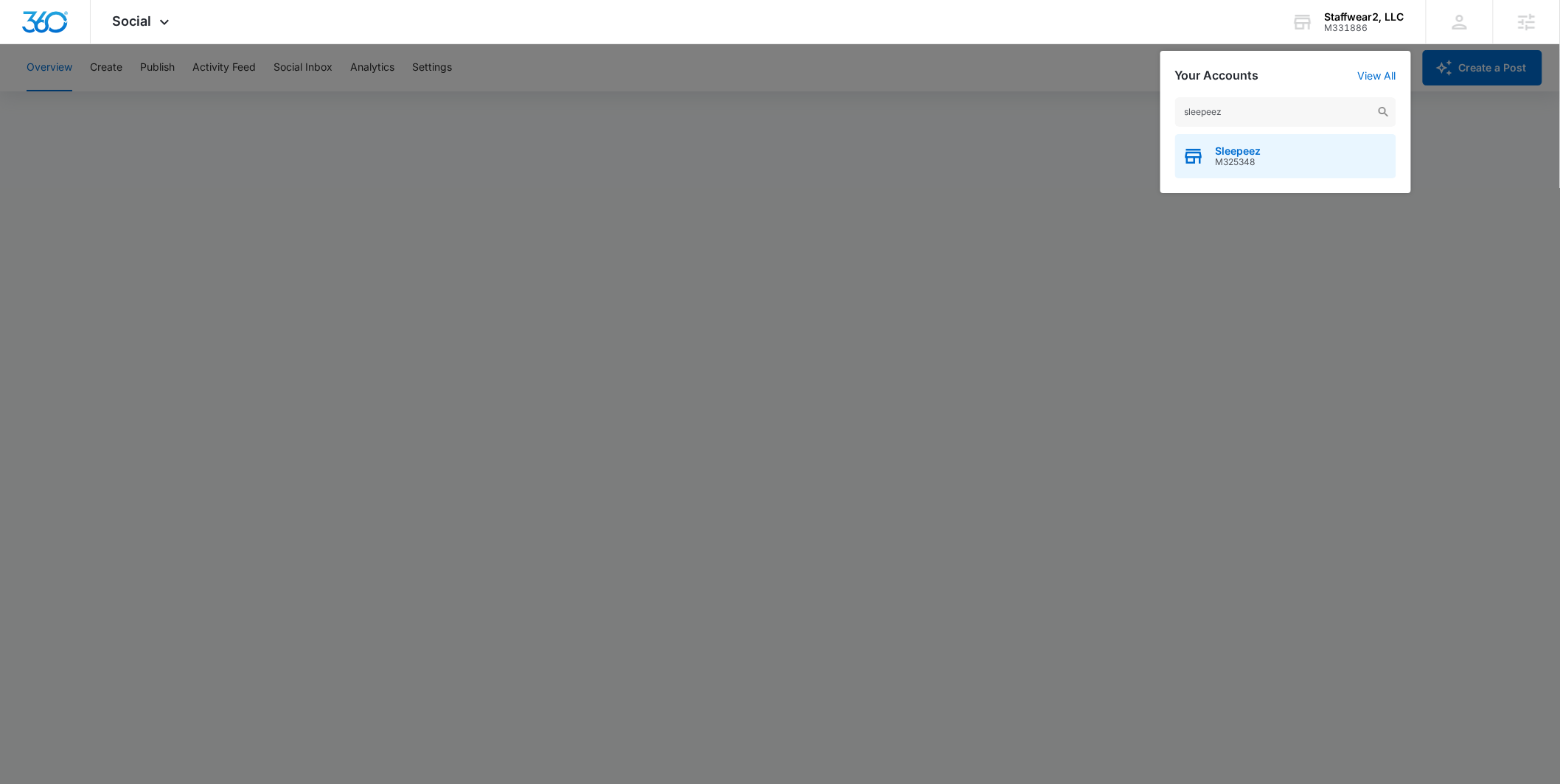
type input "sleepeez"
click at [1252, 154] on span "Sleepeez" at bounding box center [1238, 151] width 46 height 12
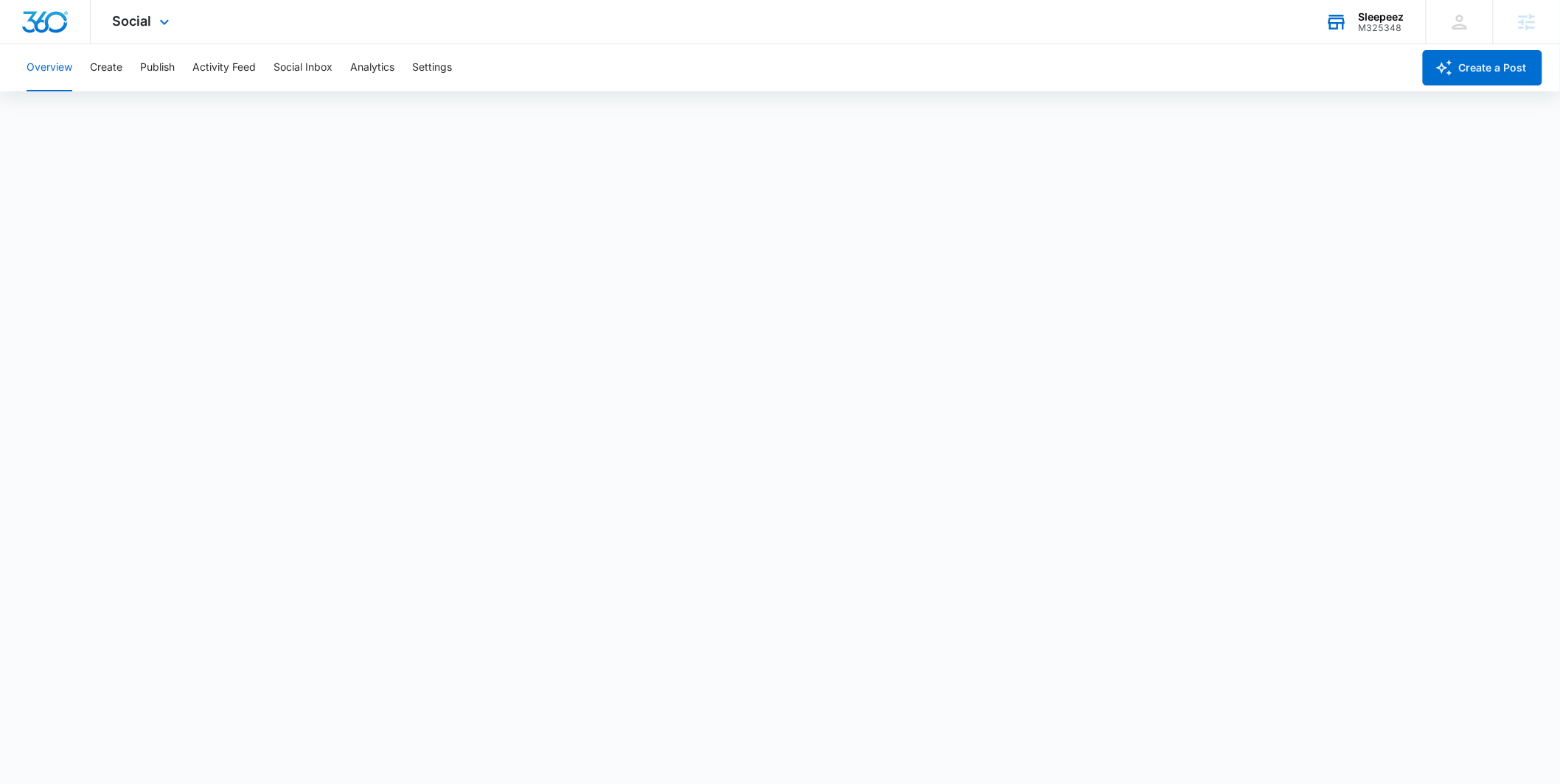
click at [1373, 21] on div "Sleepeez" at bounding box center [1381, 17] width 46 height 12
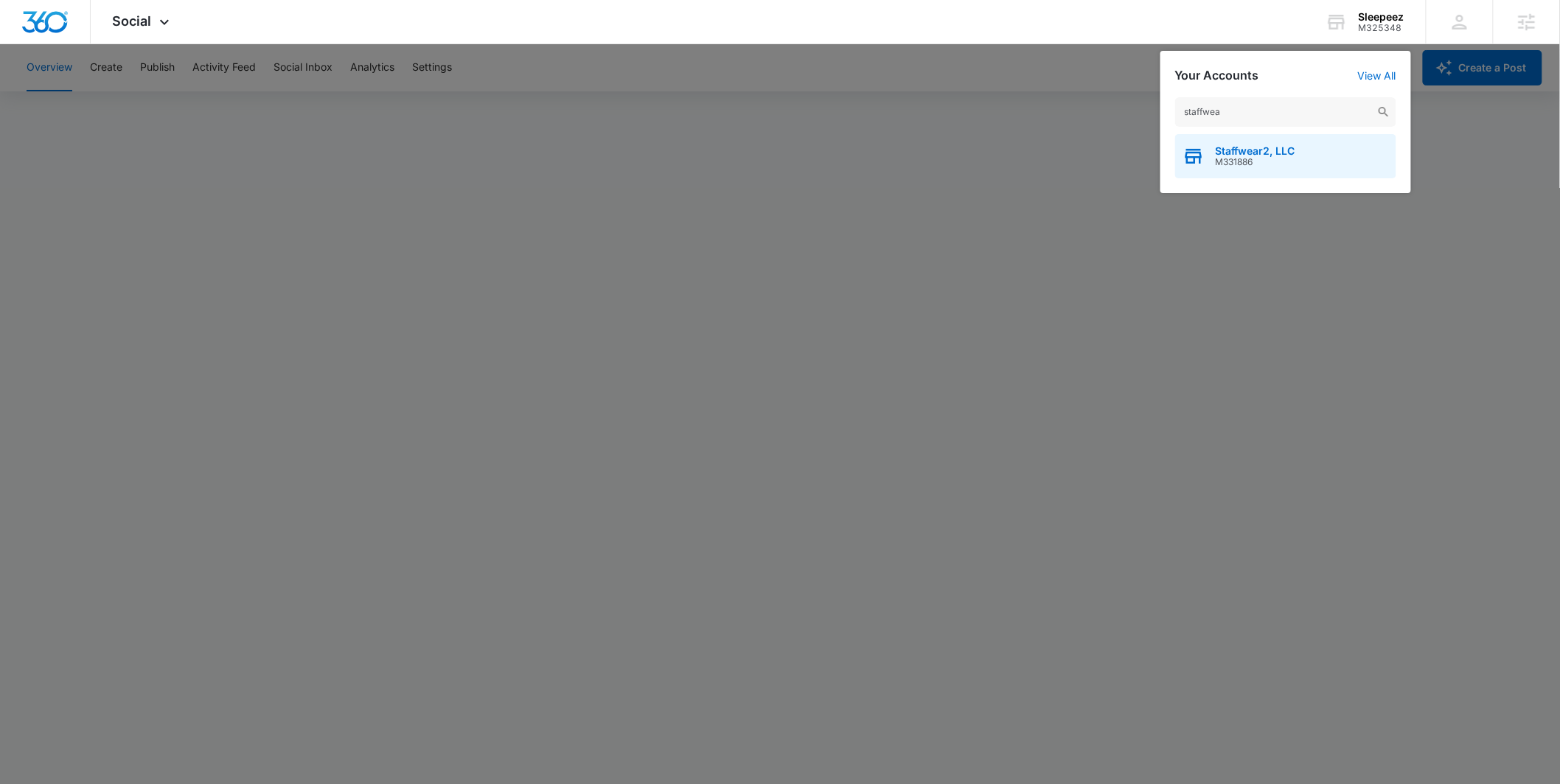
type input "staffwea"
click at [1249, 144] on div "Staffwear2, LLC M331886" at bounding box center [1286, 156] width 221 height 44
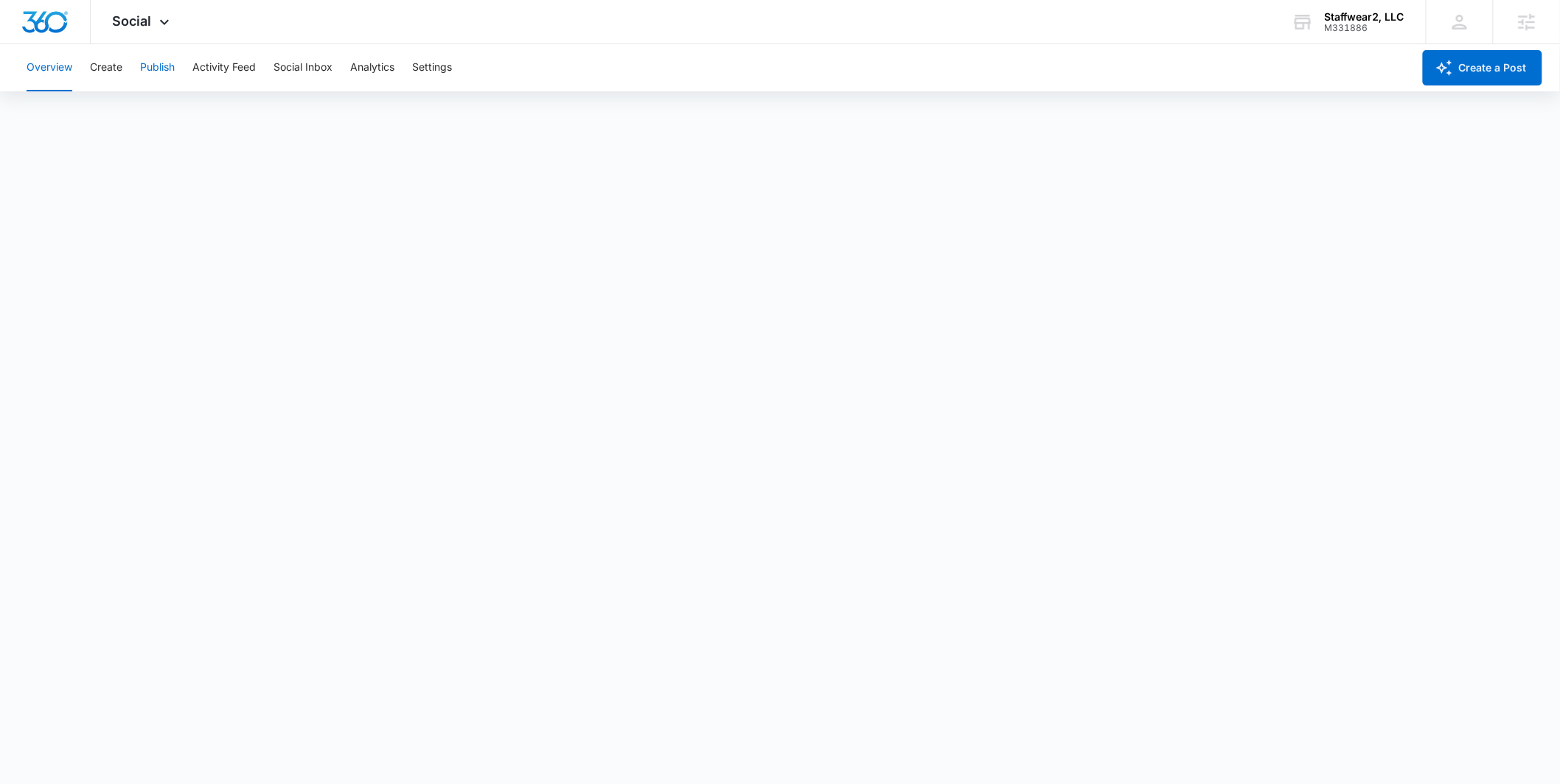
click at [161, 63] on button "Publish" at bounding box center [157, 68] width 35 height 47
